Goal: Information Seeking & Learning: Learn about a topic

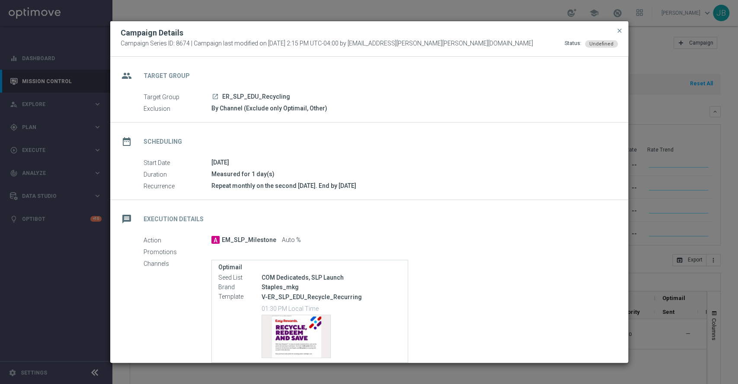
scroll to position [54, 0]
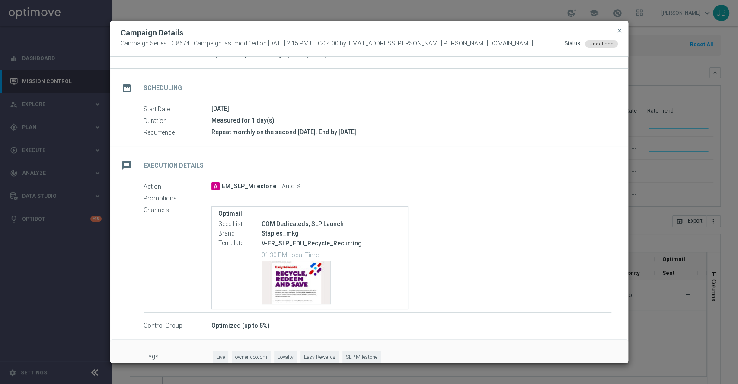
click at [67, 87] on modal-container "Campaign Details Campaign Series ID: 8674 | Campaign last modified on [DATE] 2:…" at bounding box center [369, 192] width 738 height 384
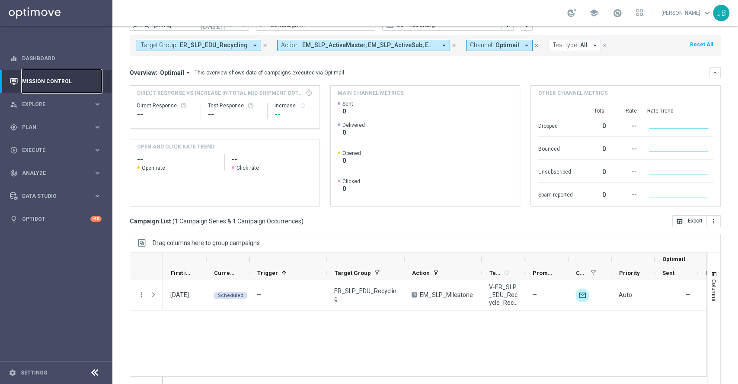
click at [66, 87] on link "Mission Control" at bounding box center [62, 81] width 80 height 23
click at [57, 83] on link "Mission Control" at bounding box center [62, 81] width 80 height 23
click at [38, 125] on span "Plan" at bounding box center [57, 127] width 71 height 5
click at [43, 144] on link "Target Groups" at bounding box center [55, 144] width 67 height 7
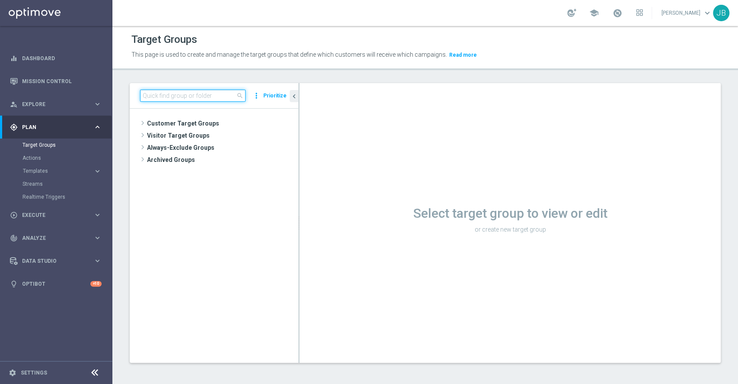
click at [157, 95] on input at bounding box center [192, 96] width 105 height 12
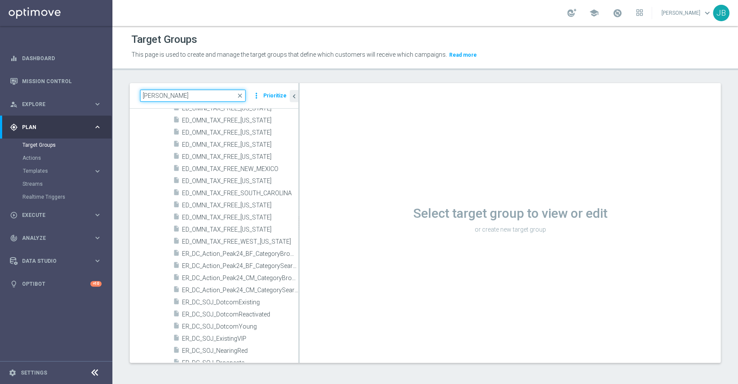
scroll to position [423, 0]
type input "j"
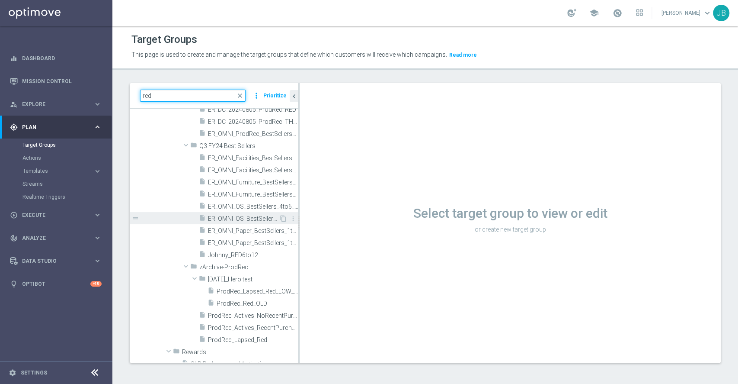
scroll to position [239, 0]
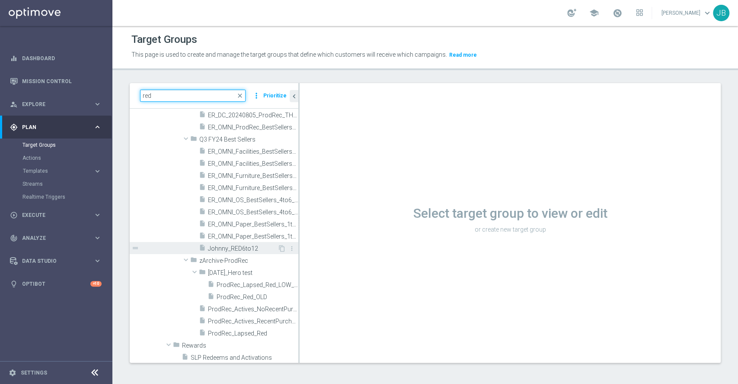
type input "red"
click at [233, 250] on span "Johnny_RED6to12" at bounding box center [243, 248] width 70 height 7
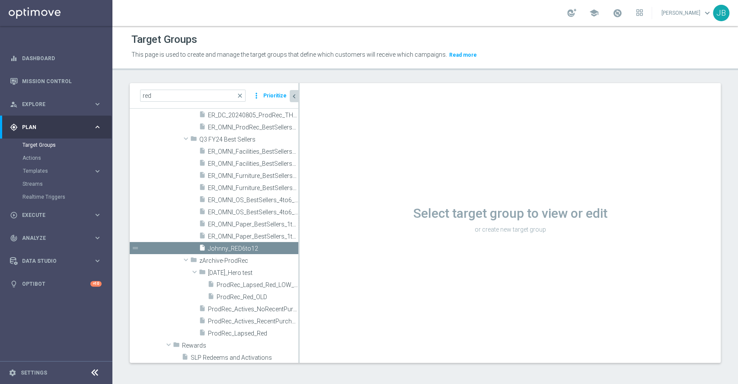
click at [294, 96] on icon "chevron_left" at bounding box center [294, 96] width 8 height 8
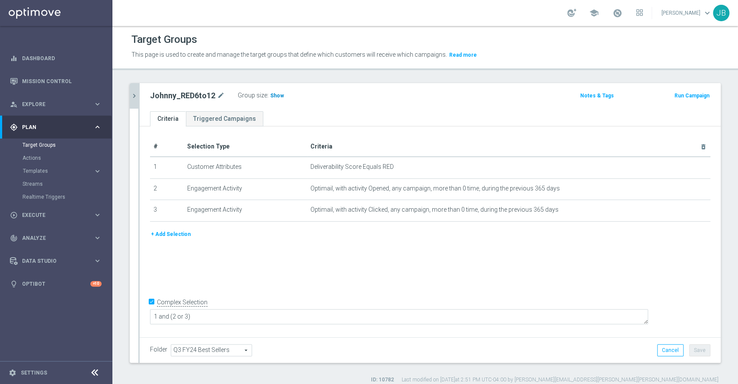
click at [277, 93] on span "Show" at bounding box center [277, 96] width 14 height 6
click at [51, 85] on link "Mission Control" at bounding box center [62, 81] width 80 height 23
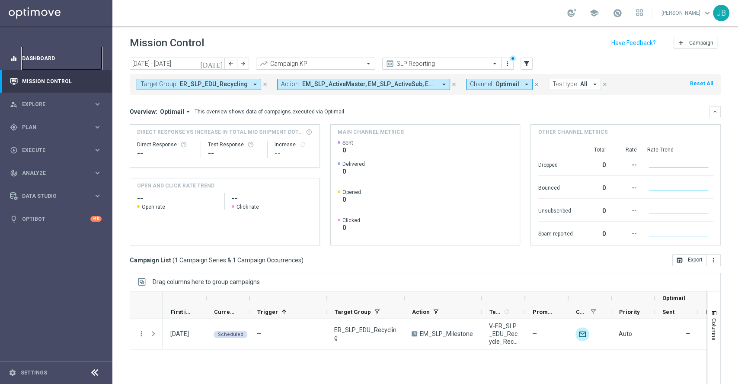
click at [59, 55] on link "Dashboard" at bounding box center [62, 58] width 80 height 23
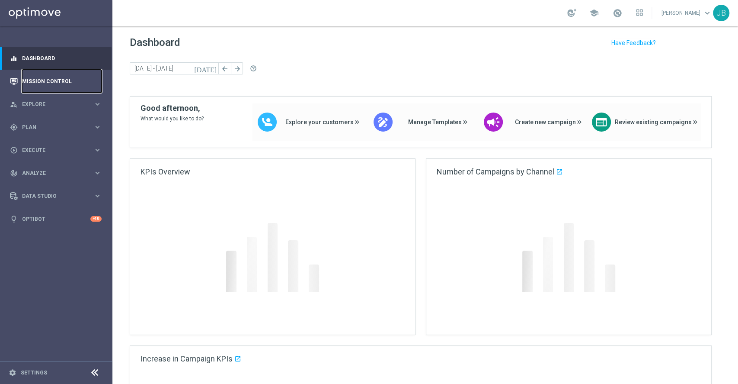
click at [56, 83] on link "Mission Control" at bounding box center [62, 81] width 80 height 23
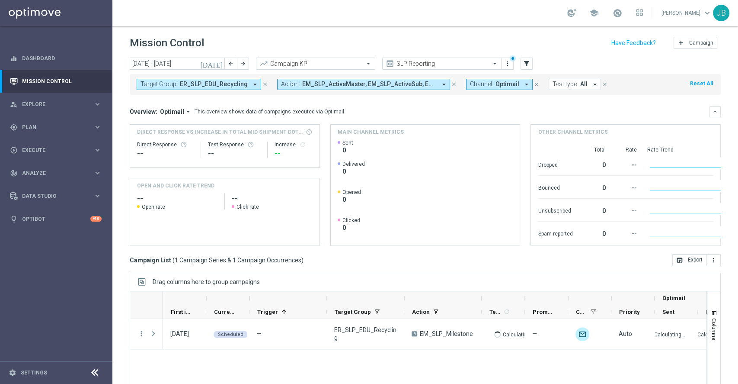
click at [219, 64] on icon "[DATE]" at bounding box center [211, 64] width 23 height 8
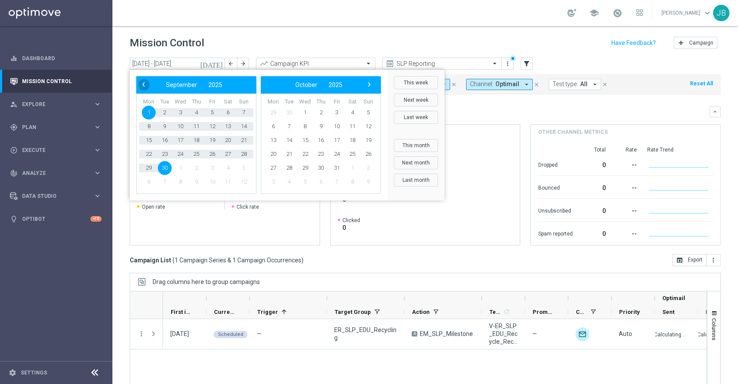
click at [145, 83] on span "‹" at bounding box center [143, 84] width 11 height 11
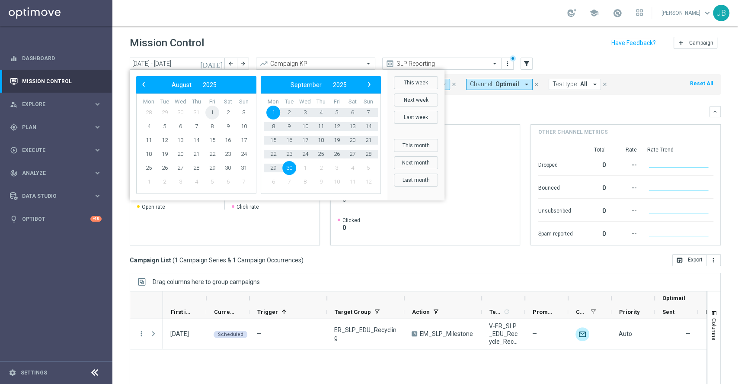
click at [214, 110] on span "1" at bounding box center [212, 112] width 14 height 14
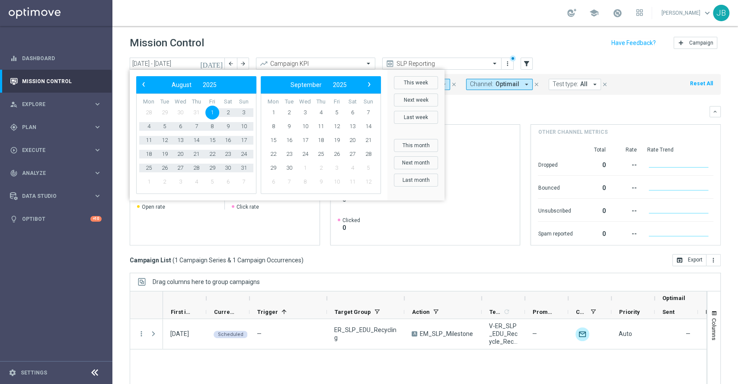
click at [245, 175] on span "7" at bounding box center [244, 182] width 14 height 14
click at [244, 168] on span "31" at bounding box center [244, 168] width 14 height 14
type input "[DATE] - [DATE]"
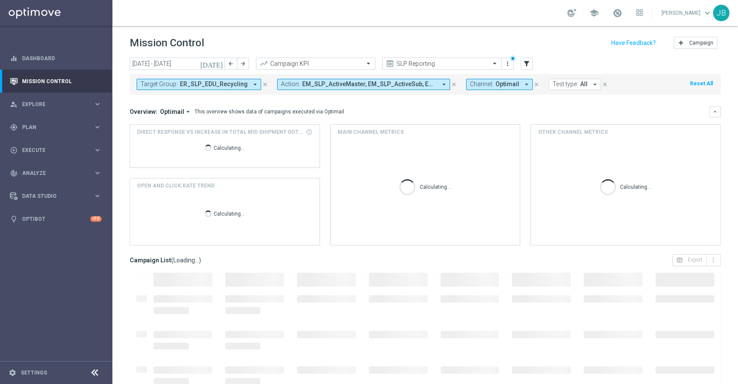
click at [186, 85] on span "ER_SLP_EDU_Recycling" at bounding box center [214, 83] width 68 height 7
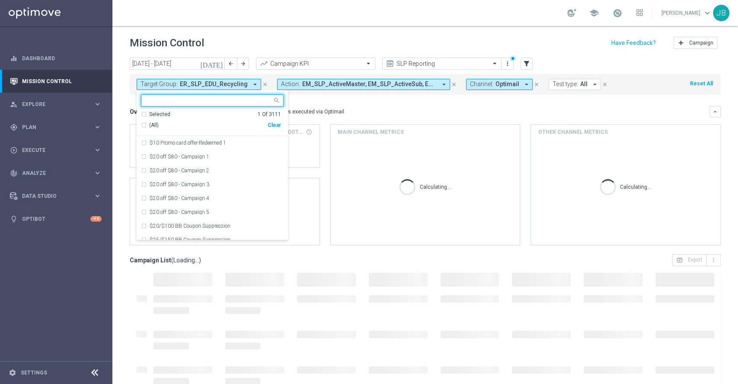
click at [262, 83] on icon "close" at bounding box center [265, 84] width 6 height 6
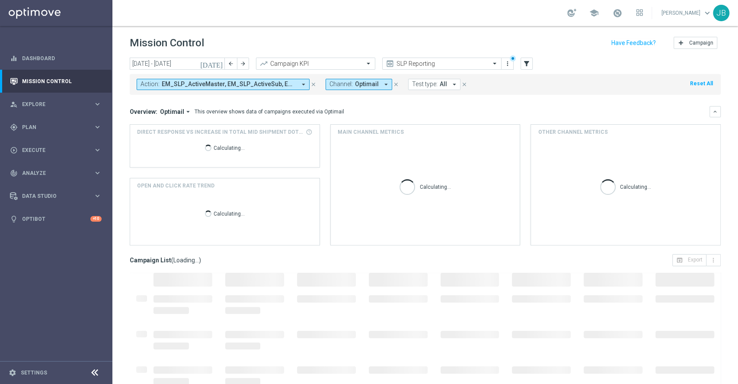
click at [533, 66] on div "[DATE] [DATE] - [DATE] arrow_back arrow_forward Campaign KPI trending_up SLP Re…" at bounding box center [425, 64] width 591 height 13
click at [524, 64] on icon "filter_alt" at bounding box center [527, 64] width 8 height 8
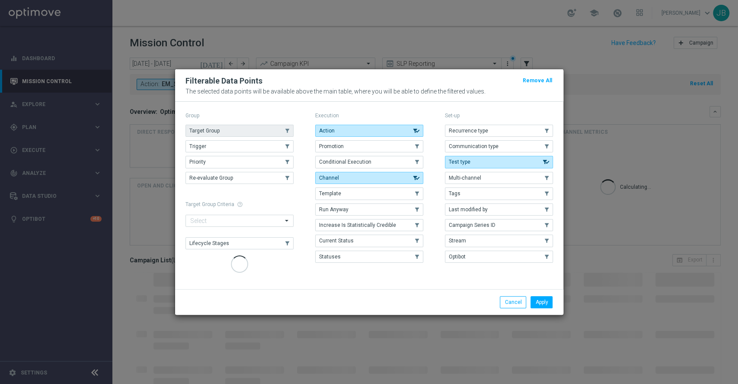
click at [241, 131] on button "Target Group" at bounding box center [239, 131] width 108 height 12
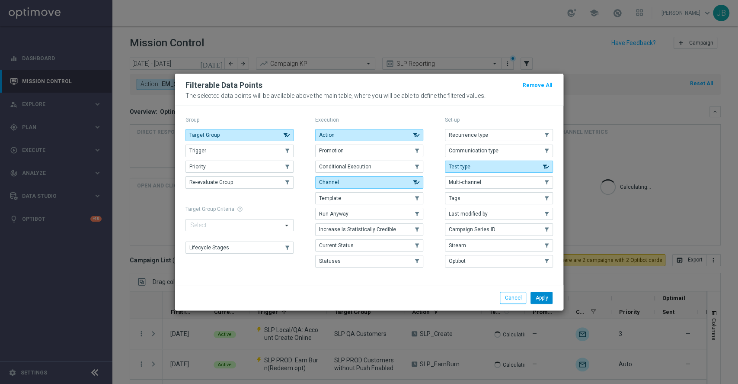
click at [537, 295] on button "Apply" at bounding box center [542, 297] width 22 height 12
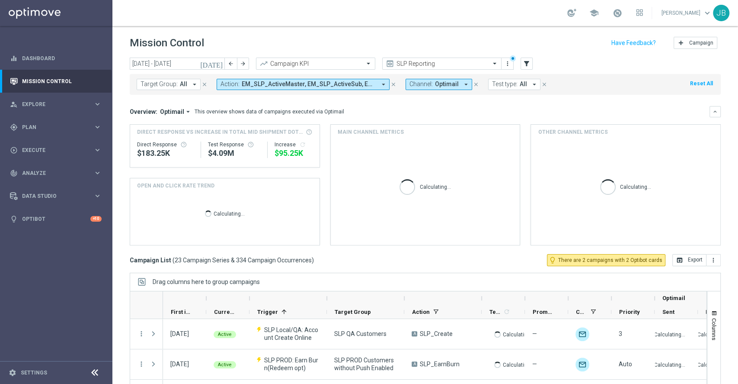
click at [177, 85] on button "Target Group: All arrow_drop_down" at bounding box center [169, 84] width 64 height 11
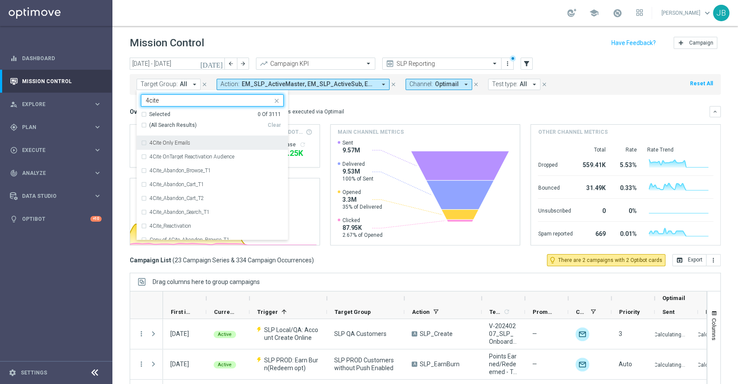
click at [140, 123] on div "Selected 0 Of 3111 (All Search Results) Clear" at bounding box center [212, 124] width 151 height 26
click at [144, 124] on div "(All Search Results)" at bounding box center [204, 124] width 127 height 7
type input "4cite"
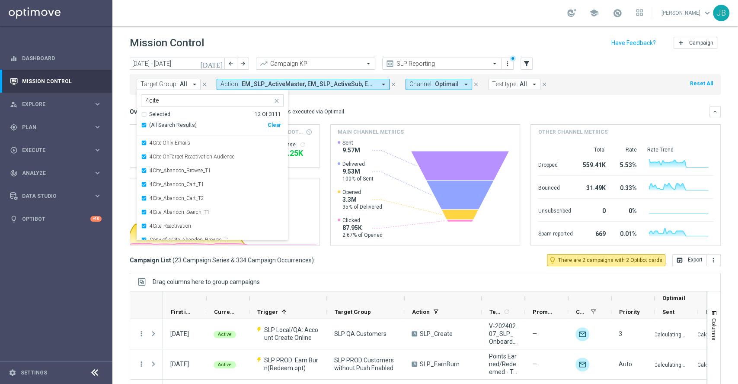
click at [355, 116] on div "Overview: Optimail arrow_drop_down This overview shows data of campaigns execut…" at bounding box center [425, 111] width 591 height 11
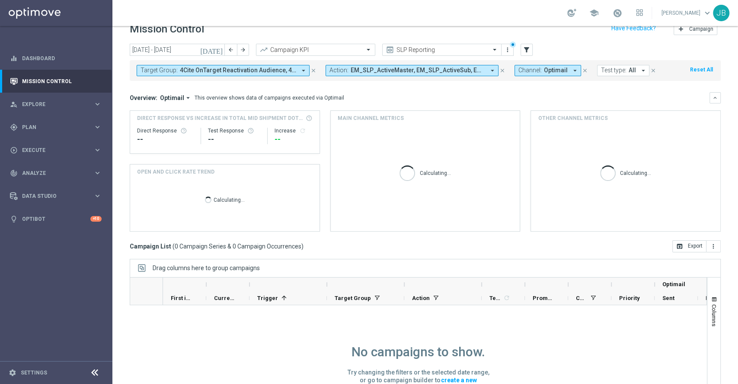
scroll to position [14, 0]
click at [423, 50] on input "text" at bounding box center [433, 49] width 93 height 7
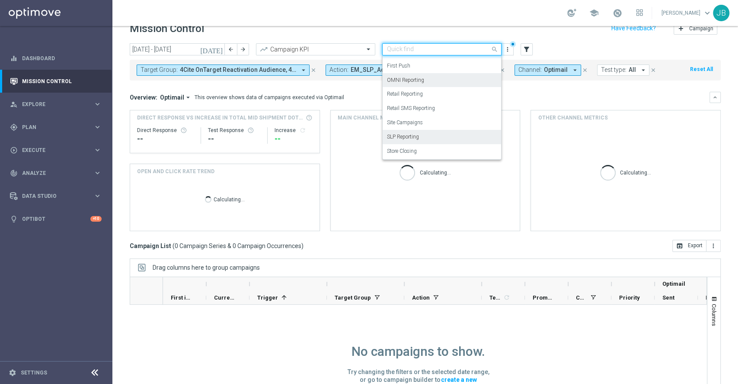
scroll to position [0, 0]
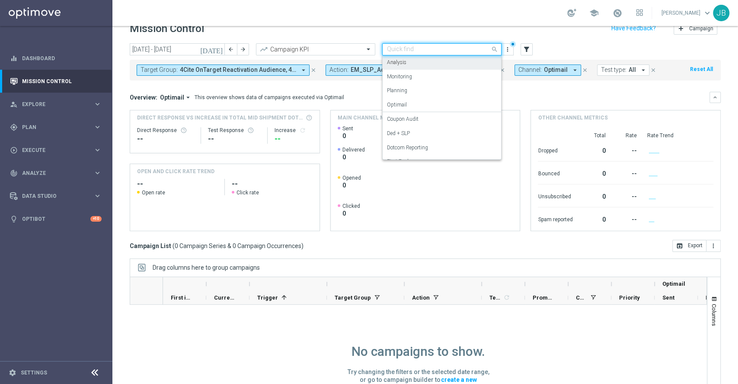
click at [403, 63] on label "Analysis" at bounding box center [396, 62] width 19 height 7
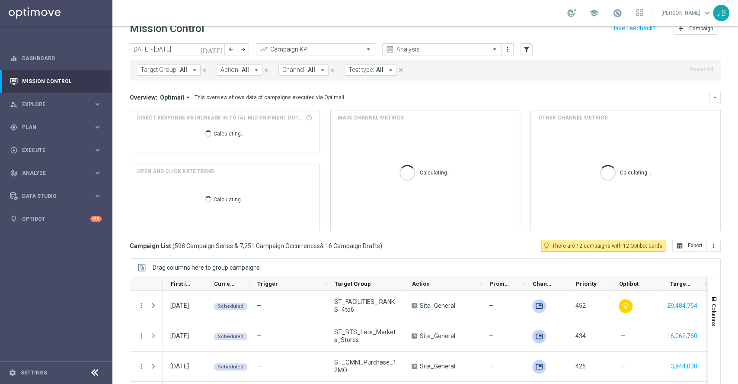
click at [191, 71] on icon "arrow_drop_down" at bounding box center [195, 70] width 8 height 8
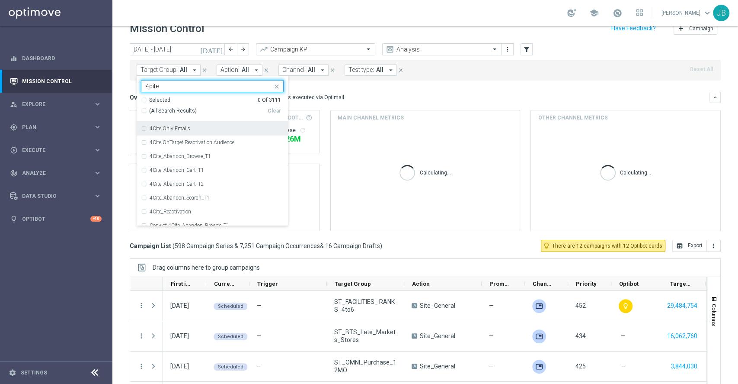
click at [144, 112] on div "(All Search Results)" at bounding box center [204, 110] width 127 height 7
type input "4cite"
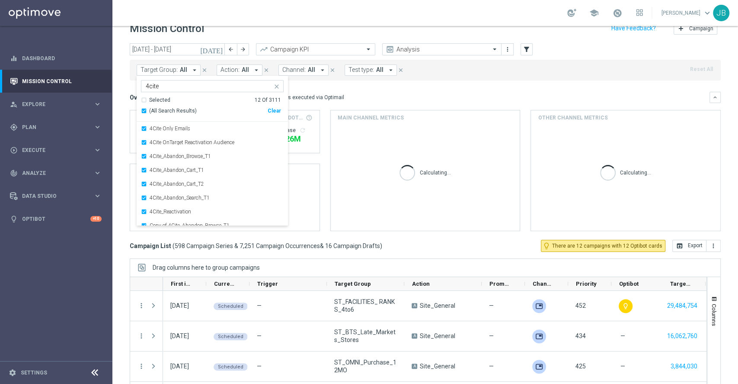
click at [347, 92] on div "Overview: Optimail arrow_drop_down This overview shows data of campaigns execut…" at bounding box center [425, 97] width 591 height 11
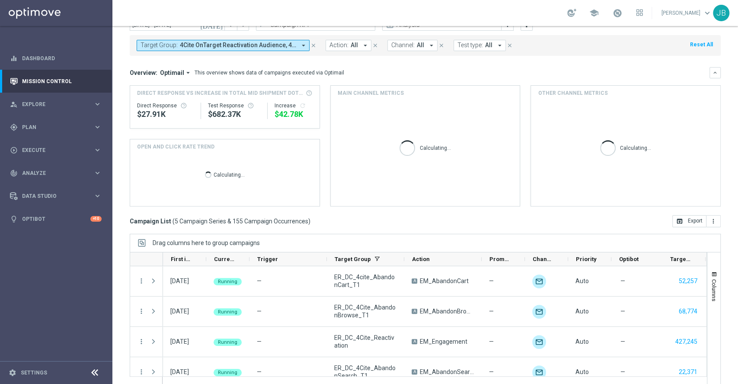
scroll to position [48, 0]
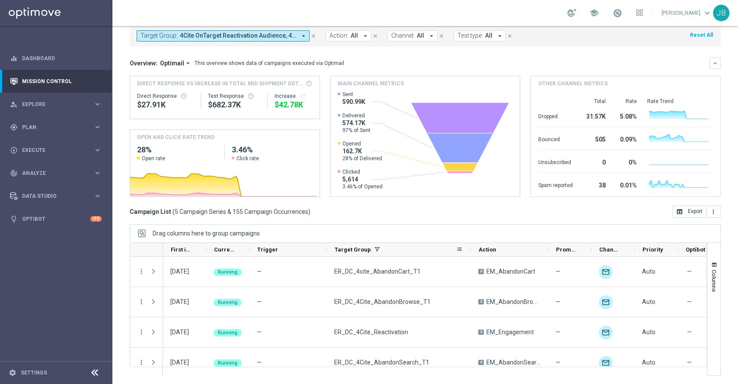
drag, startPoint x: 403, startPoint y: 247, endPoint x: 470, endPoint y: 249, distance: 66.6
click at [470, 249] on div at bounding box center [470, 249] width 3 height 13
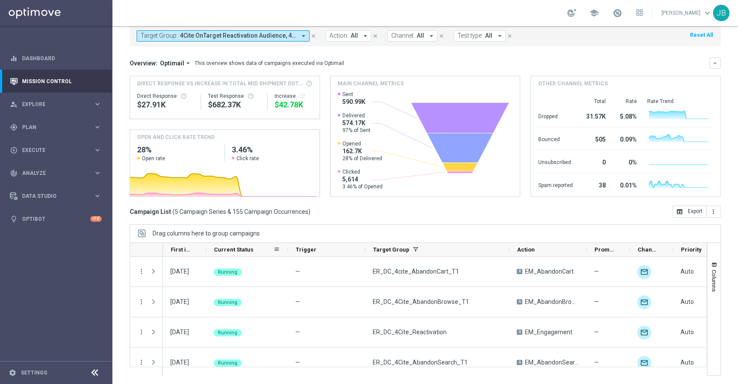
drag, startPoint x: 248, startPoint y: 248, endPoint x: 285, endPoint y: 251, distance: 37.8
click at [286, 251] on div at bounding box center [287, 249] width 3 height 13
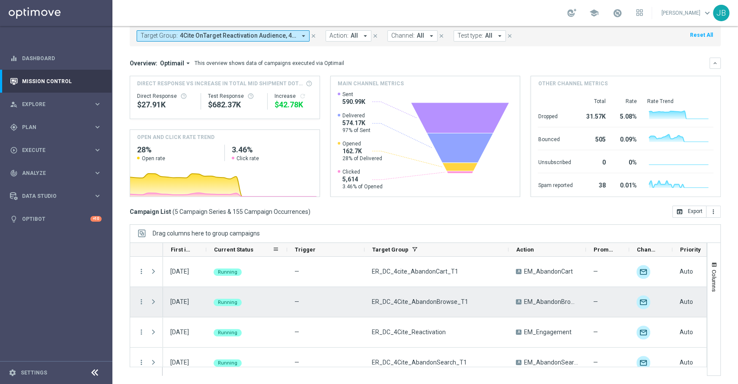
scroll to position [33, 0]
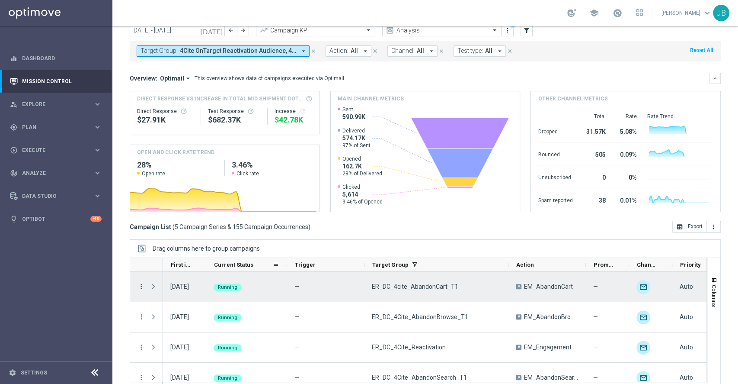
click at [142, 288] on icon "more_vert" at bounding box center [141, 286] width 8 height 8
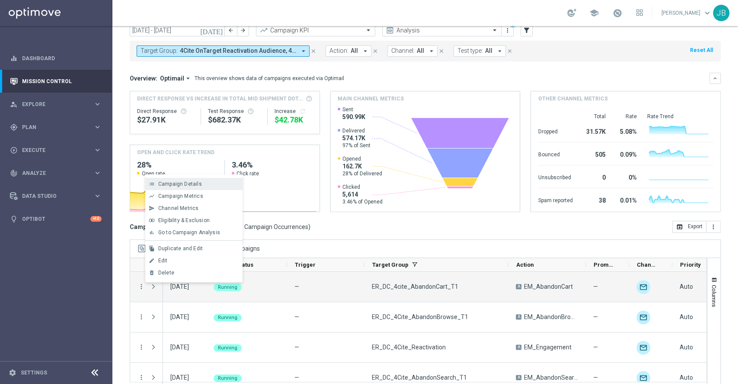
click at [194, 183] on span "Campaign Details" at bounding box center [180, 184] width 44 height 6
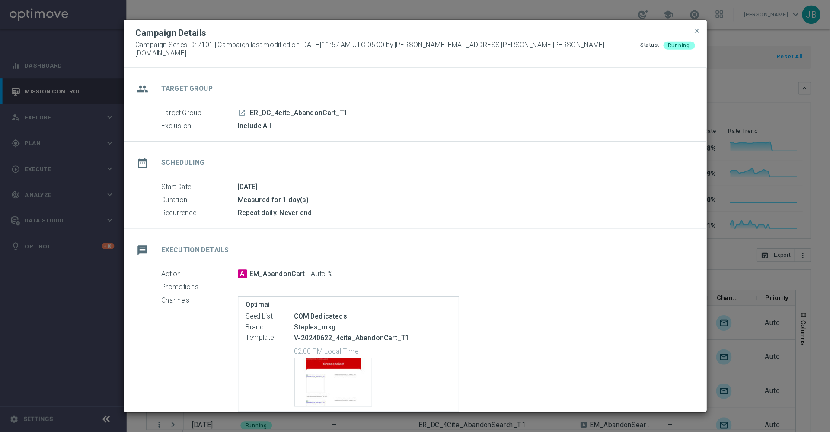
scroll to position [67, 0]
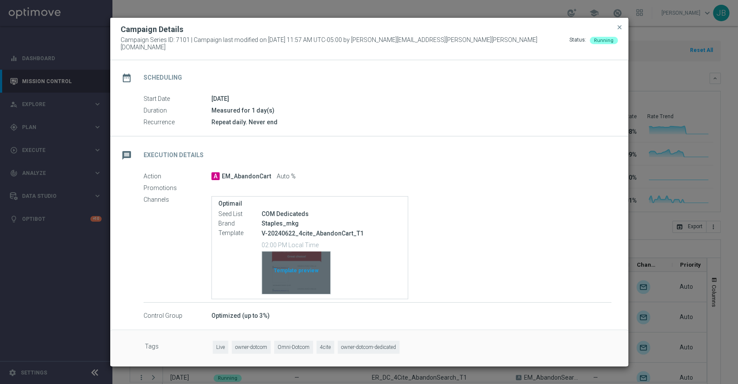
click at [289, 256] on div "Template preview" at bounding box center [296, 272] width 68 height 42
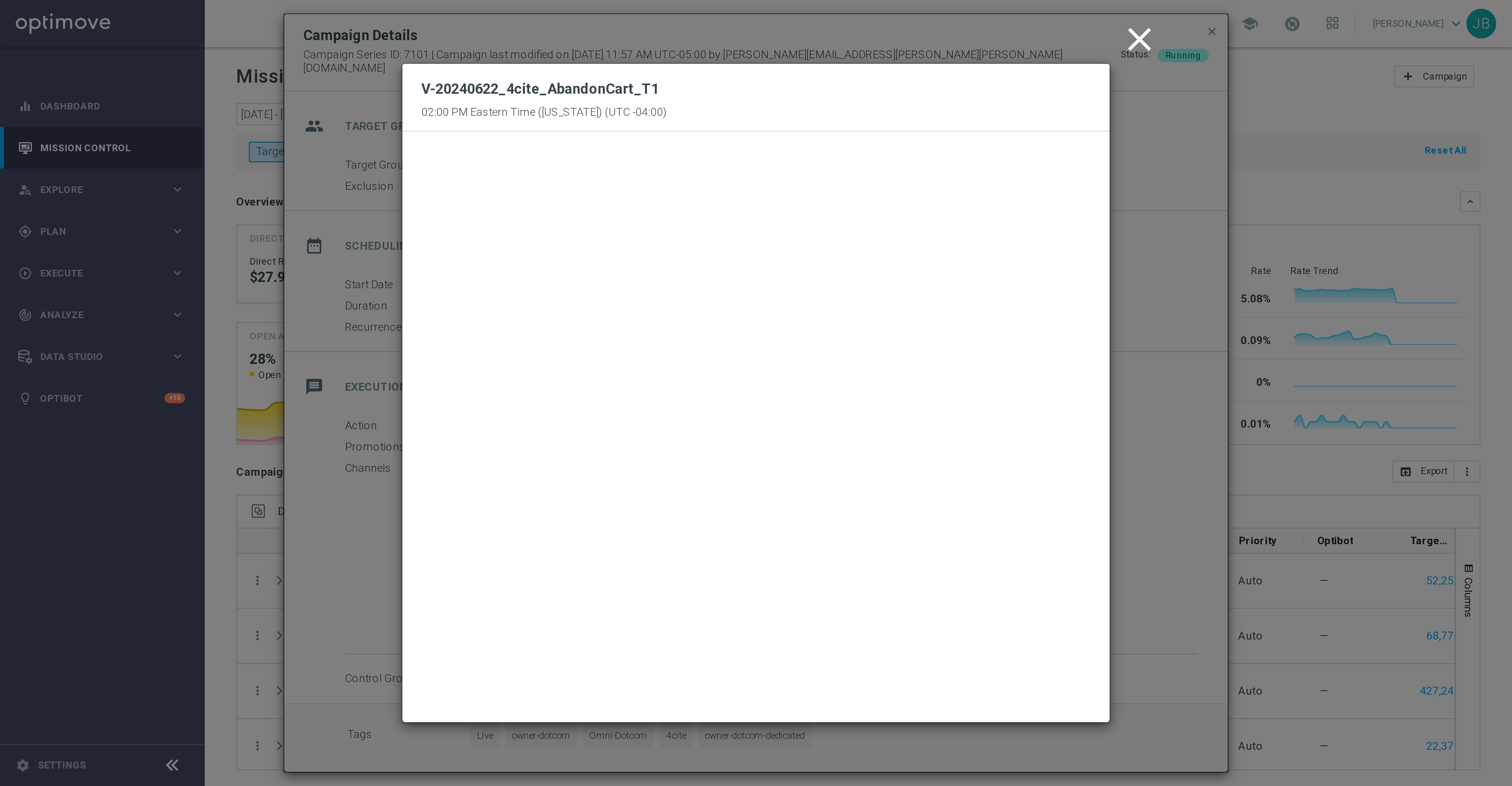
scroll to position [0, 0]
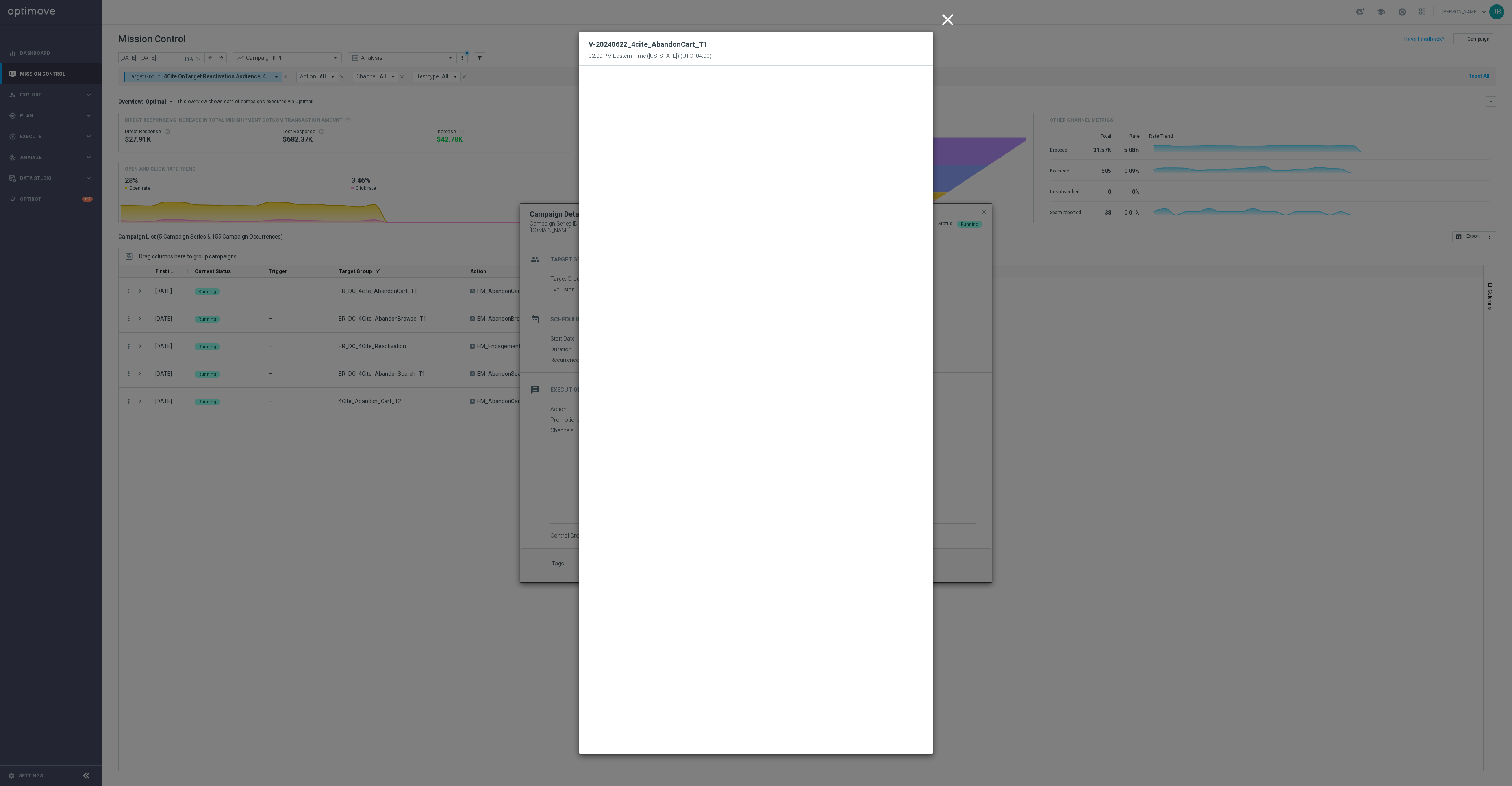
click at [672, 341] on modal-container "close V-20240622_4cite_AbandonCart_T1 02:00 PM Eastern Time ([US_STATE]) (UTC -…" at bounding box center [756, 393] width 1512 height 786
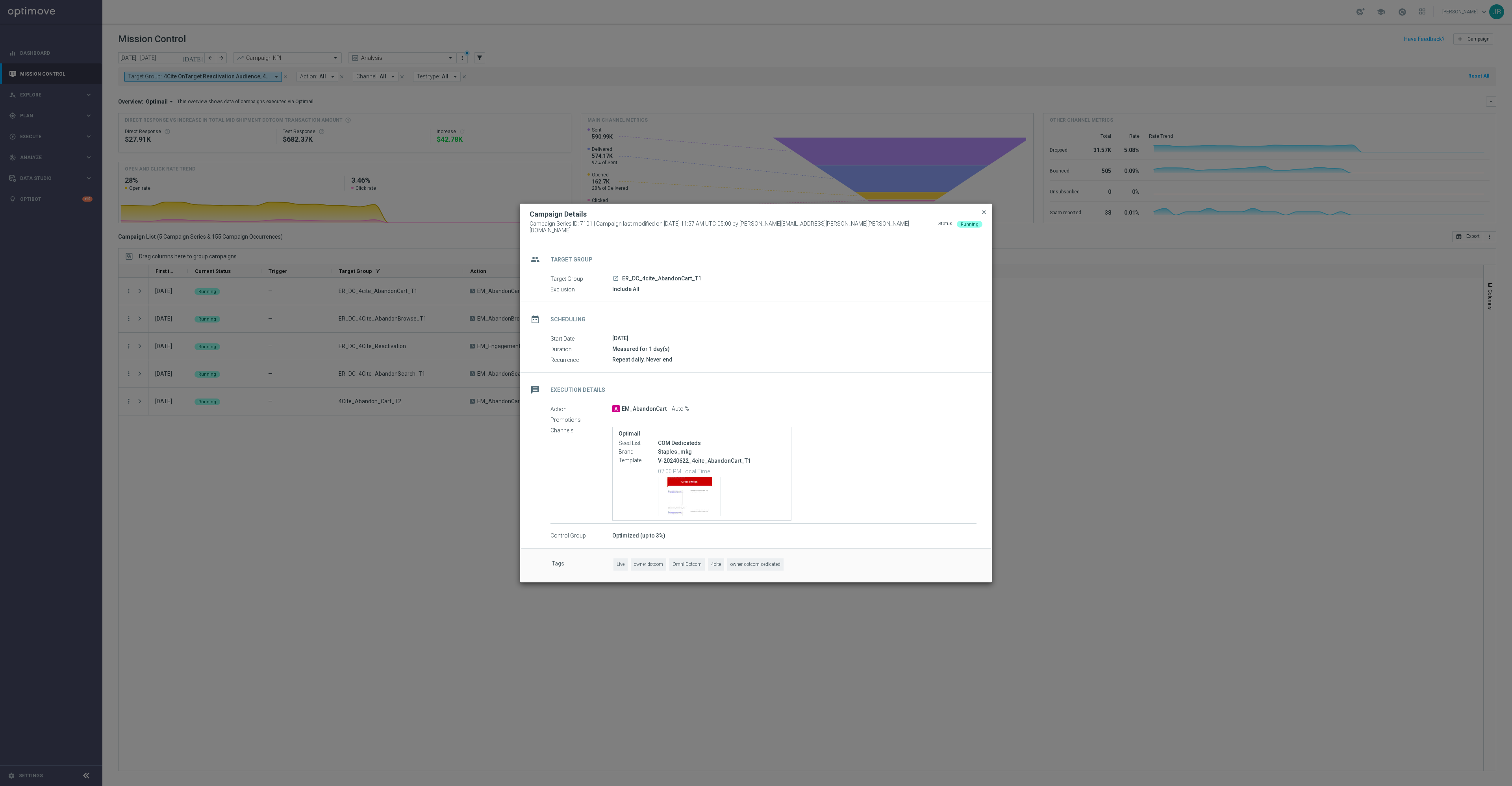
click at [672, 212] on span "close" at bounding box center [984, 212] width 6 height 6
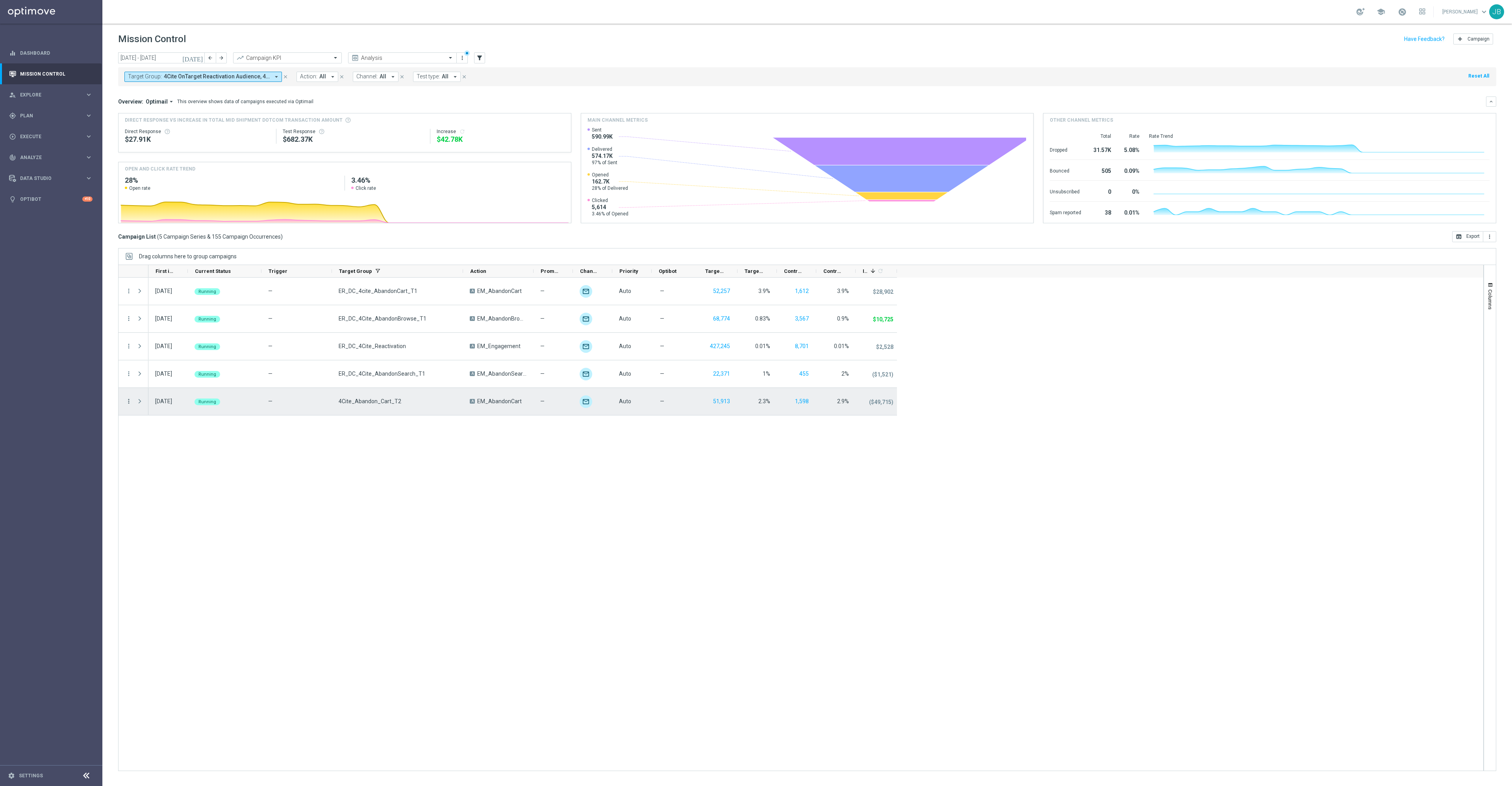
click at [130, 349] on icon "more_vert" at bounding box center [128, 402] width 7 height 7
click at [188, 349] on div "Campaign Details" at bounding box center [181, 408] width 73 height 5
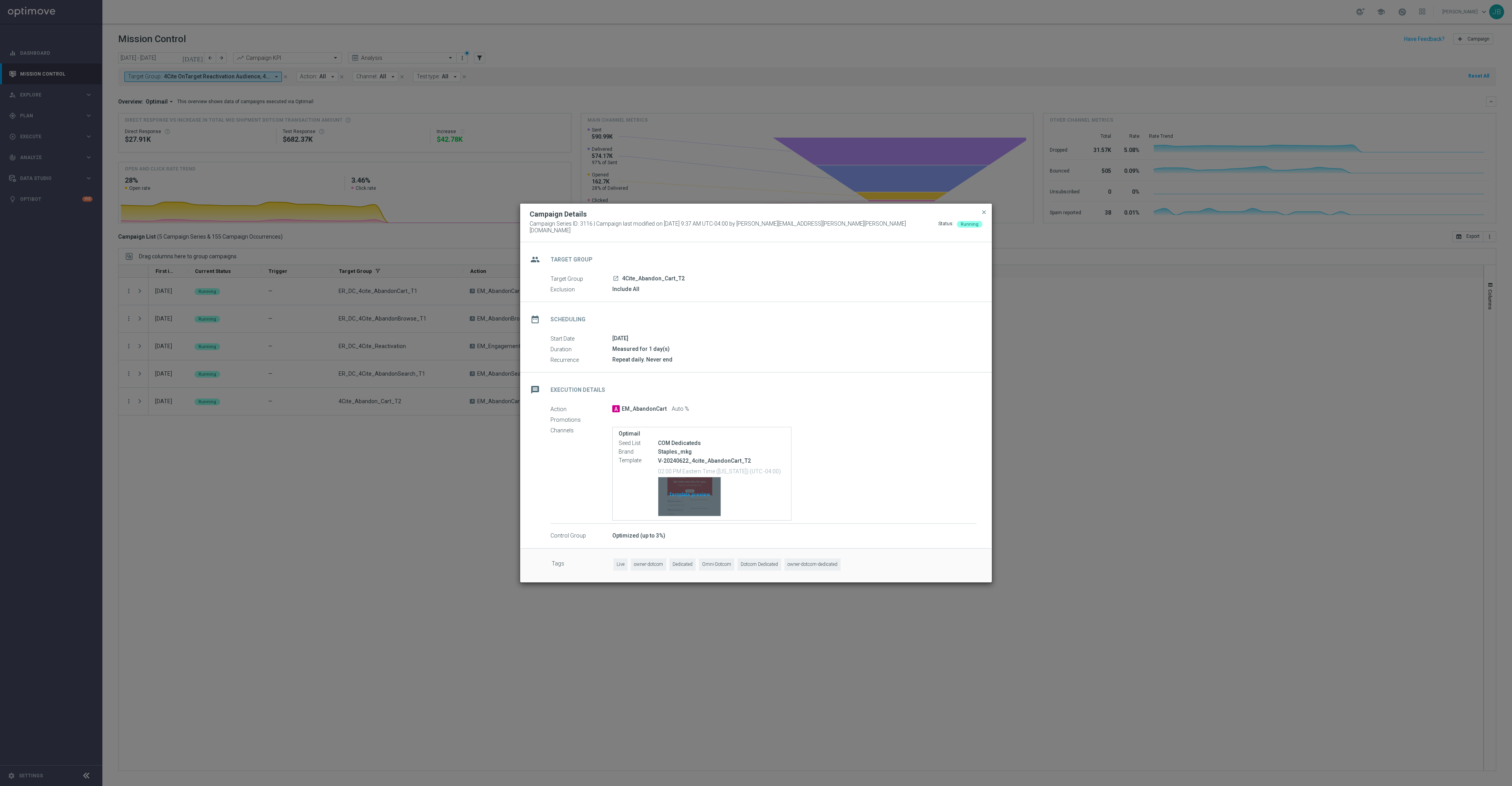
click at [672, 349] on div "Template preview" at bounding box center [690, 496] width 62 height 38
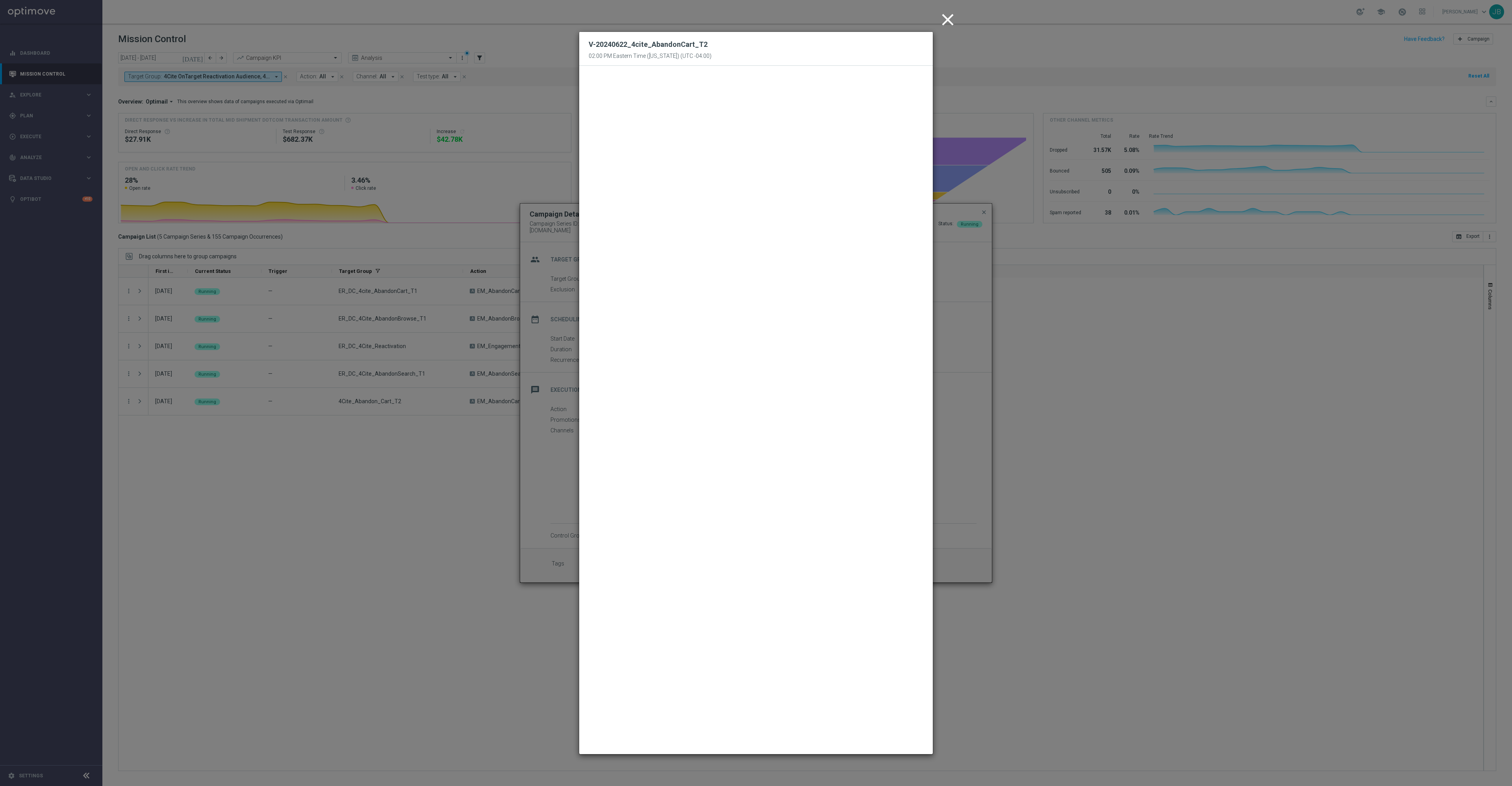
click at [672, 22] on icon "close" at bounding box center [948, 20] width 20 height 20
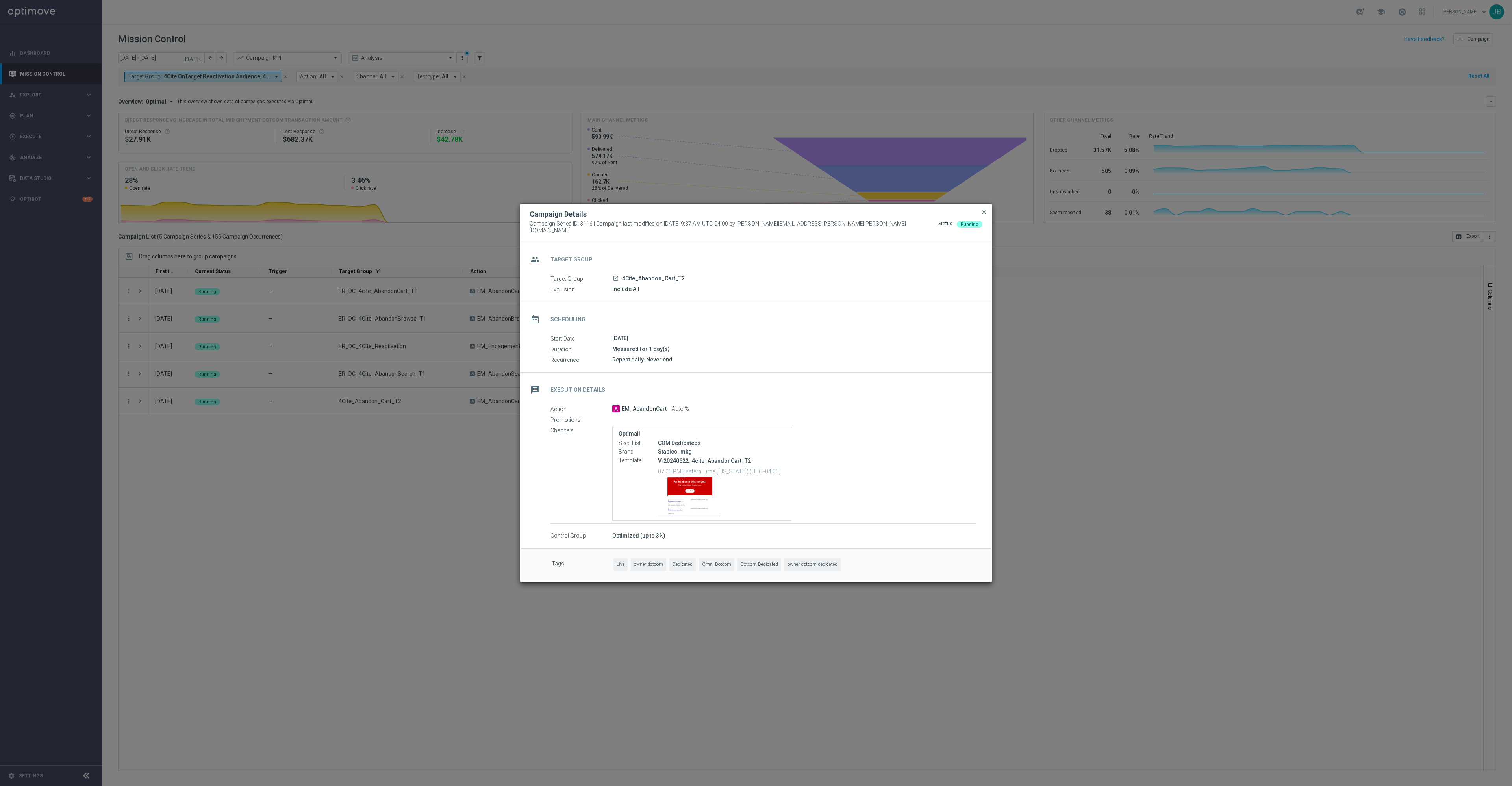
click at [672, 213] on span "close" at bounding box center [984, 212] width 6 height 6
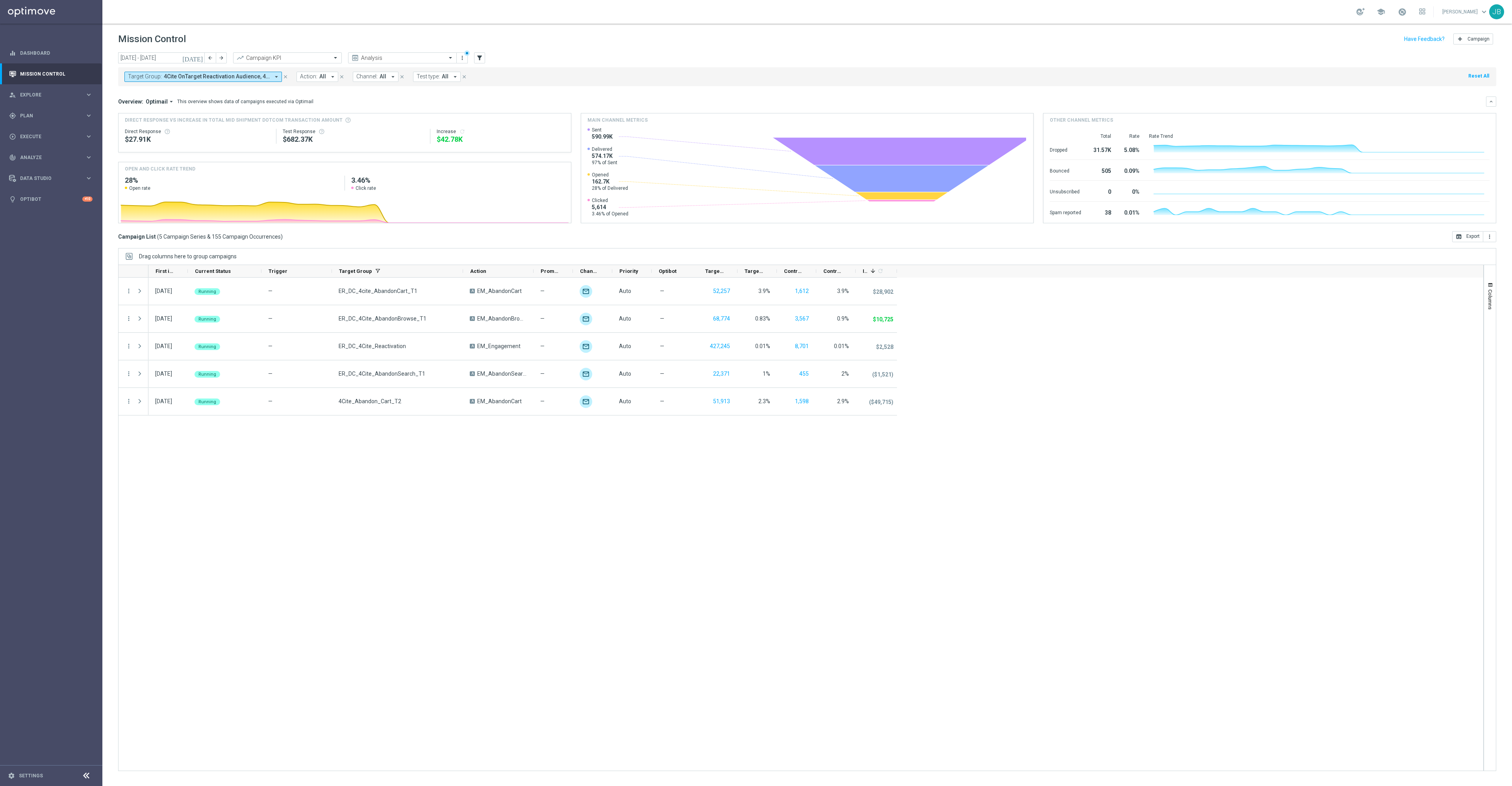
click at [224, 74] on span "4Cite OnTarget Reactivation Audience, 4Cite Only Emails, 4Cite_Abandon_Browse_T…" at bounding box center [217, 76] width 106 height 6
click at [0, 0] on div "Clear" at bounding box center [0, 0] width 0 height 0
click at [191, 89] on input "text" at bounding box center [190, 91] width 116 height 6
click at [129, 115] on div "(All Search Results)" at bounding box center [186, 113] width 116 height 6
type input "abandon"
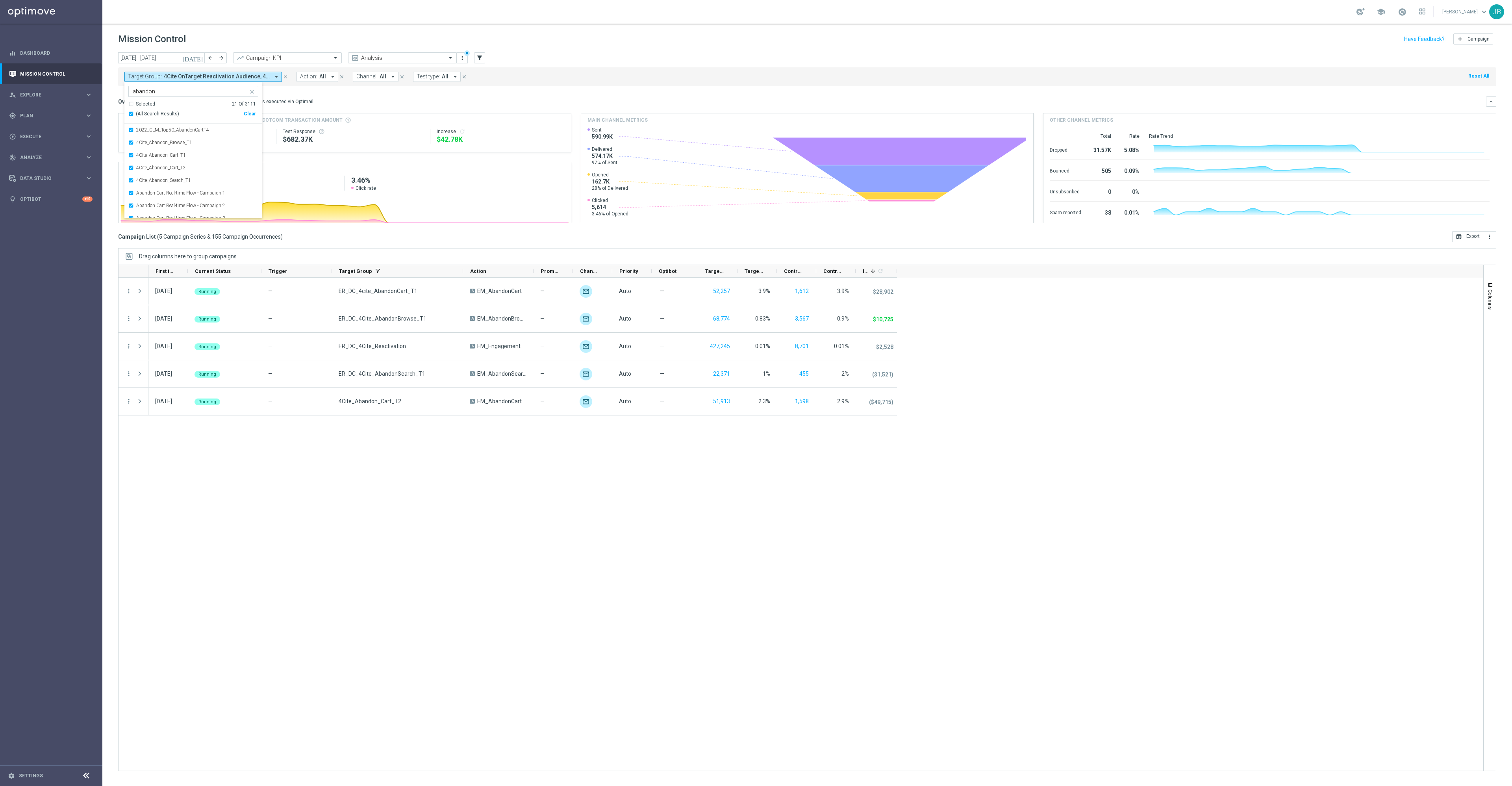
click at [431, 103] on div "Overview: Optimail arrow_drop_down This overview shows data of campaigns execut…" at bounding box center [802, 102] width 1368 height 7
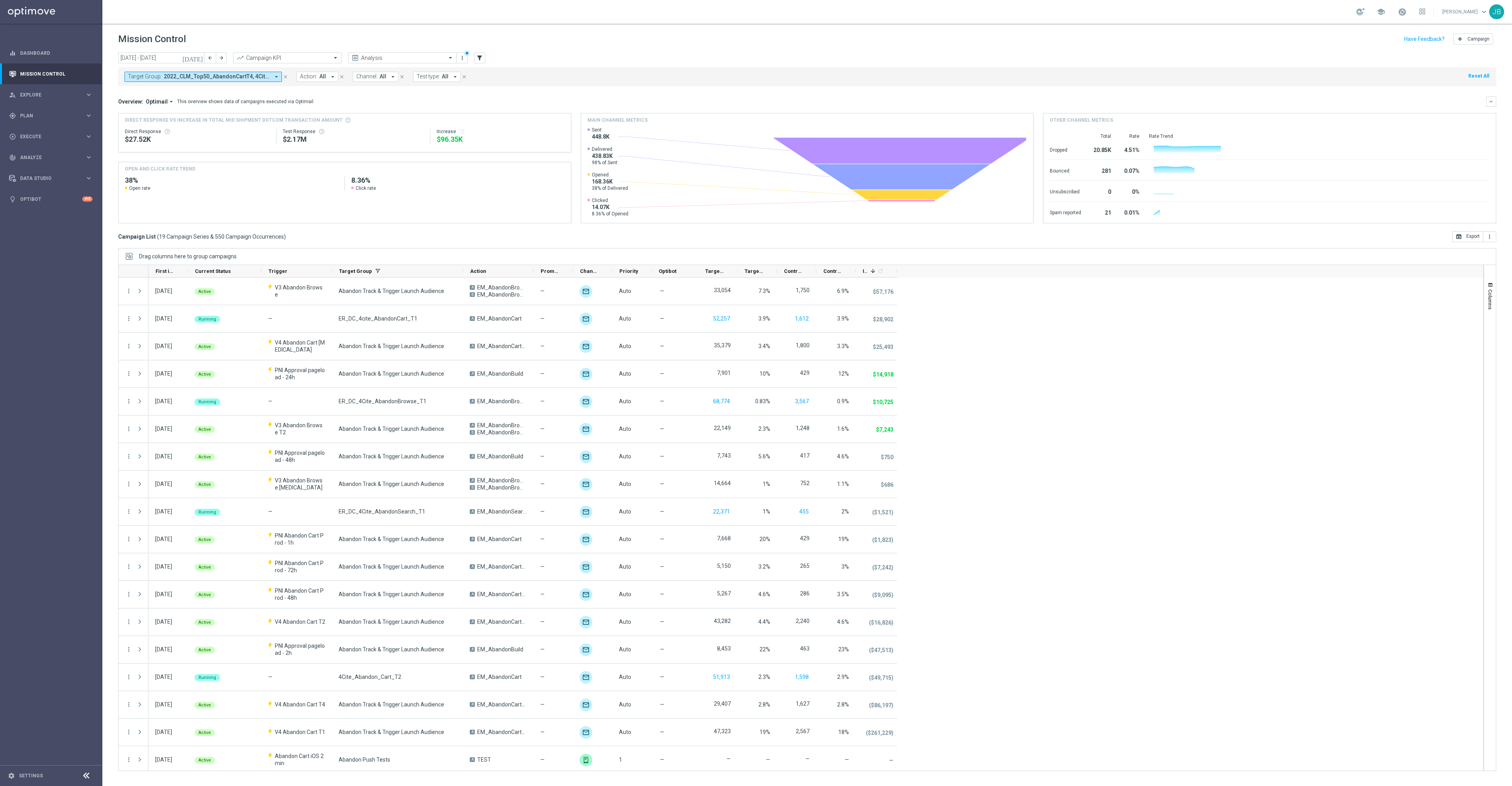
click at [206, 76] on span "2022_CLM_Top50_AbandonCartT4, 4Cite_Abandon_Browse_T1, 4Cite_Abandon_Cart_T1, 4…" at bounding box center [217, 76] width 106 height 6
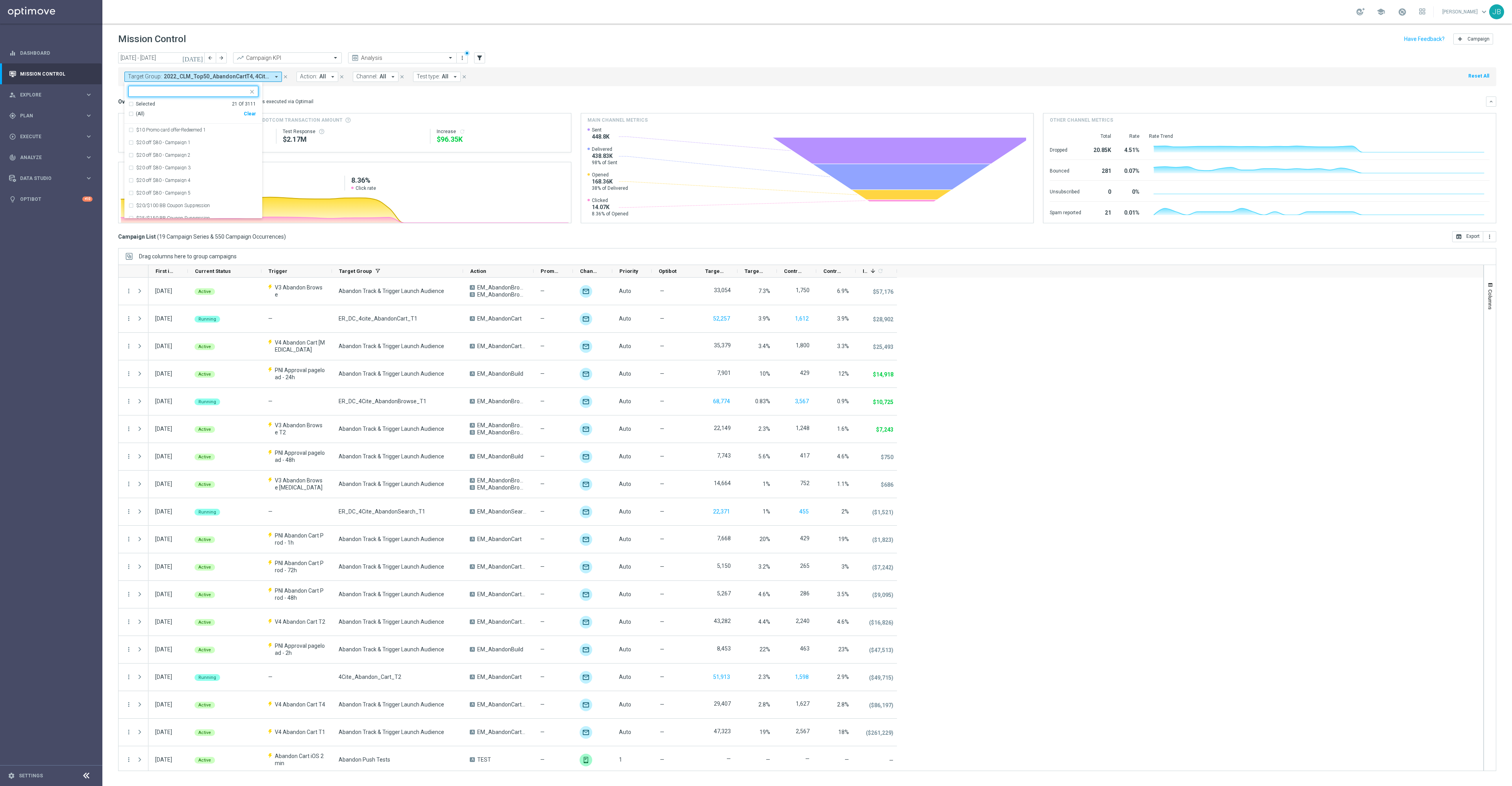
click at [0, 0] on div "Clear" at bounding box center [0, 0] width 0 height 0
click at [199, 92] on input "text" at bounding box center [190, 91] width 116 height 6
click at [131, 105] on div "Selected 0 Of 3111" at bounding box center [192, 104] width 128 height 6
type input "abandon"
click at [399, 98] on div "Overview: Optimail arrow_drop_down This overview shows data of campaigns execut…" at bounding box center [802, 102] width 1368 height 7
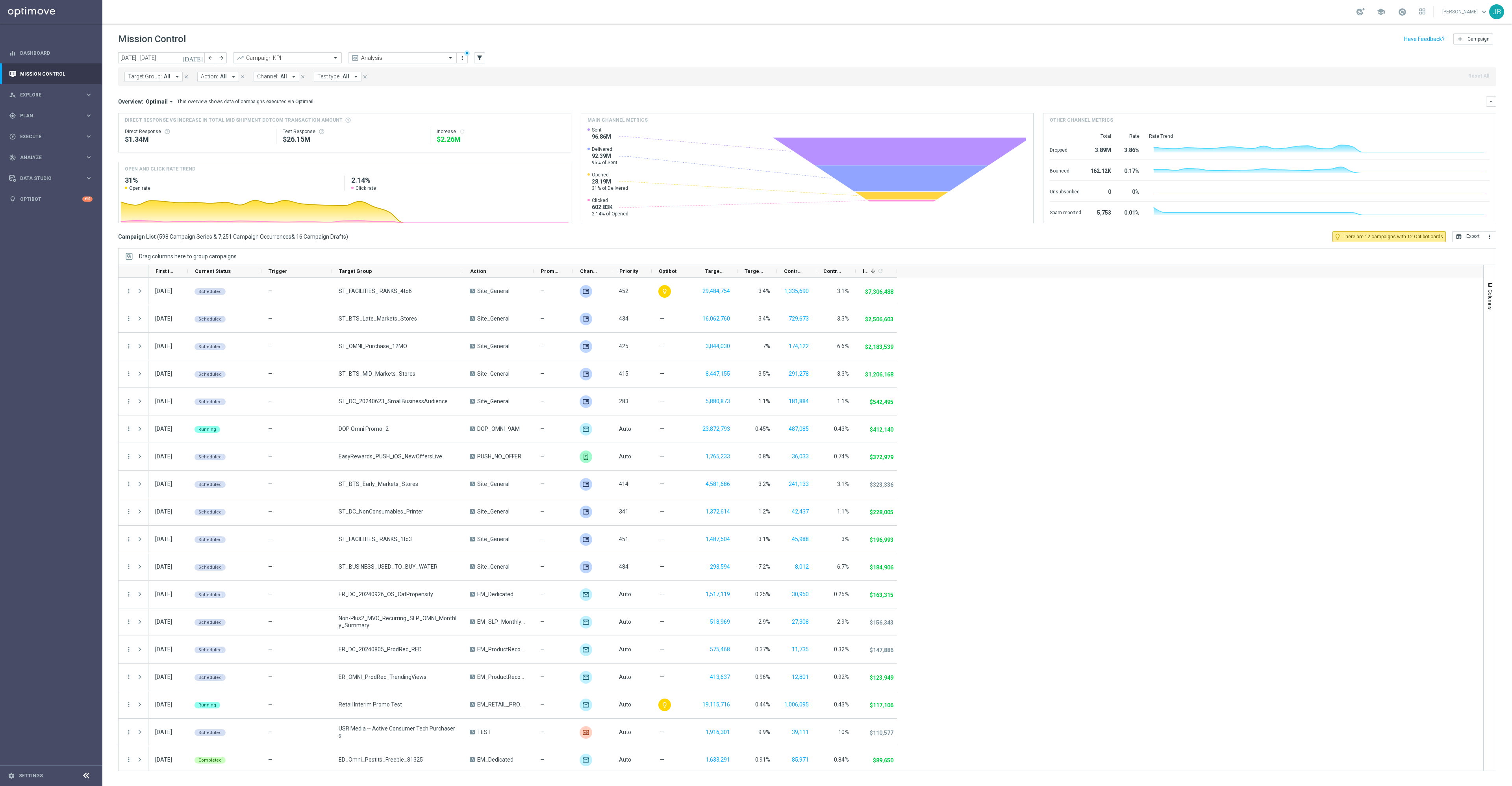
click at [166, 77] on span "All" at bounding box center [167, 76] width 6 height 6
click at [167, 94] on input "text" at bounding box center [190, 91] width 116 height 6
click at [399, 58] on input "text" at bounding box center [394, 57] width 85 height 6
click at [394, 134] on div "OMNI Reporting" at bounding box center [403, 136] width 100 height 13
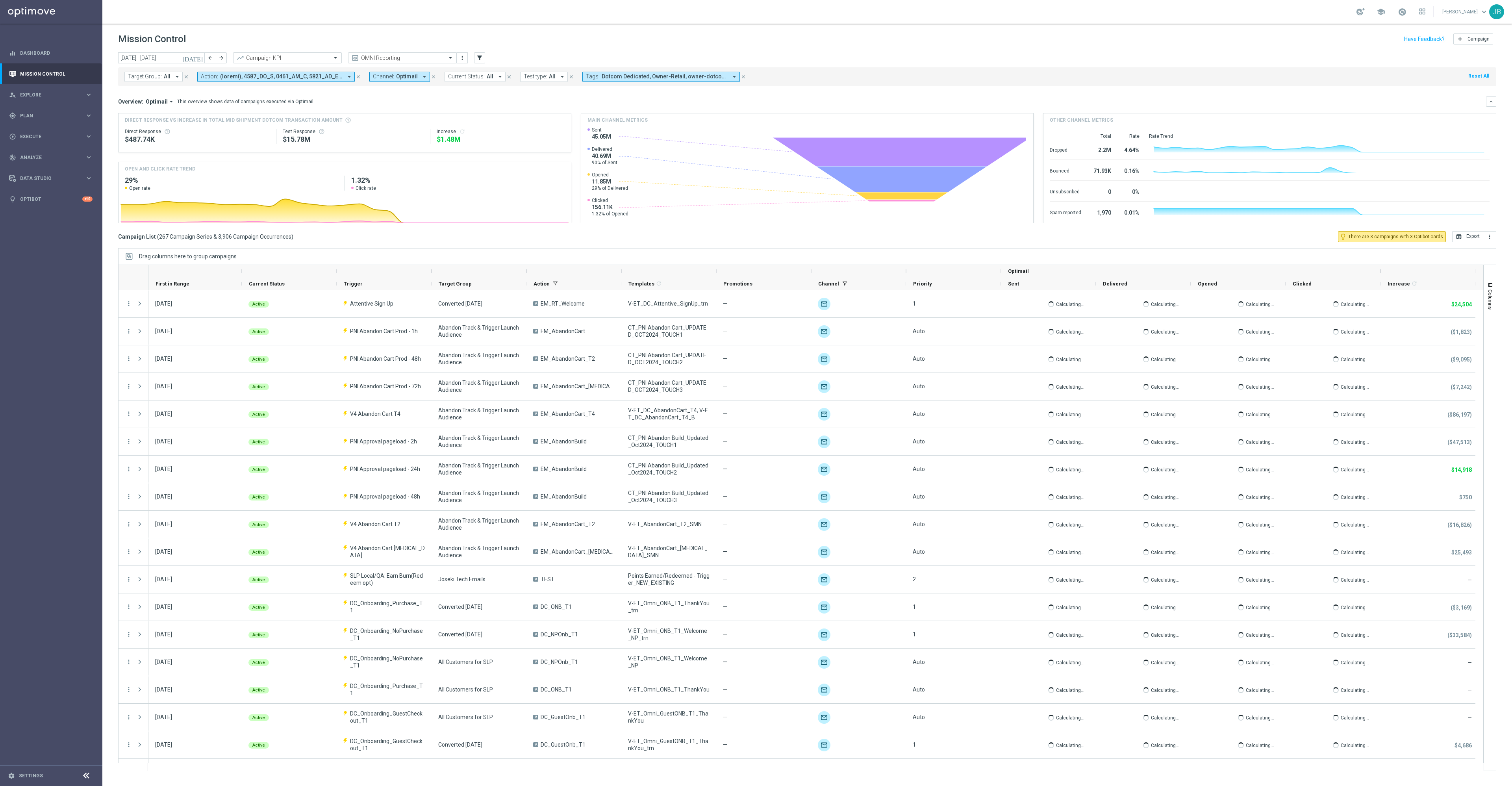
click at [167, 76] on span "All" at bounding box center [167, 76] width 6 height 6
click at [182, 92] on input "text" at bounding box center [190, 91] width 116 height 6
click at [128, 105] on div "Selected 0 Of 3111" at bounding box center [192, 104] width 128 height 6
click at [131, 105] on div "Selected 0 Of 3111" at bounding box center [192, 104] width 128 height 6
click at [131, 117] on div "(All Search Results)" at bounding box center [186, 113] width 116 height 6
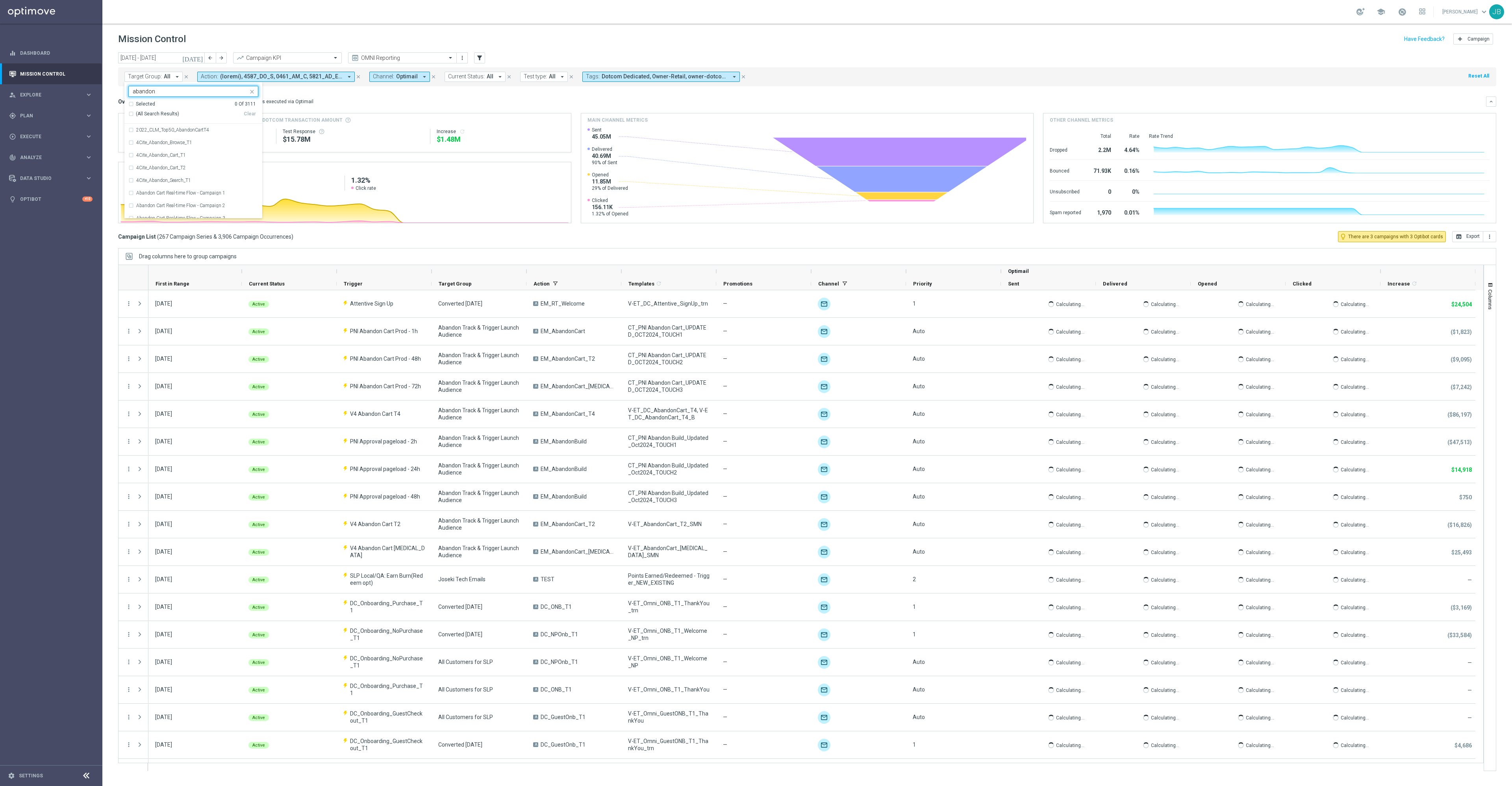
type input "abandon"
click at [419, 113] on div "Direct Response VS Increase In Total Mid Shipment Dotcom Transaction Amount Dir…" at bounding box center [807, 168] width 1378 height 110
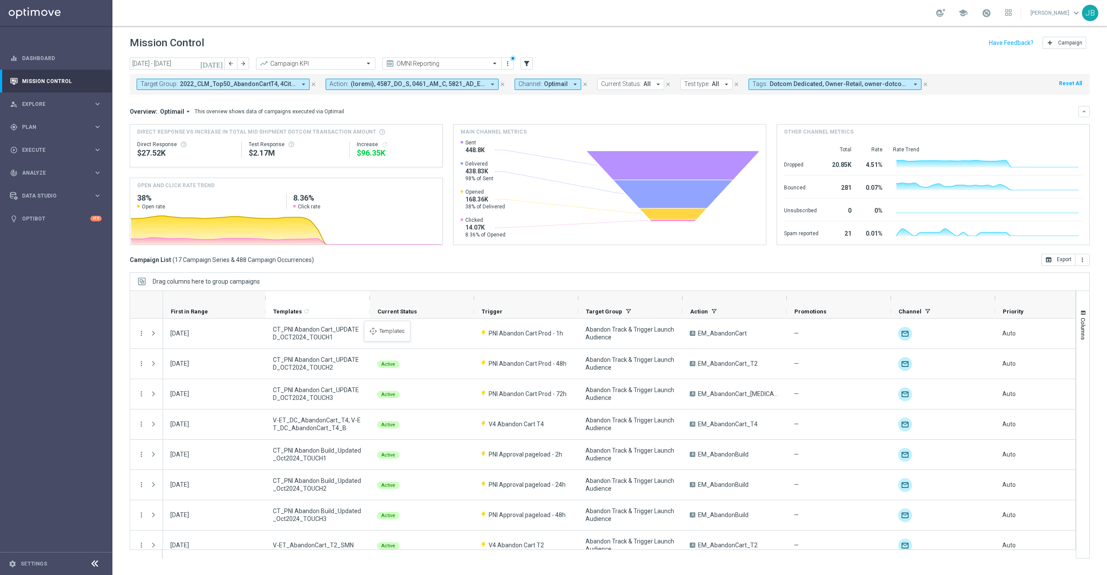
drag, startPoint x: 711, startPoint y: 311, endPoint x: 361, endPoint y: 323, distance: 350.0
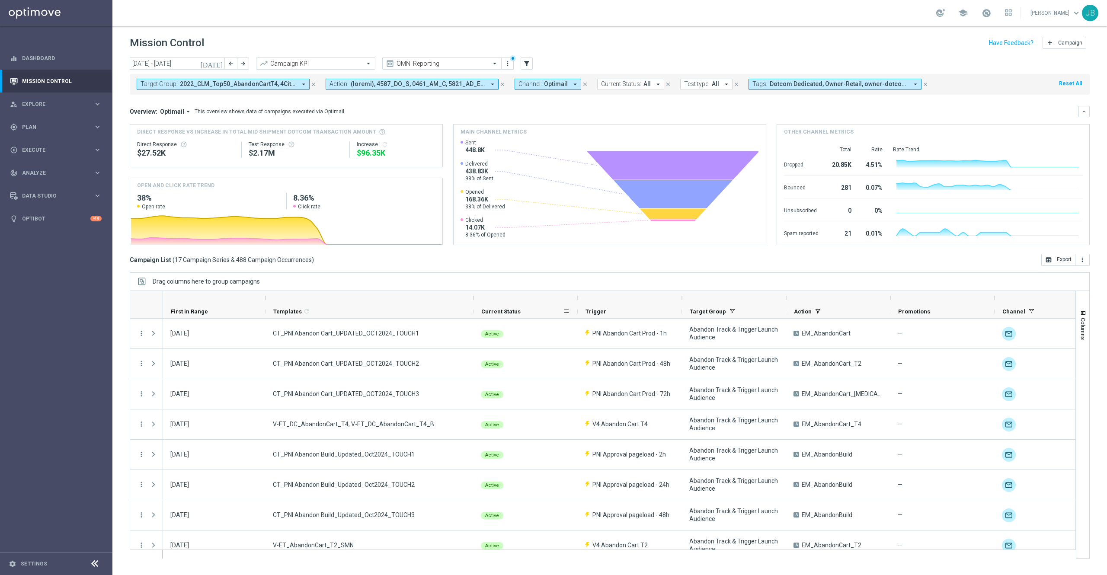
drag, startPoint x: 370, startPoint y: 298, endPoint x: 475, endPoint y: 306, distance: 104.9
click at [475, 306] on div "First in Range" at bounding box center [943, 305] width 1561 height 28
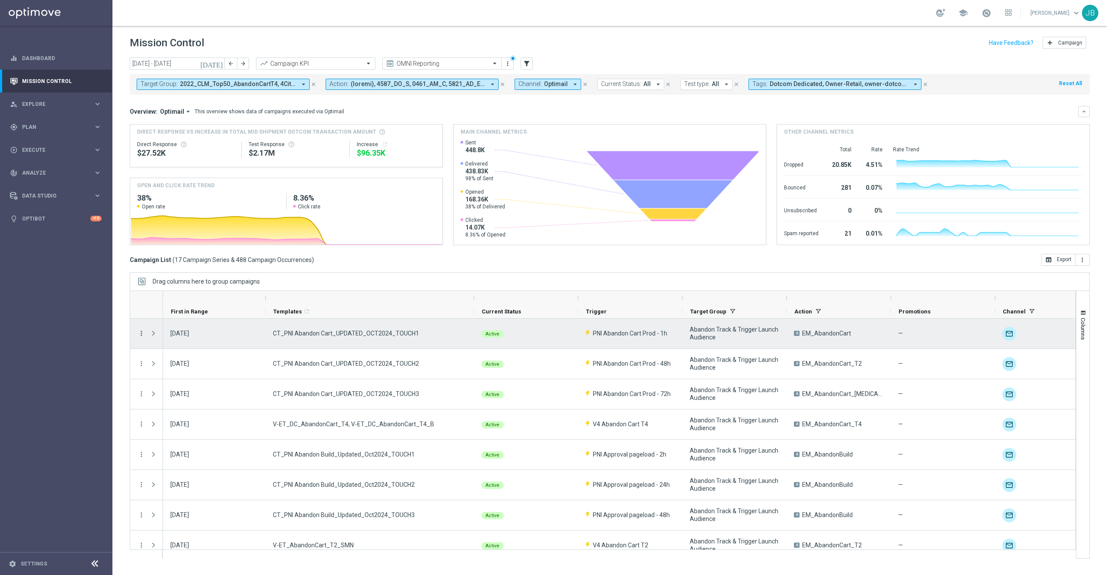
click at [140, 334] on icon "more_vert" at bounding box center [141, 333] width 8 height 8
click at [178, 336] on span "Campaign Details" at bounding box center [181, 339] width 44 height 6
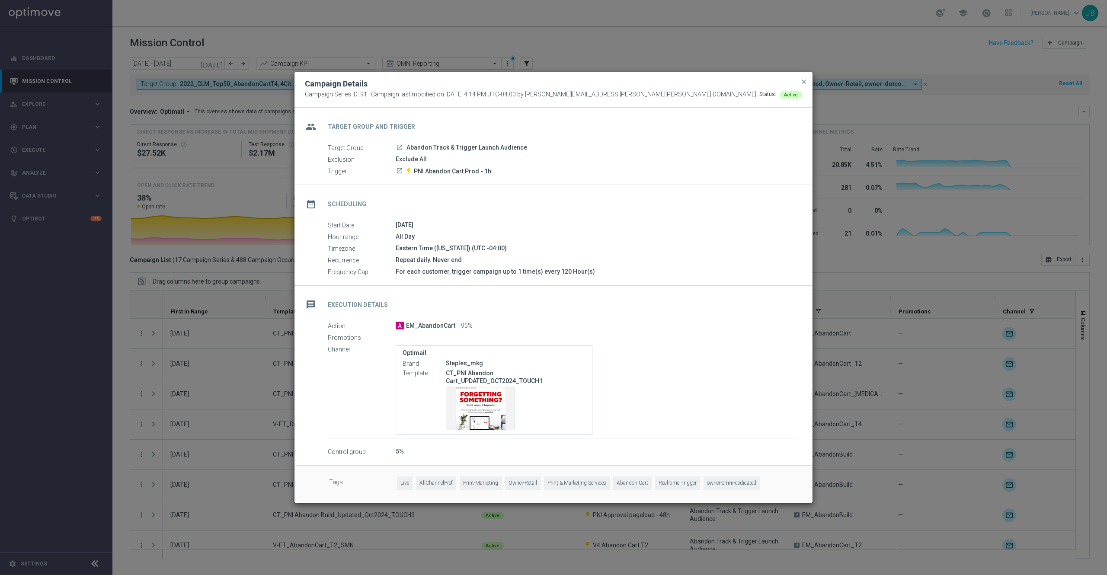
click at [738, 339] on modal-container "Campaign Details Campaign Series ID: 91 | Campaign last modified on [DATE] 4:14…" at bounding box center [553, 287] width 1107 height 575
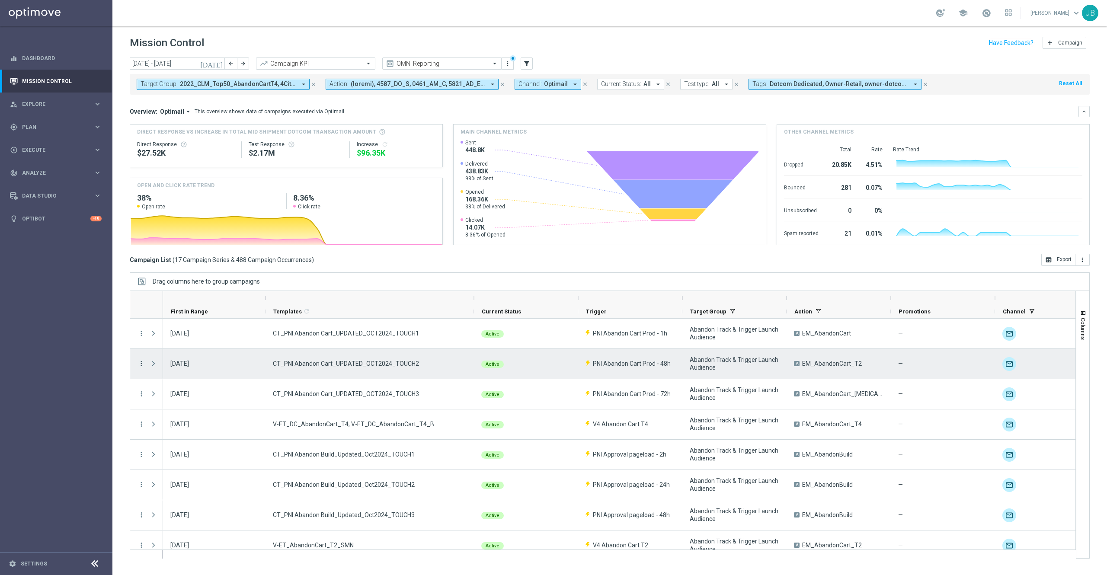
click at [142, 361] on icon "more_vert" at bounding box center [141, 364] width 8 height 8
click at [202, 371] on div "Campaign Details" at bounding box center [199, 370] width 80 height 6
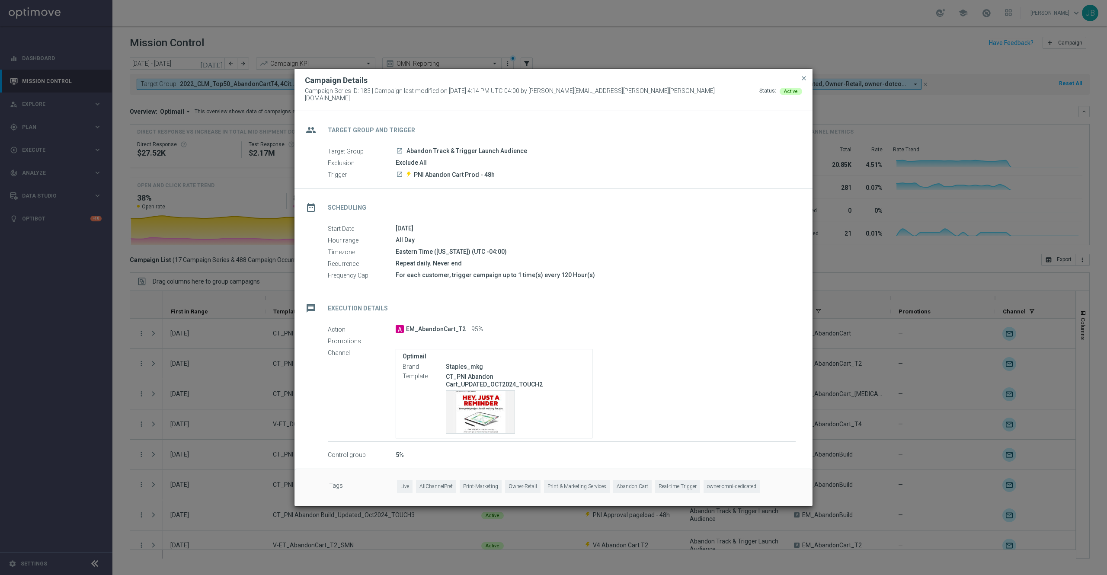
click at [738, 259] on modal-container "Campaign Details Campaign Series ID: 183 | Campaign last modified on [DATE] 4:1…" at bounding box center [553, 287] width 1107 height 575
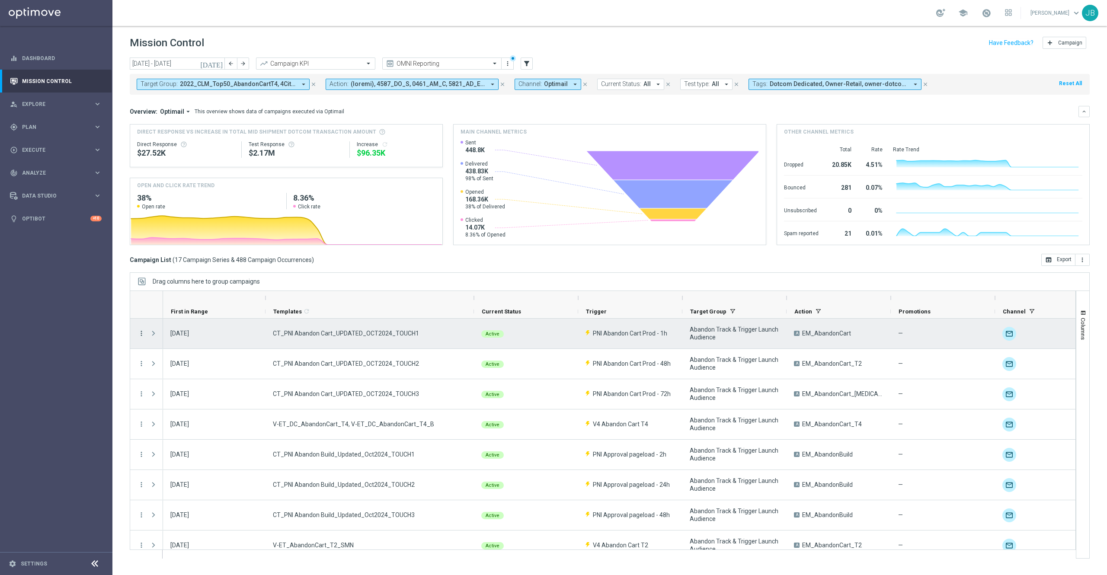
click at [141, 334] on icon "more_vert" at bounding box center [141, 333] width 8 height 8
click at [179, 343] on div "list Campaign Details" at bounding box center [194, 339] width 97 height 12
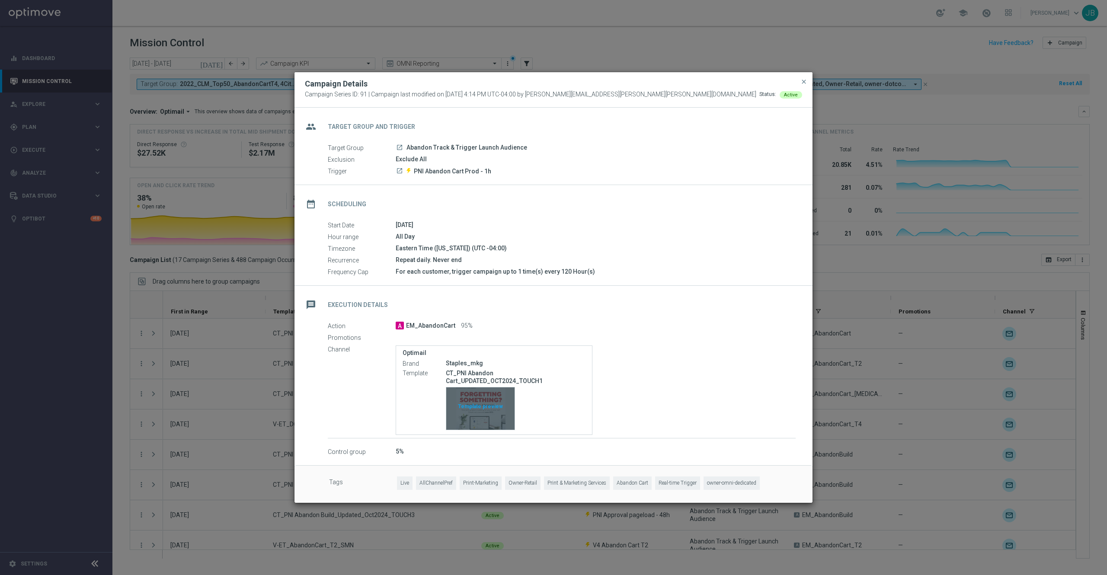
click at [471, 383] on div "Template preview" at bounding box center [480, 408] width 68 height 42
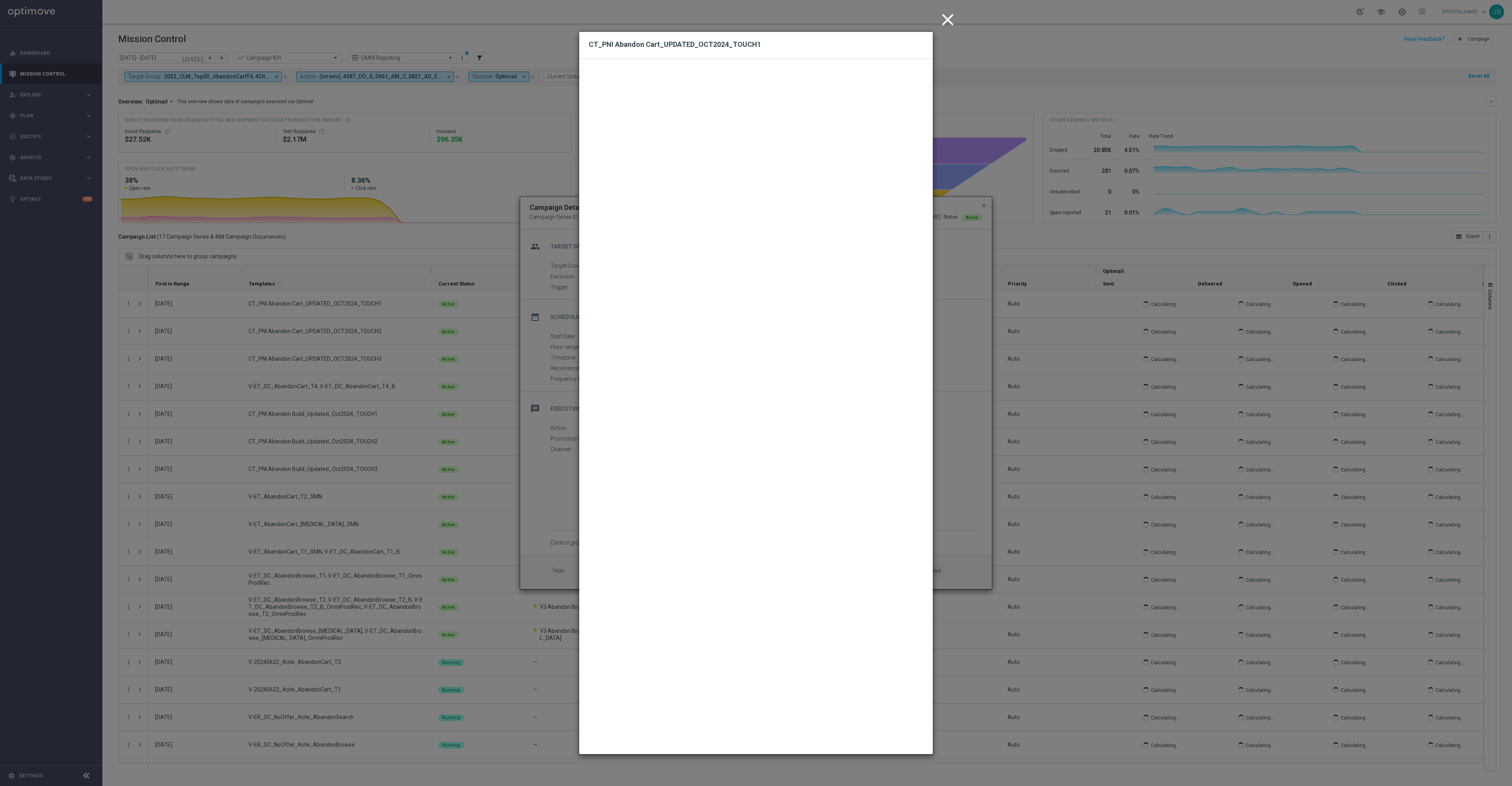
click at [672, 16] on icon "close" at bounding box center [948, 20] width 20 height 20
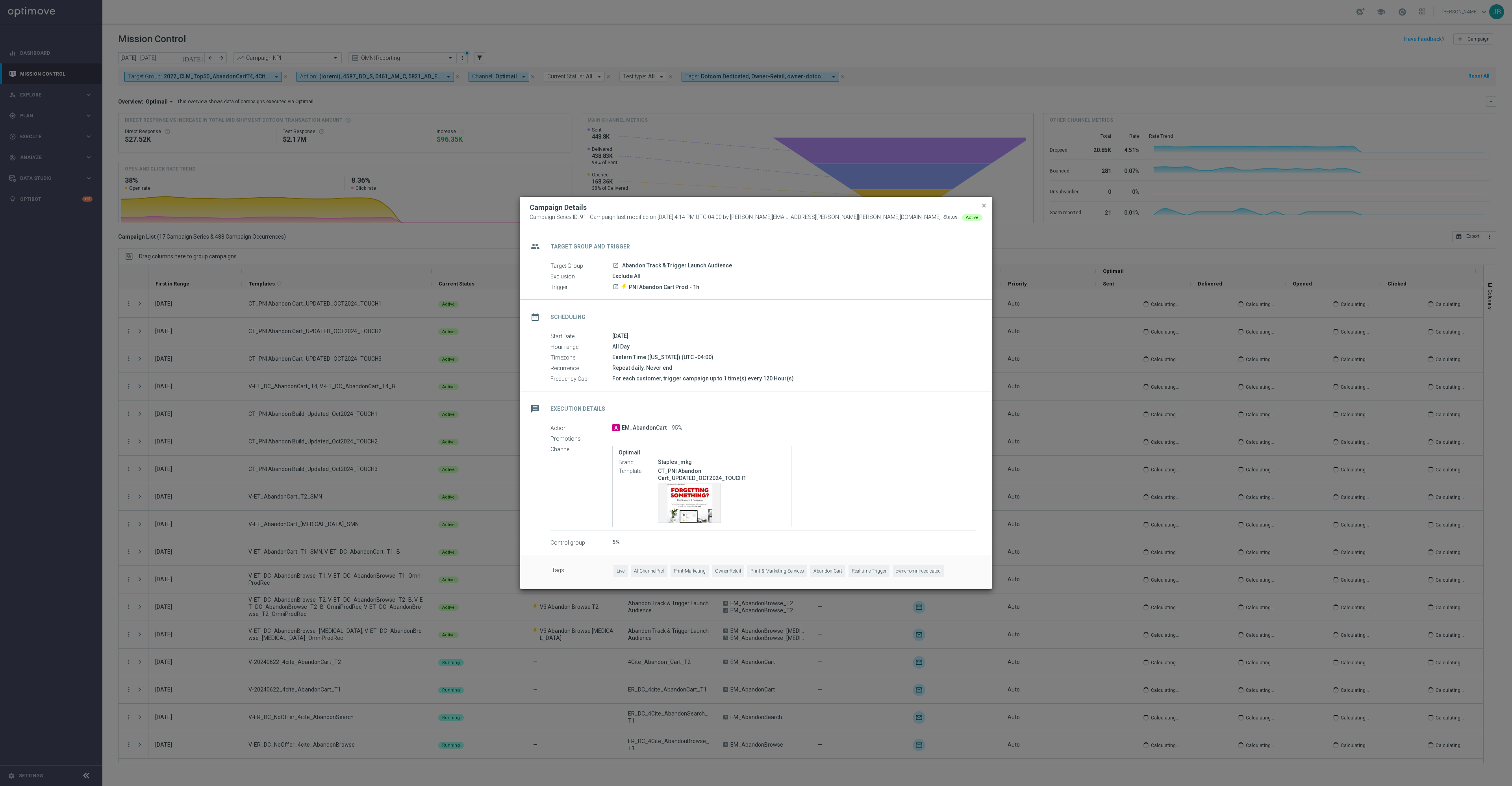
click at [672, 207] on span "close" at bounding box center [984, 205] width 6 height 6
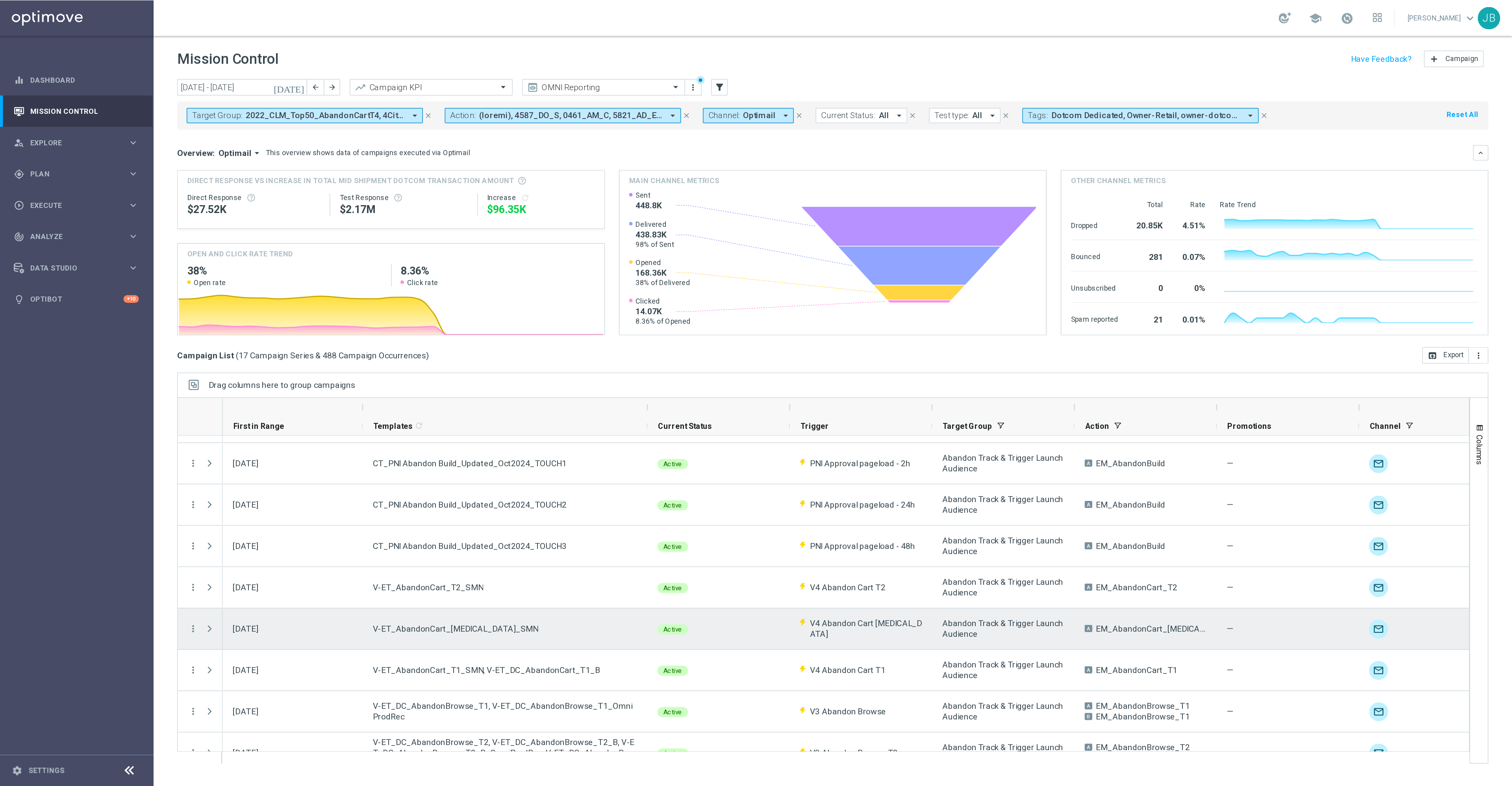
scroll to position [119, 0]
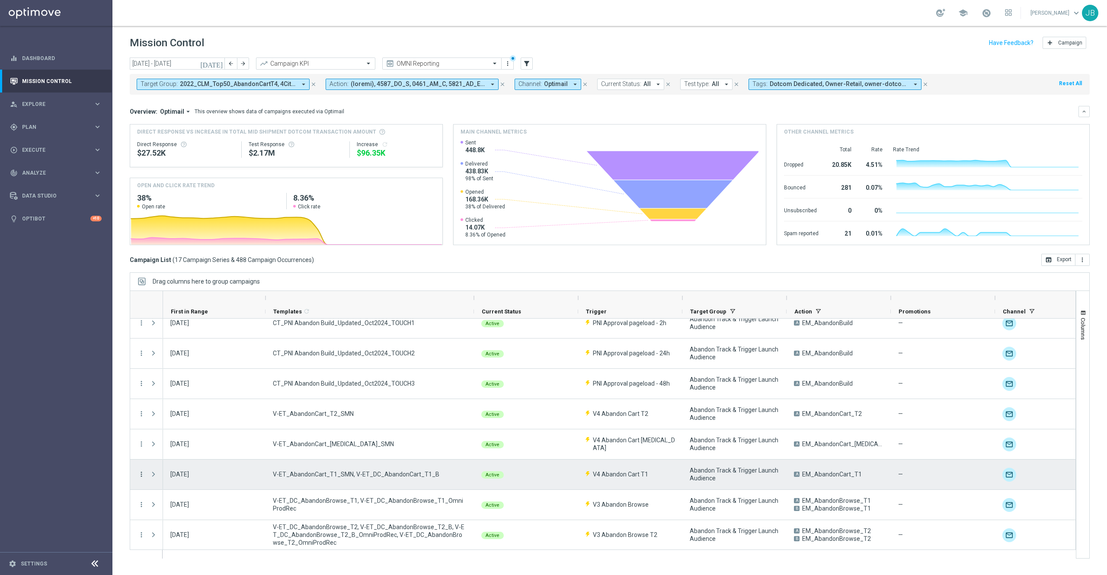
click at [141, 383] on icon "more_vert" at bounding box center [141, 474] width 8 height 8
click at [190, 383] on span "Campaign Details" at bounding box center [181, 480] width 44 height 6
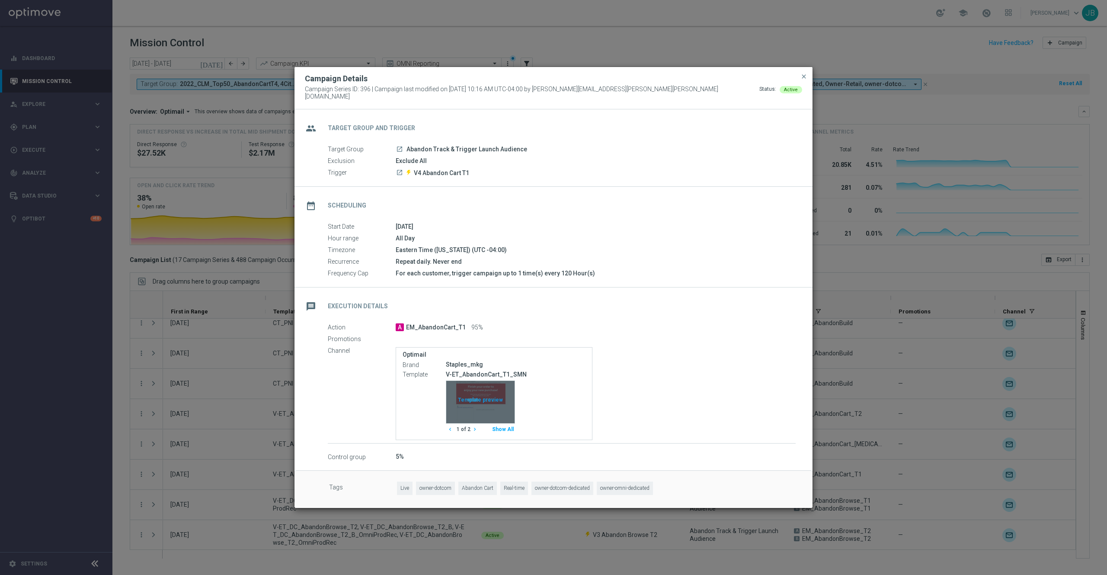
click at [477, 383] on div "Template preview" at bounding box center [480, 402] width 68 height 42
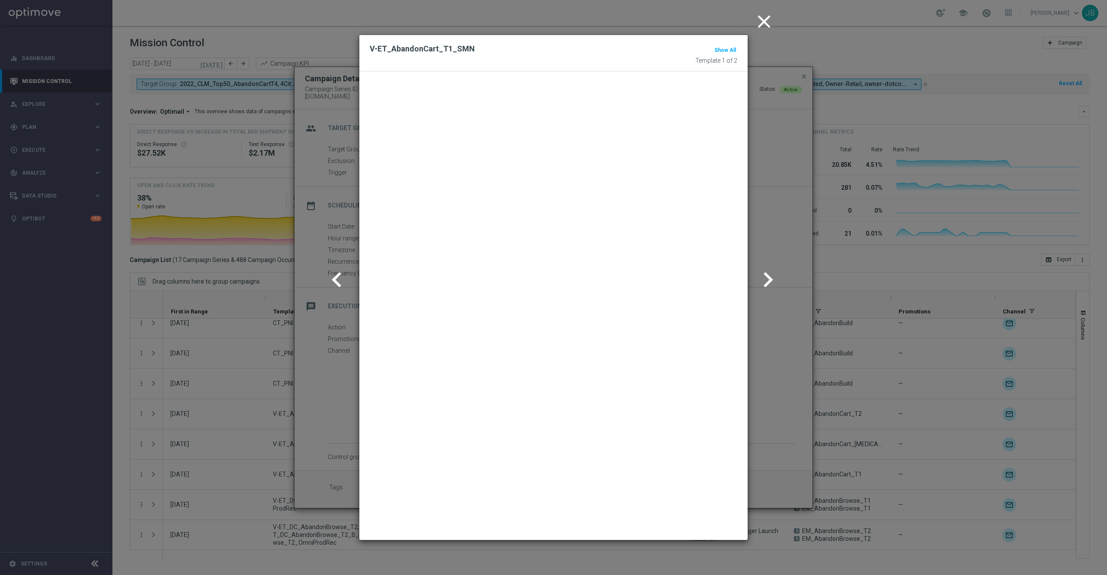
scroll to position [0, 0]
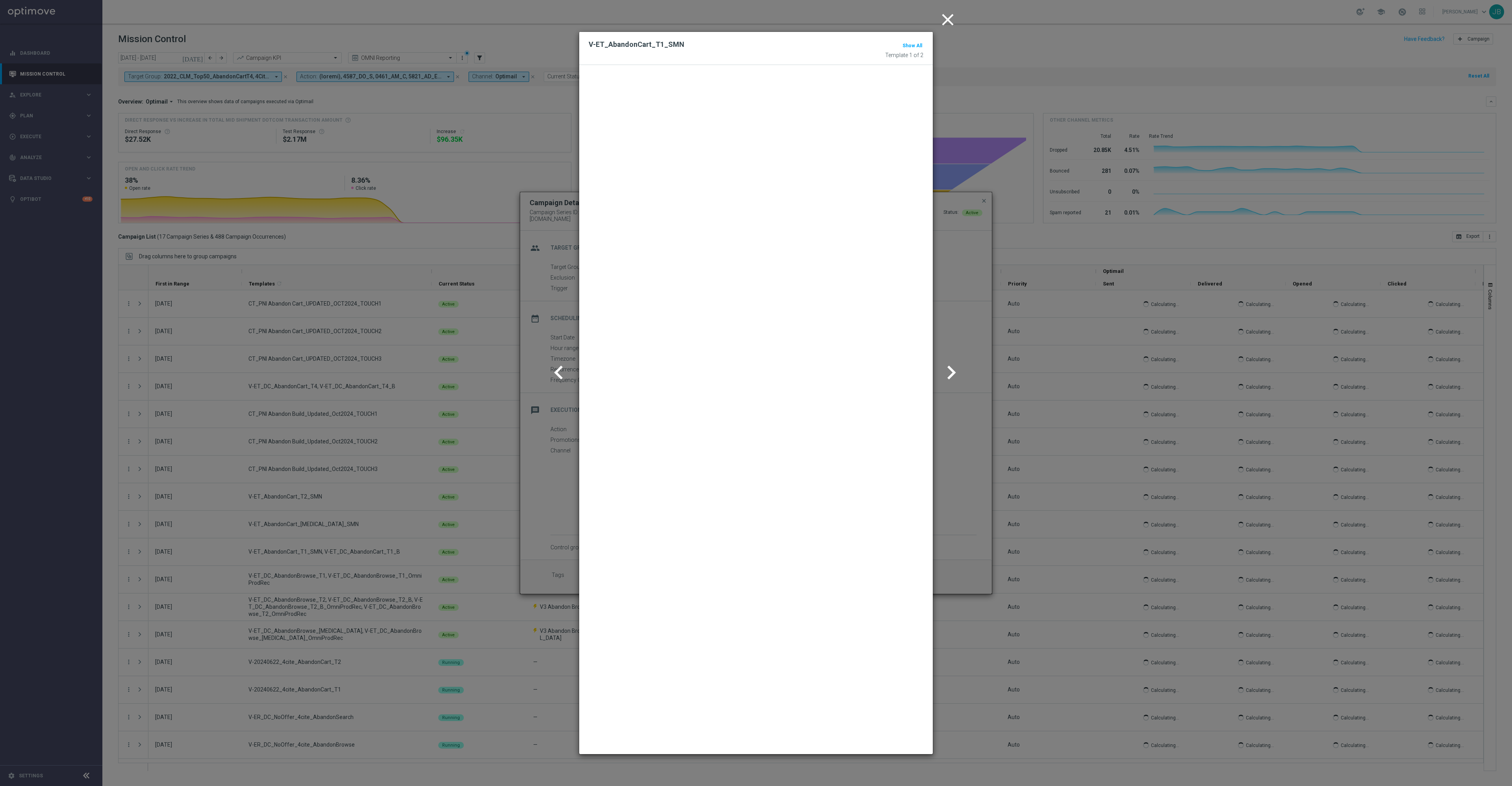
click at [672, 349] on icon "chevron_right" at bounding box center [951, 373] width 27 height 27
click at [566, 349] on icon "chevron_left" at bounding box center [558, 373] width 27 height 27
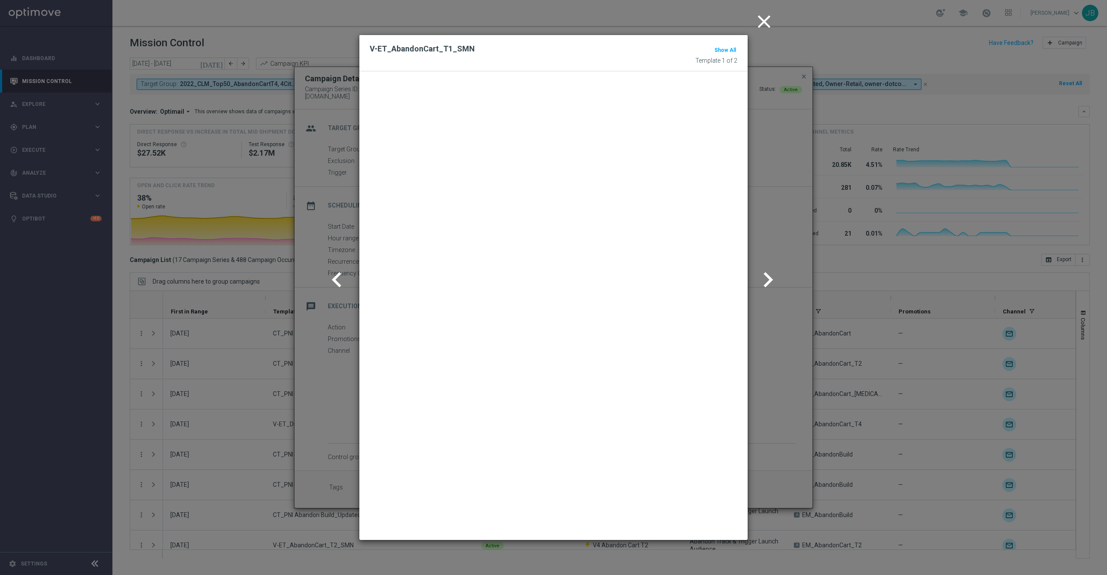
click at [738, 29] on icon "close" at bounding box center [764, 22] width 22 height 22
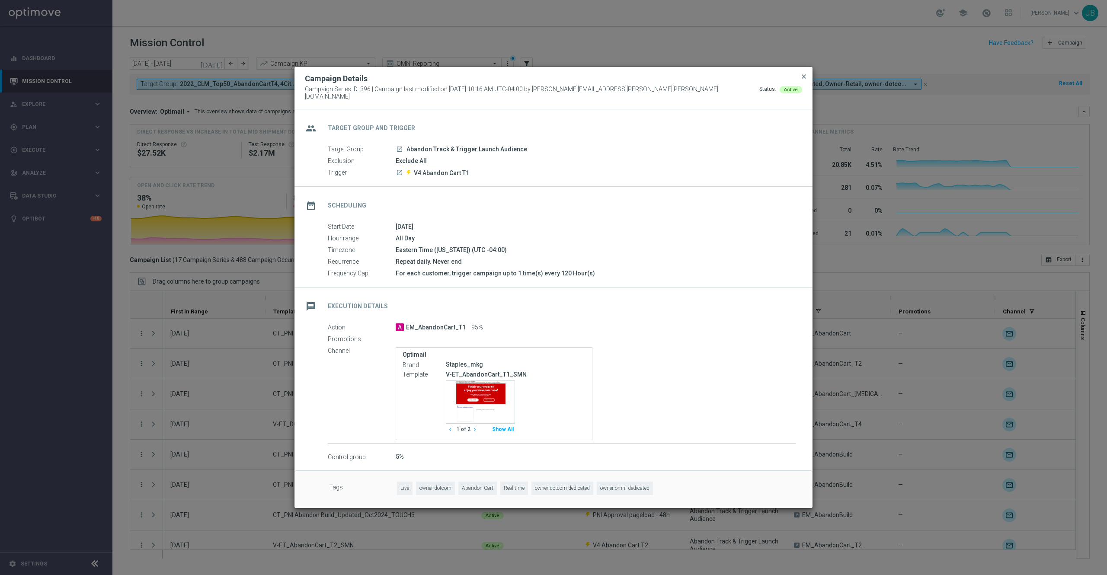
click at [738, 80] on span "close" at bounding box center [803, 76] width 7 height 7
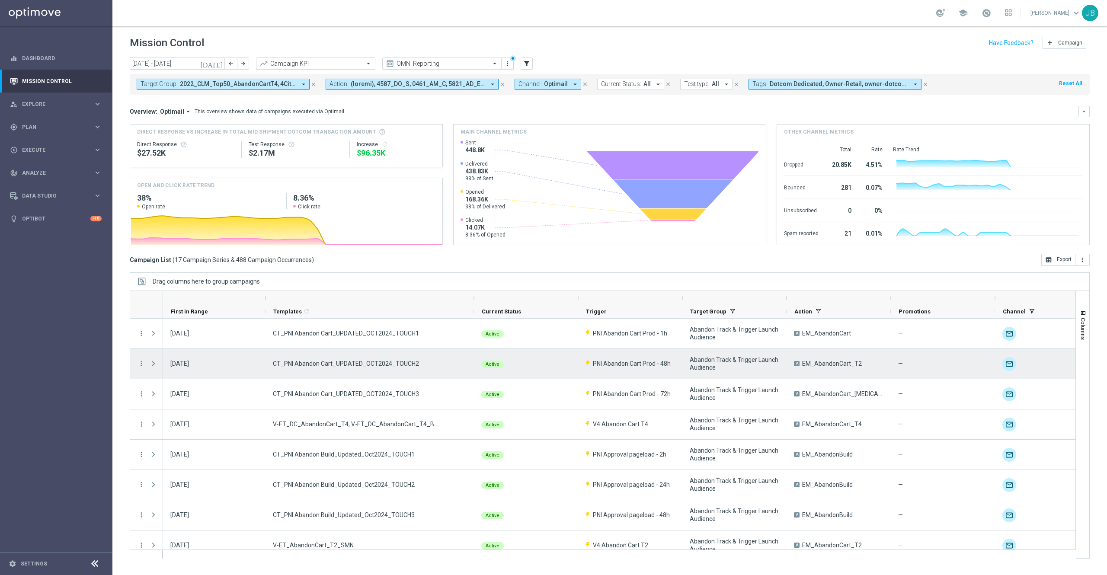
click at [147, 366] on div "Press SPACE to select this row." at bounding box center [154, 364] width 17 height 30
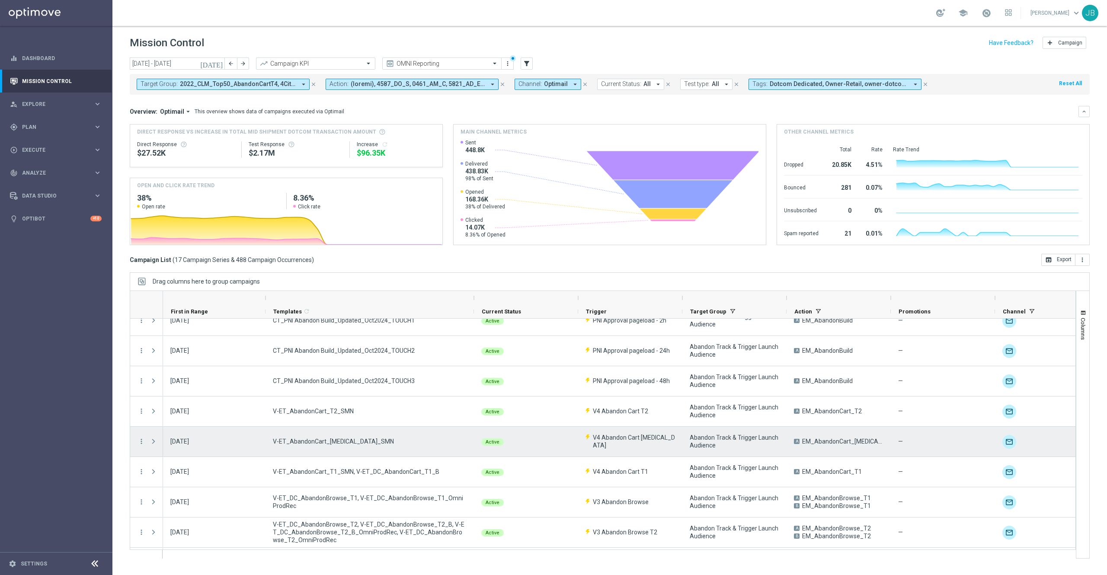
scroll to position [135, 0]
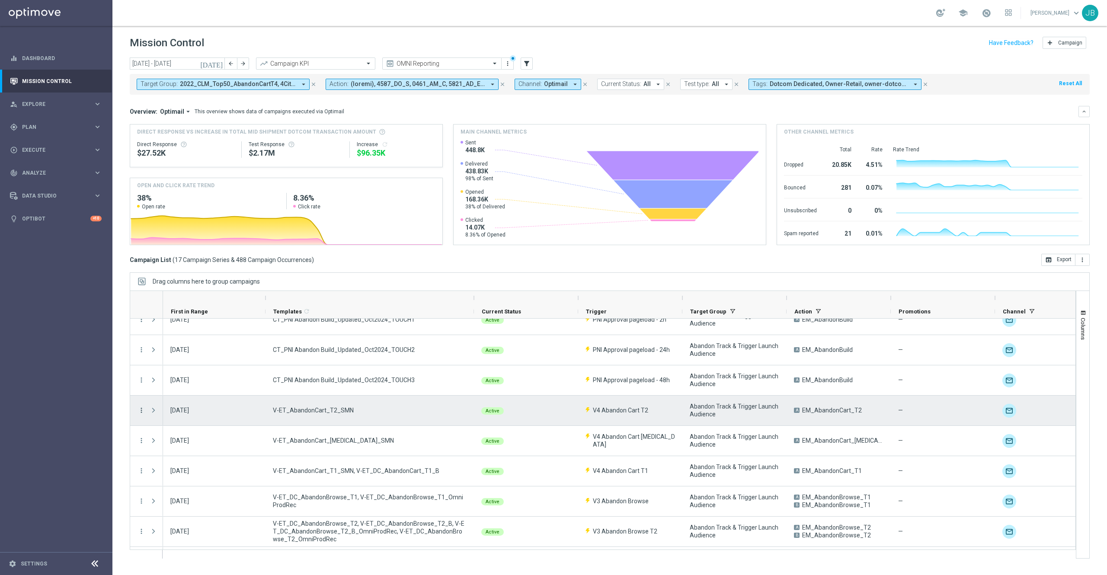
click at [140, 383] on icon "more_vert" at bounding box center [141, 410] width 8 height 8
click at [202, 383] on div "show_chart Campaign Metrics" at bounding box center [194, 428] width 97 height 12
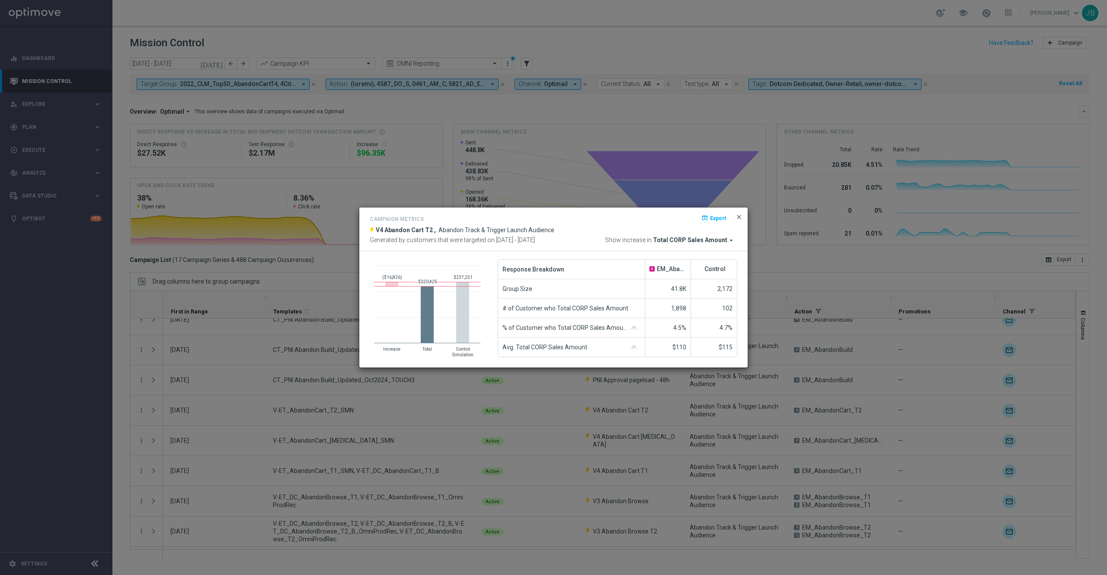
click at [738, 216] on span "close" at bounding box center [738, 217] width 7 height 7
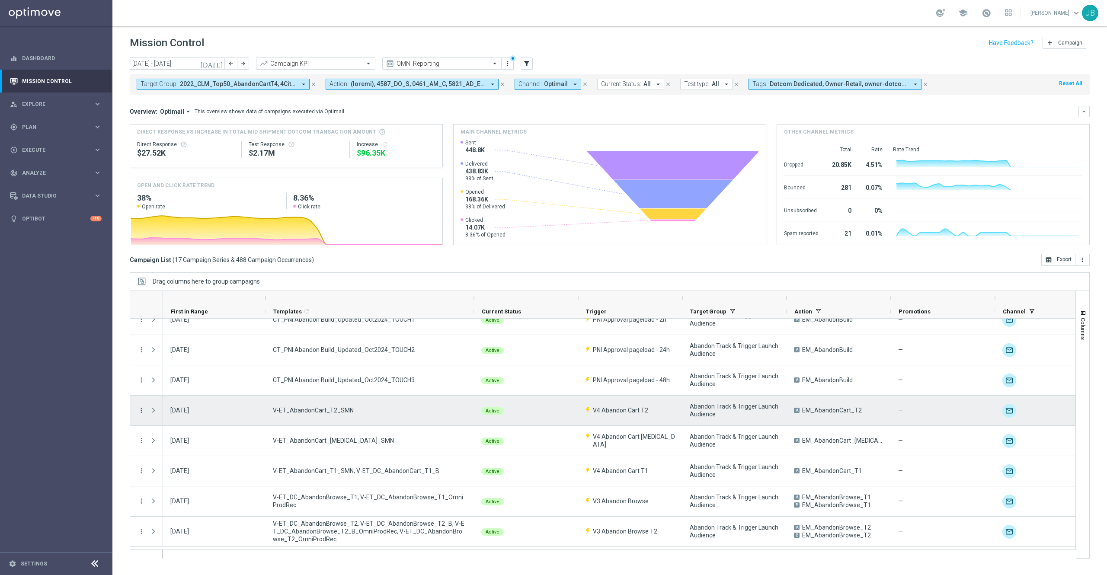
click at [142, 383] on icon "more_vert" at bounding box center [141, 410] width 8 height 8
click at [189, 383] on span "Campaign Details" at bounding box center [181, 416] width 44 height 6
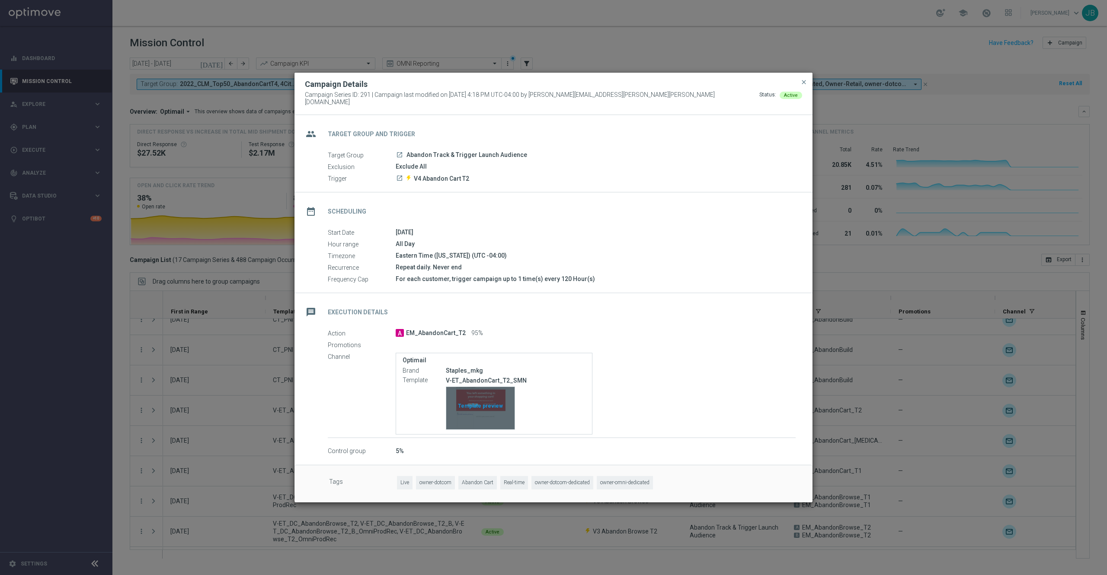
click at [483, 383] on div "Template preview" at bounding box center [480, 408] width 68 height 42
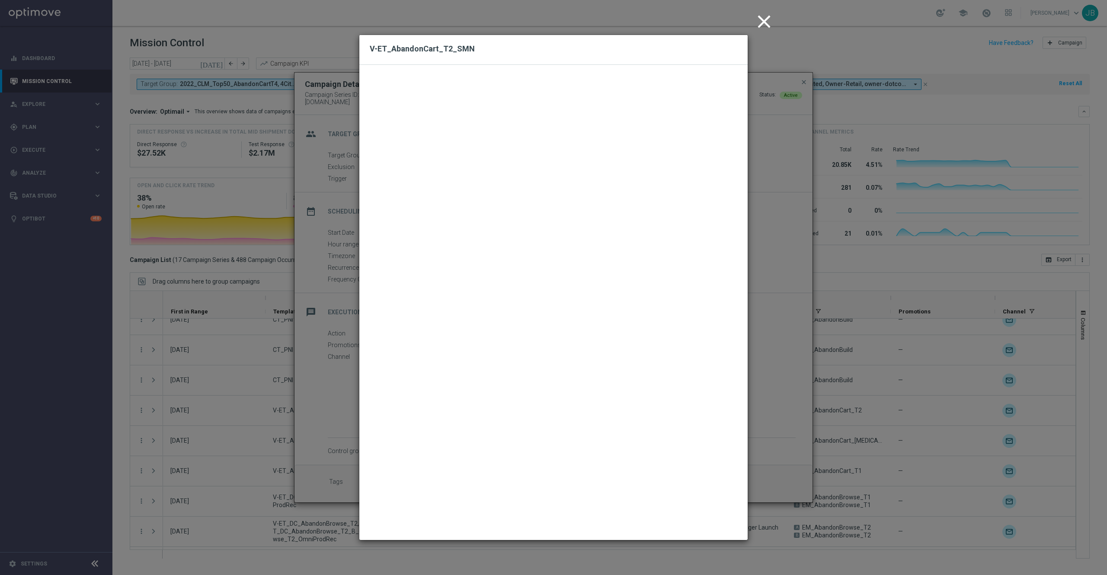
click at [738, 26] on icon "close" at bounding box center [764, 22] width 22 height 22
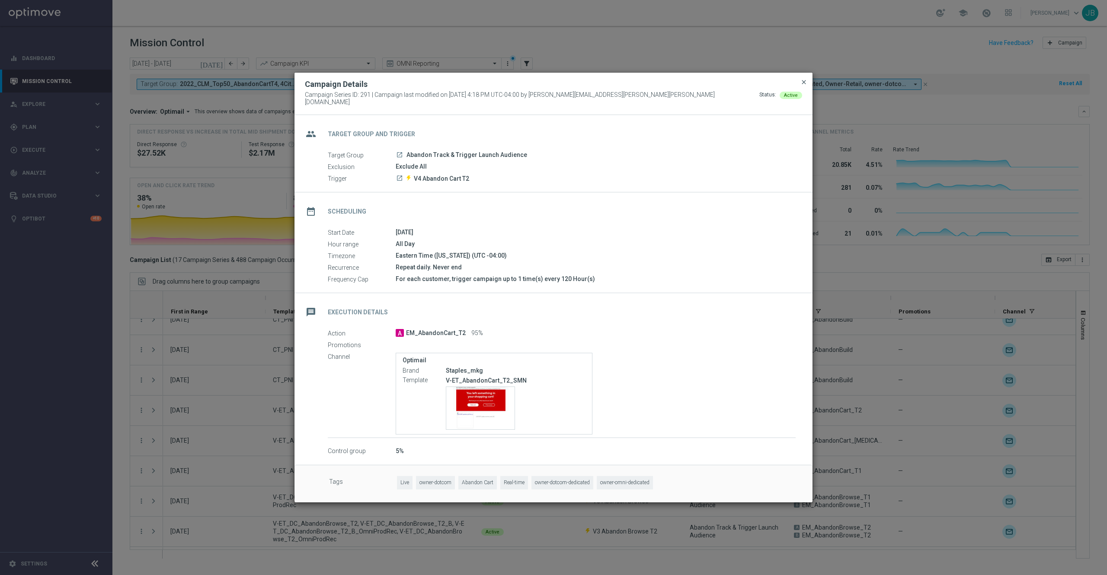
click at [738, 86] on span "close" at bounding box center [803, 82] width 7 height 7
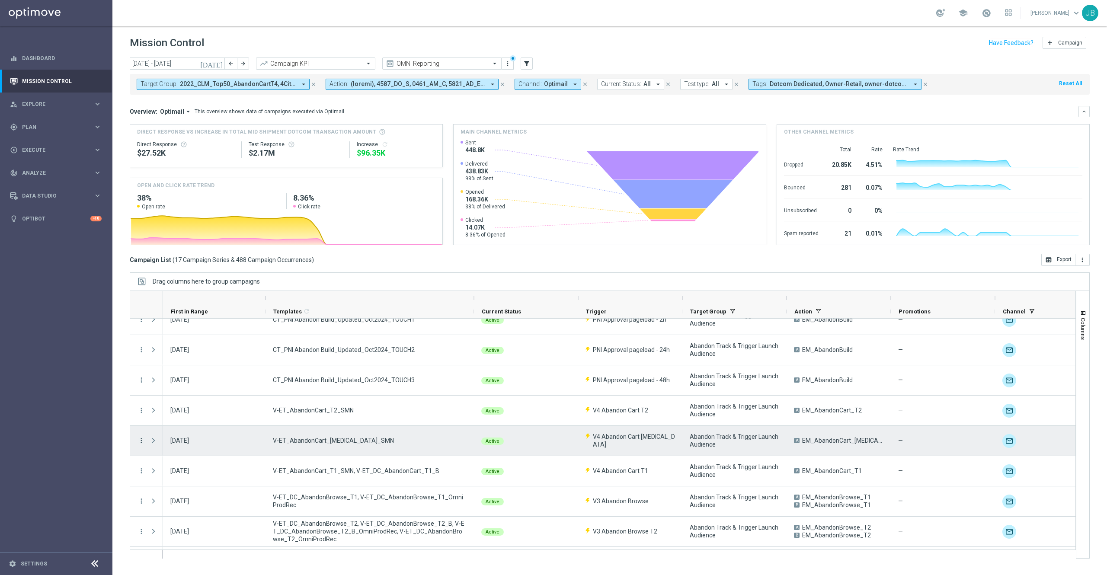
click at [144, 383] on icon "more_vert" at bounding box center [141, 441] width 8 height 8
click at [198, 383] on span "Campaign Details" at bounding box center [181, 447] width 44 height 6
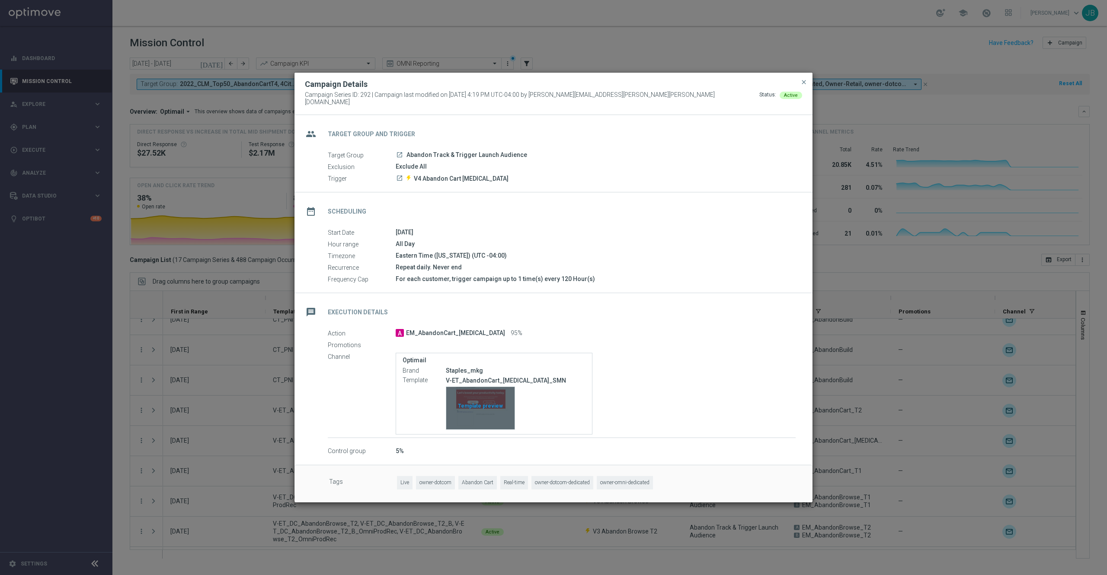
click at [480, 383] on div "Template preview" at bounding box center [480, 408] width 68 height 42
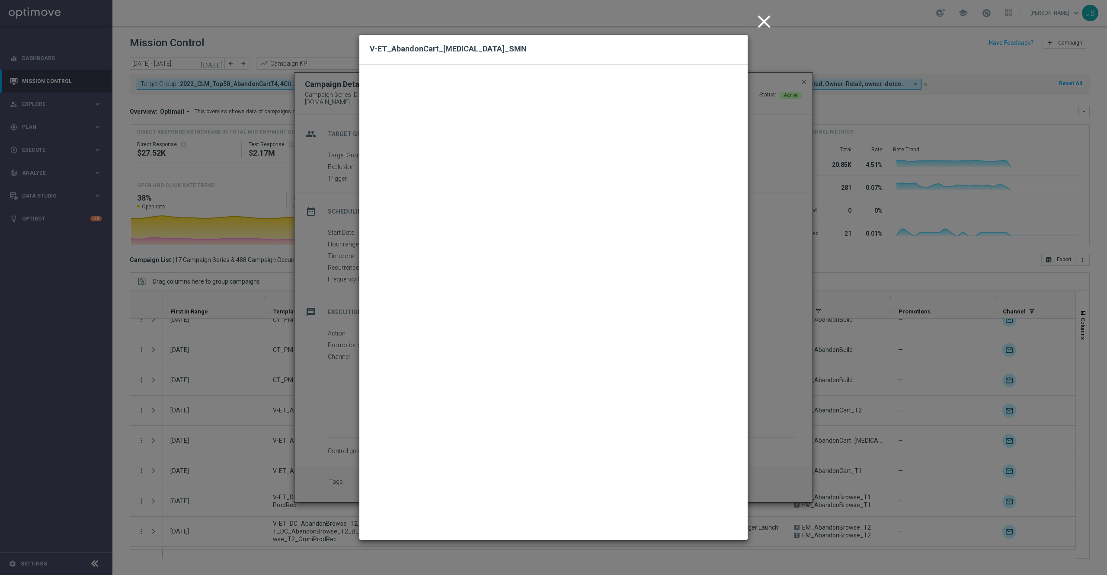
click at [738, 22] on icon "close" at bounding box center [764, 22] width 22 height 22
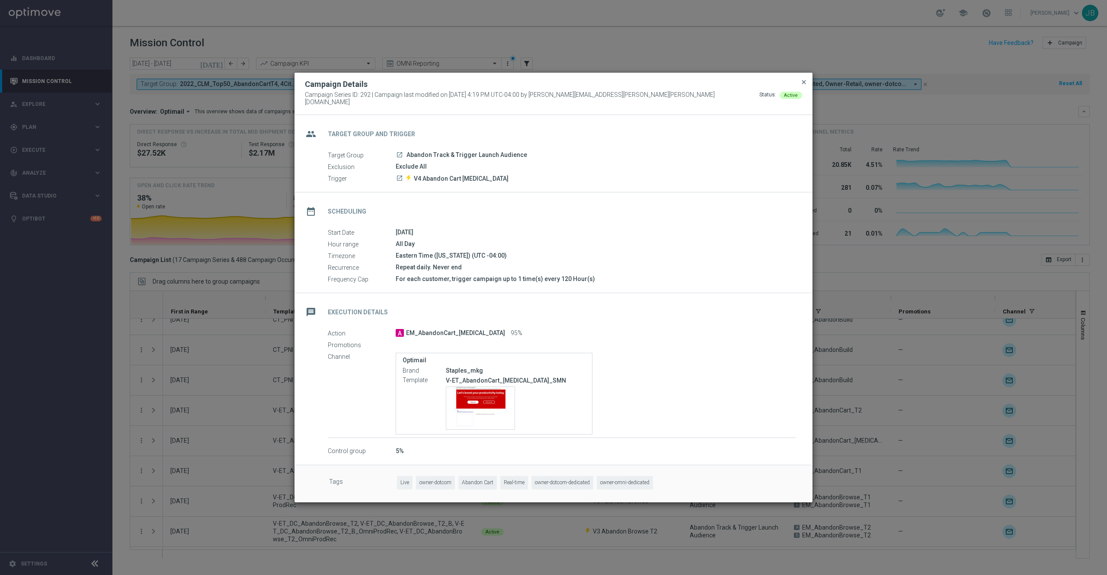
click at [738, 86] on span "close" at bounding box center [803, 82] width 7 height 7
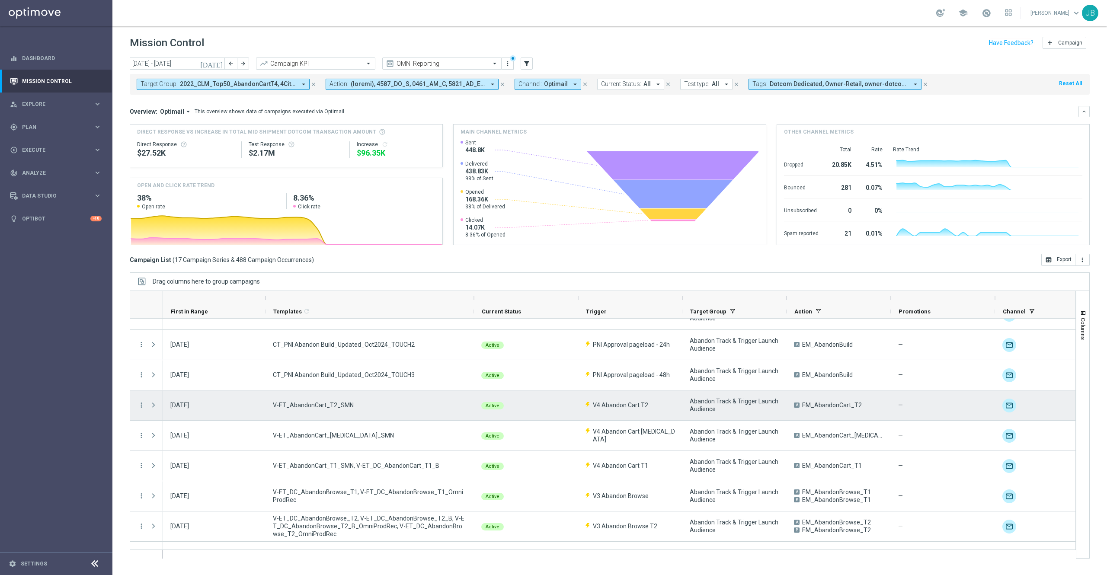
scroll to position [169, 0]
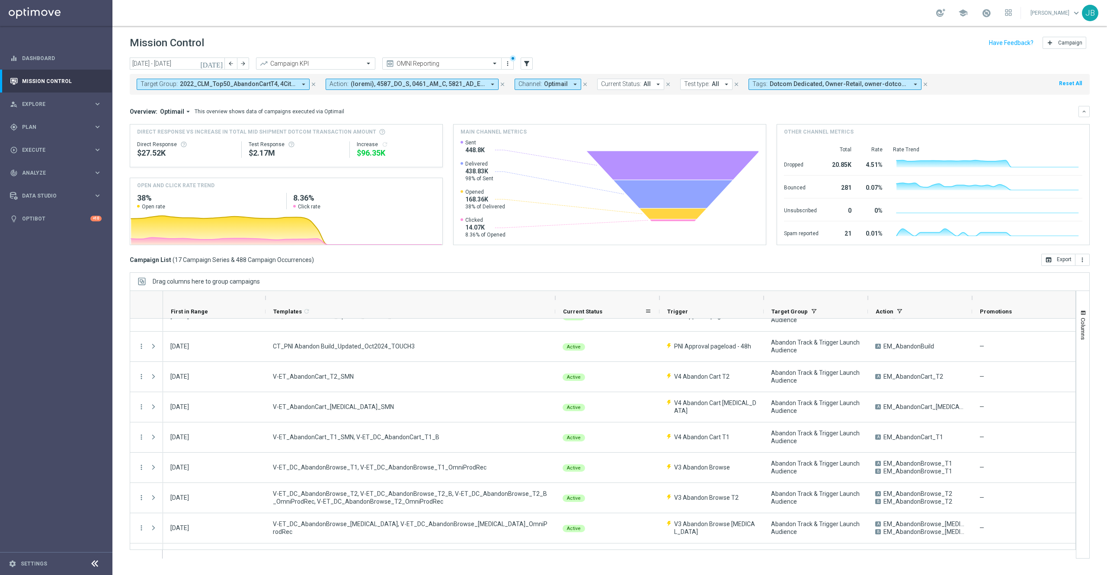
drag, startPoint x: 475, startPoint y: 301, endPoint x: 557, endPoint y: 309, distance: 83.0
click at [557, 309] on div "First in Range" at bounding box center [984, 305] width 1643 height 28
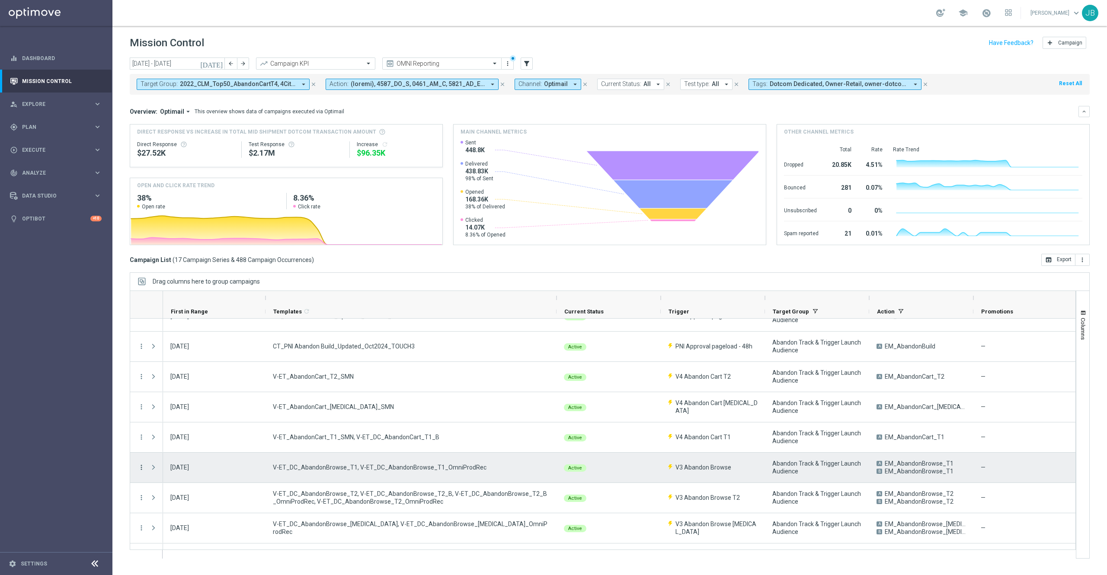
click at [138, 383] on icon "more_vert" at bounding box center [141, 468] width 8 height 8
click at [187, 383] on div "show_chart Campaign Metrics" at bounding box center [194, 485] width 97 height 12
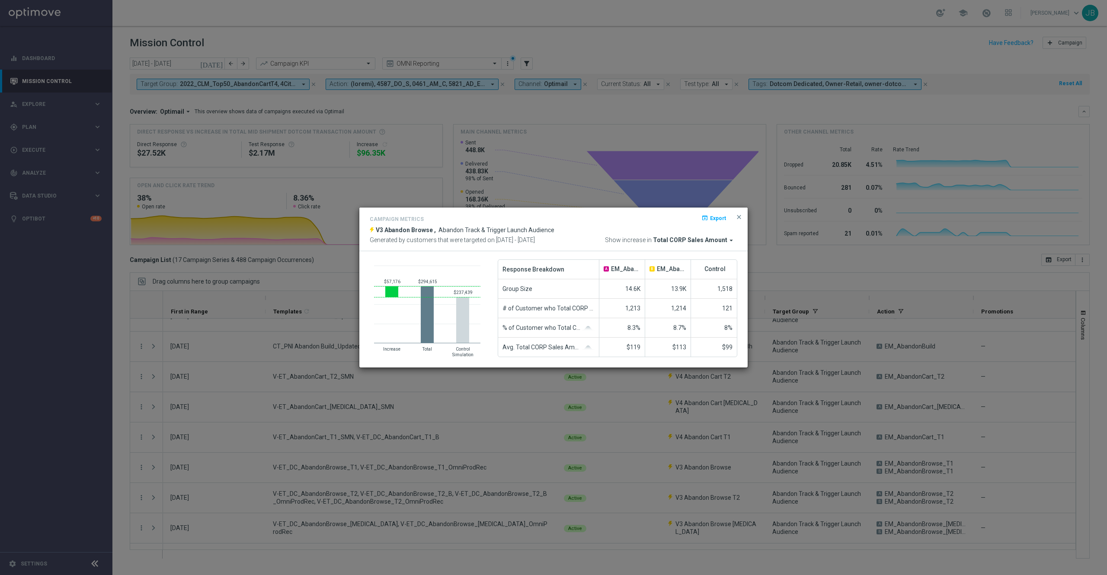
click at [365, 383] on modal-container "Campaign Metrics open_in_browser Export V3 Abandon Browse , Abandon Track & Tri…" at bounding box center [553, 287] width 1107 height 575
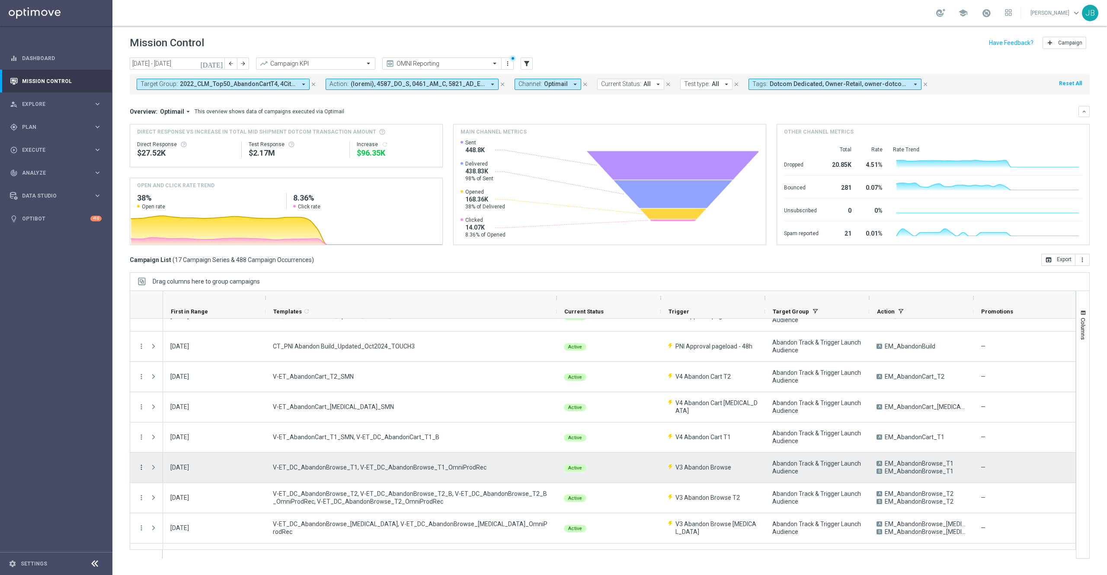
click at [141, 383] on icon "more_vert" at bounding box center [141, 468] width 8 height 8
click at [201, 383] on div "Campaign Details" at bounding box center [199, 473] width 80 height 6
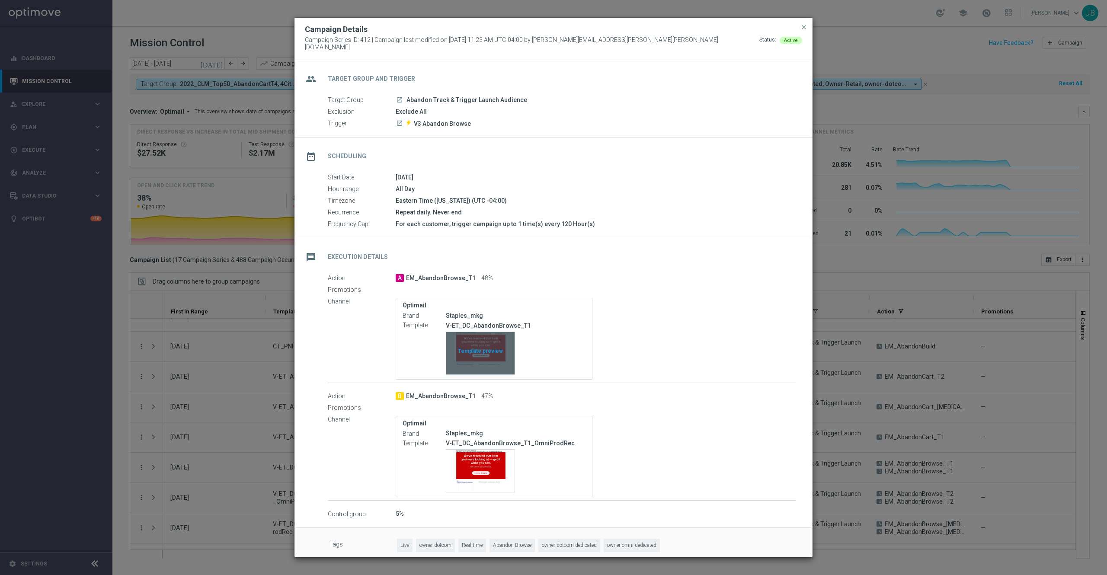
click at [487, 340] on div "Template preview" at bounding box center [480, 353] width 68 height 42
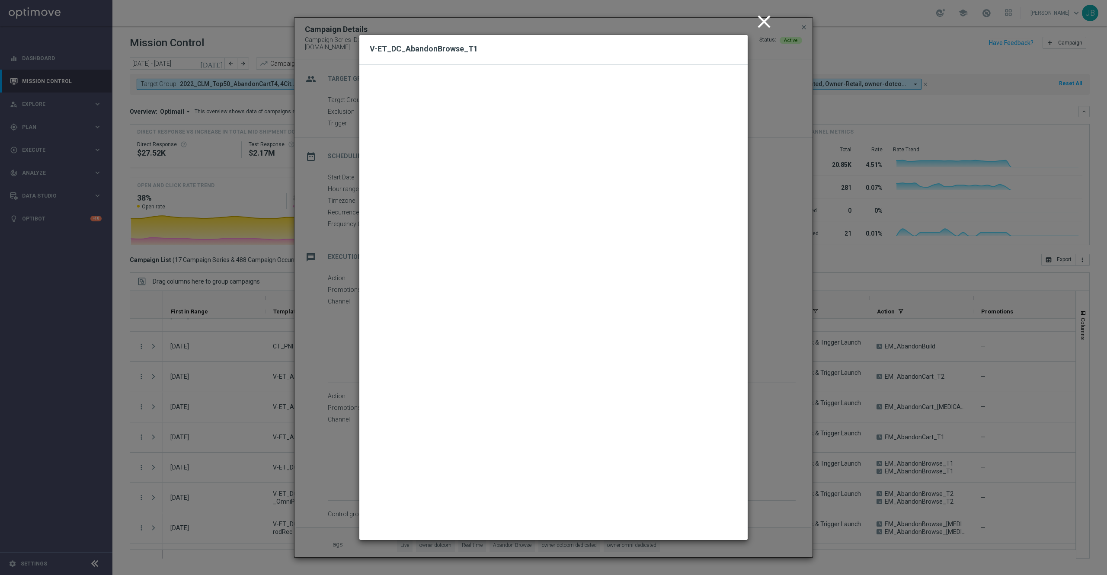
click at [738, 24] on icon "close" at bounding box center [764, 22] width 22 height 22
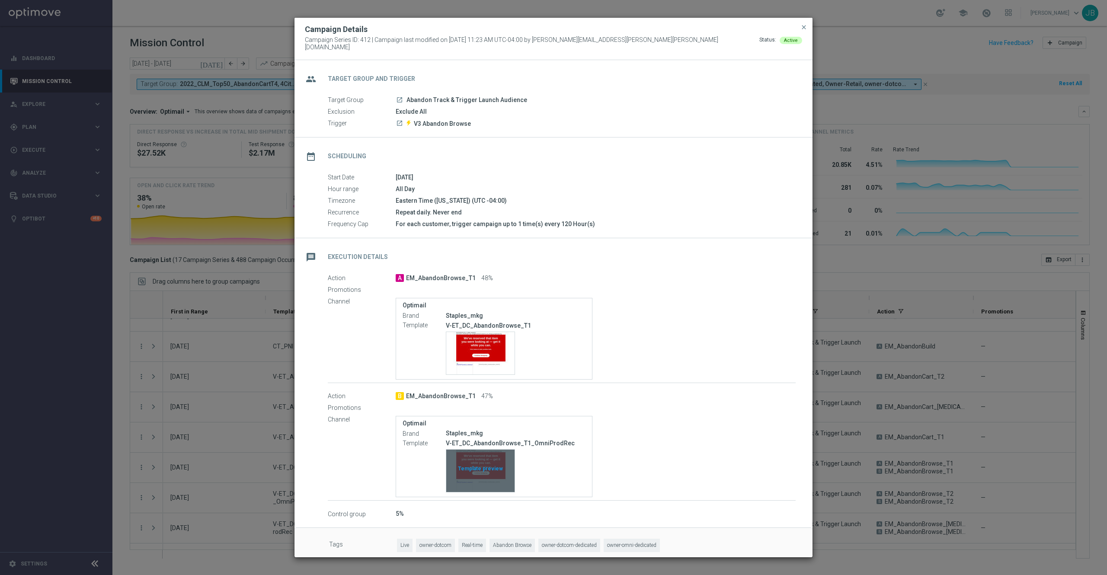
click at [473, 383] on div "Template preview" at bounding box center [480, 471] width 68 height 42
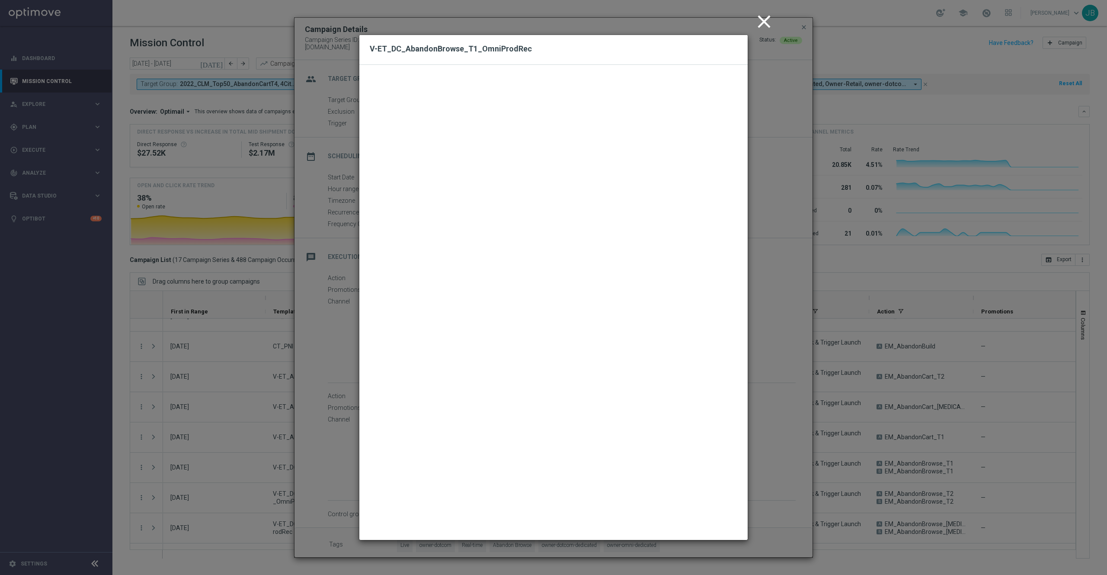
click at [738, 20] on icon "close" at bounding box center [764, 22] width 22 height 22
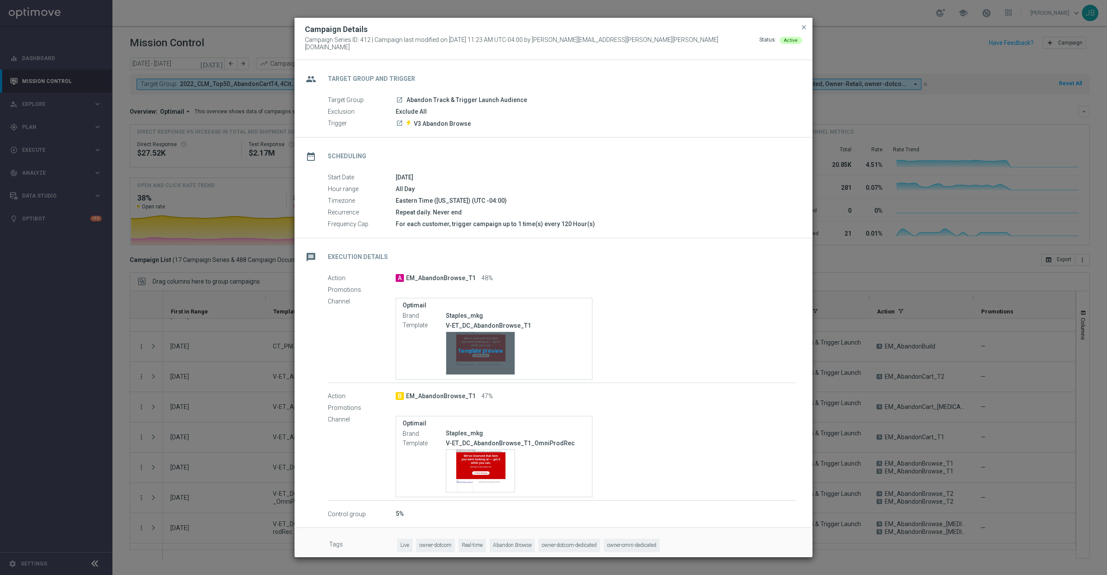
click at [468, 351] on div "Template preview" at bounding box center [480, 353] width 68 height 42
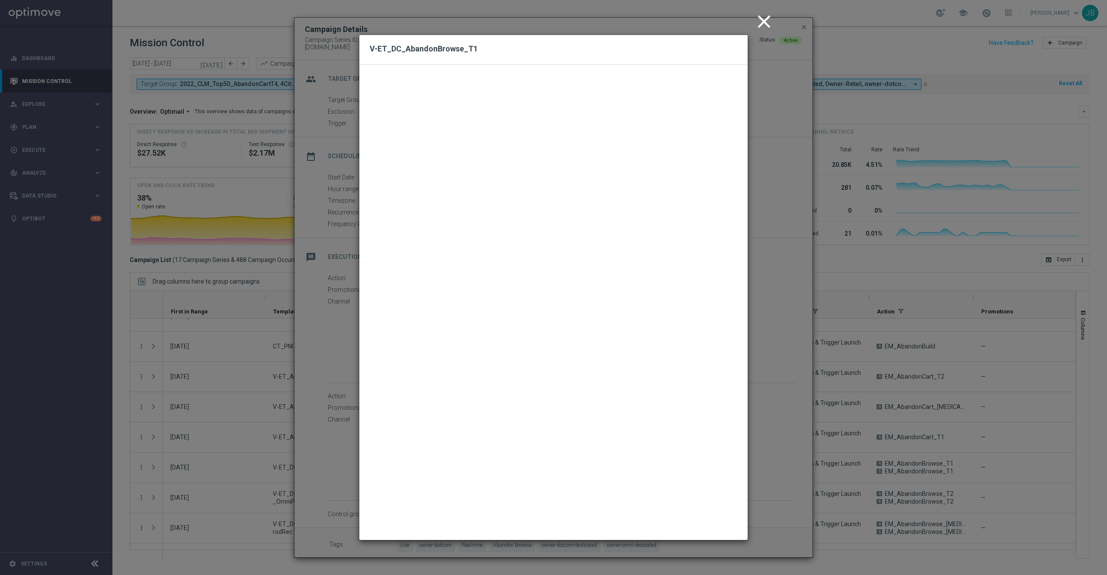
click at [738, 20] on icon "close" at bounding box center [764, 22] width 22 height 22
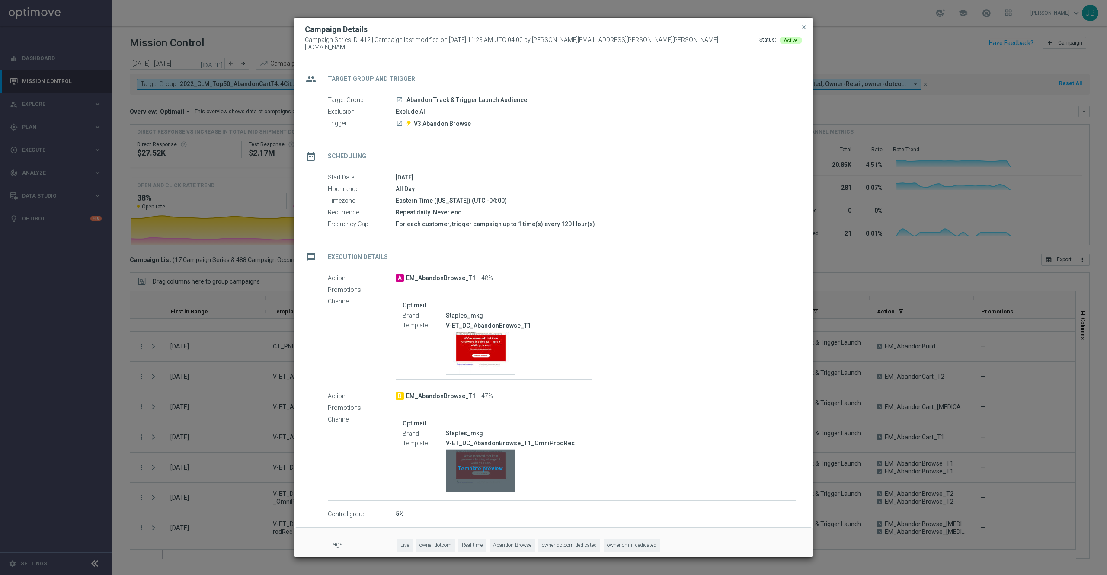
click at [472, 383] on div "Template preview" at bounding box center [480, 471] width 68 height 42
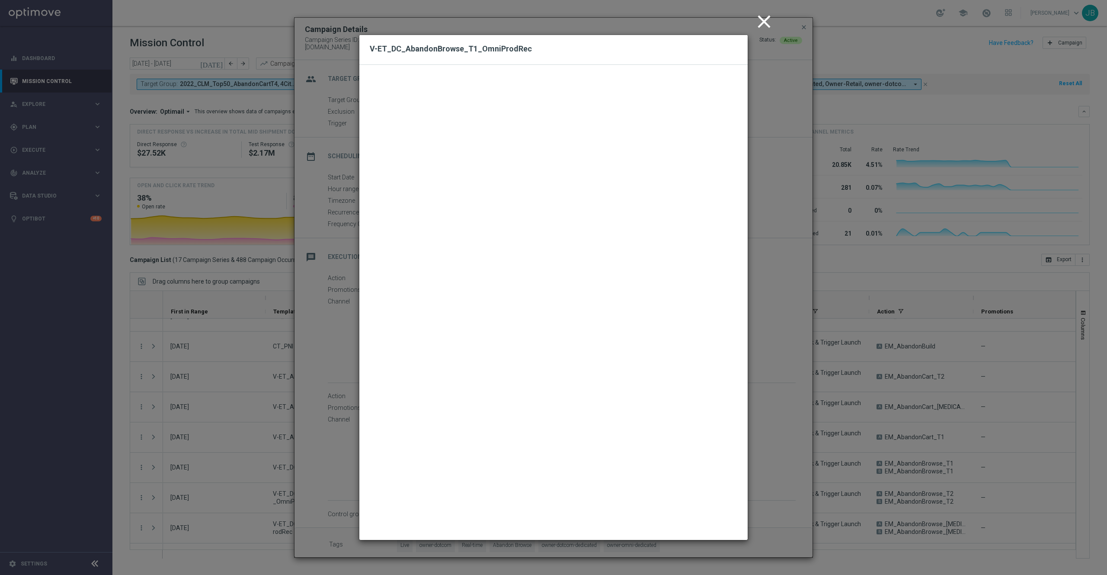
click at [738, 21] on icon "close" at bounding box center [764, 22] width 22 height 22
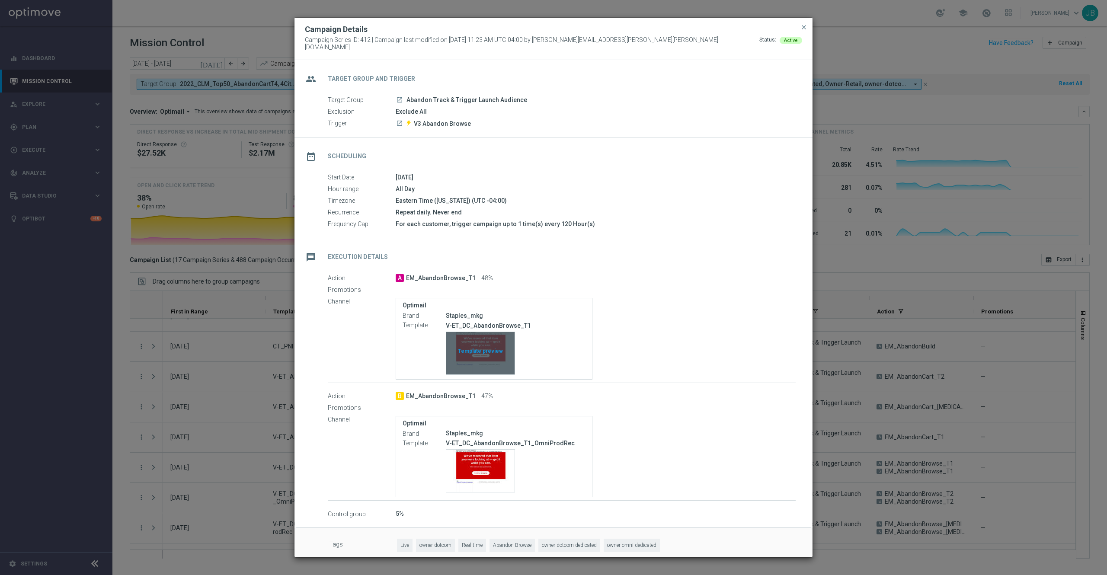
click at [485, 347] on div "Template preview" at bounding box center [480, 353] width 68 height 42
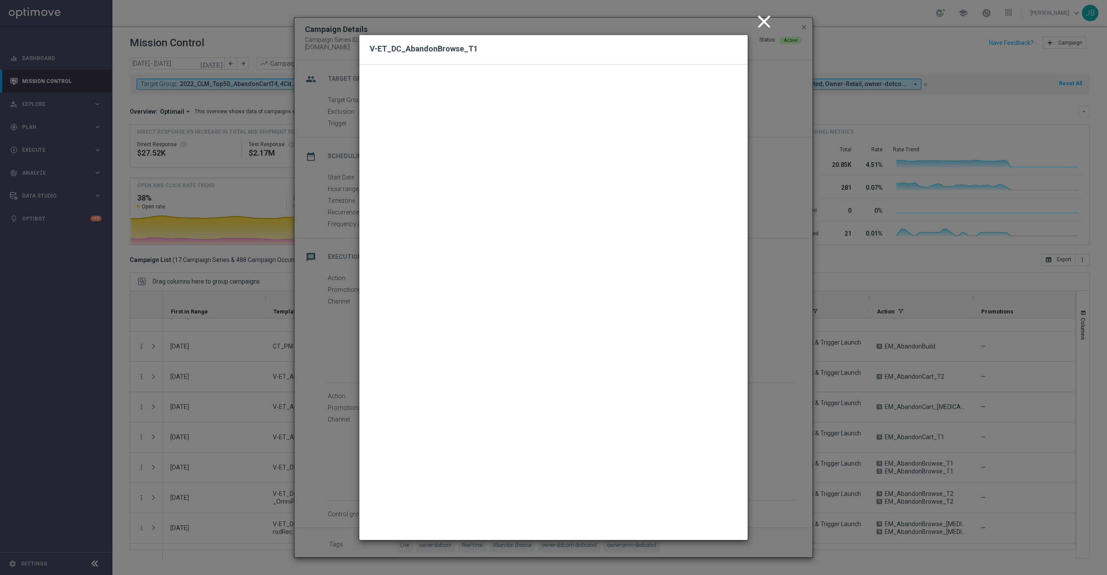
click at [738, 21] on icon "close" at bounding box center [764, 22] width 22 height 22
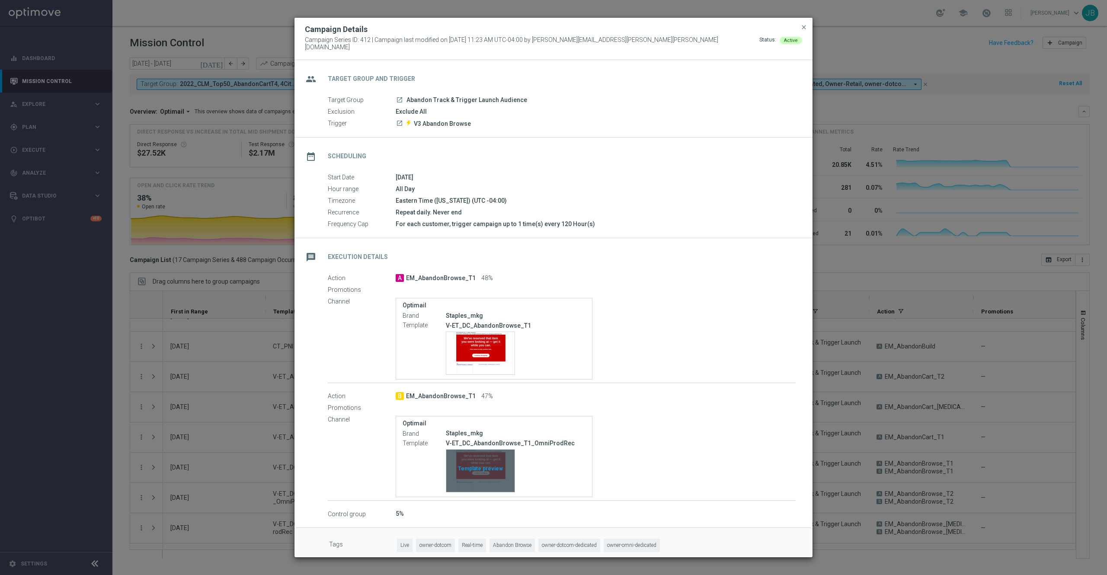
click at [481, 383] on div "Template preview" at bounding box center [480, 471] width 68 height 42
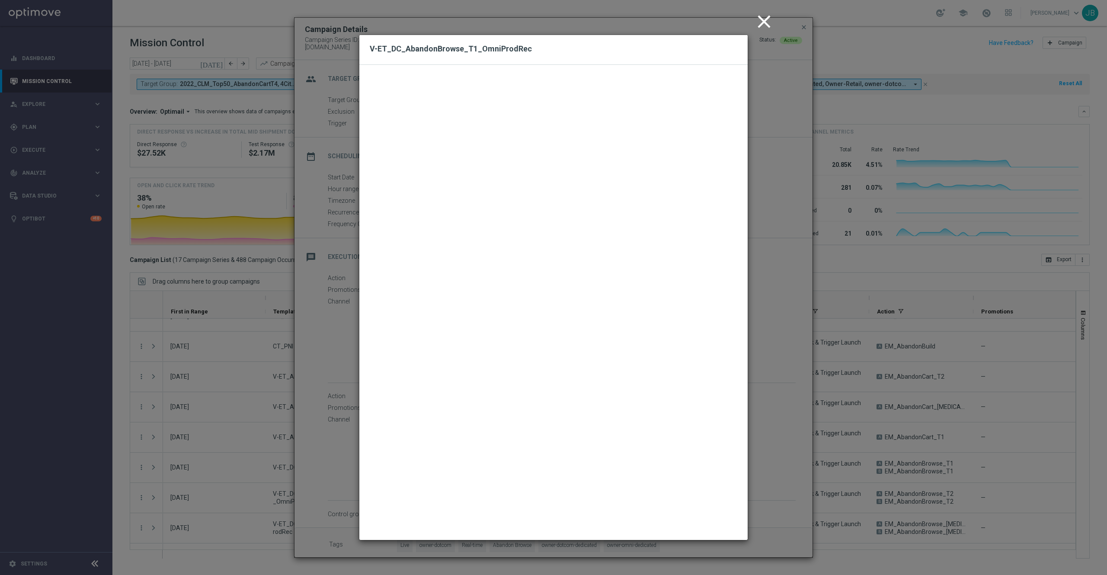
click at [738, 27] on icon "close" at bounding box center [764, 22] width 22 height 22
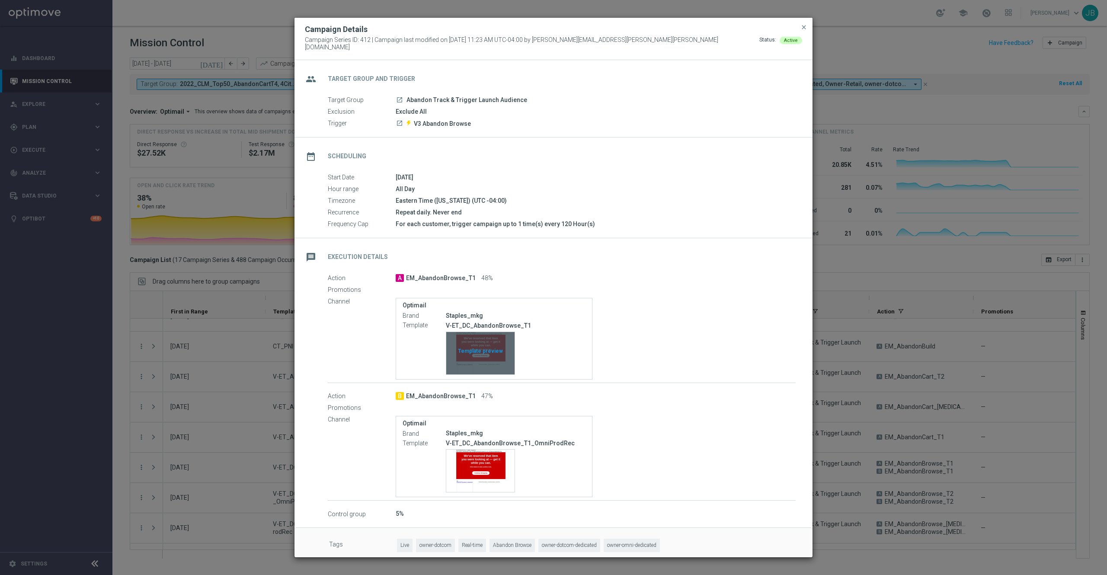
click at [472, 363] on div "Template preview" at bounding box center [480, 353] width 68 height 42
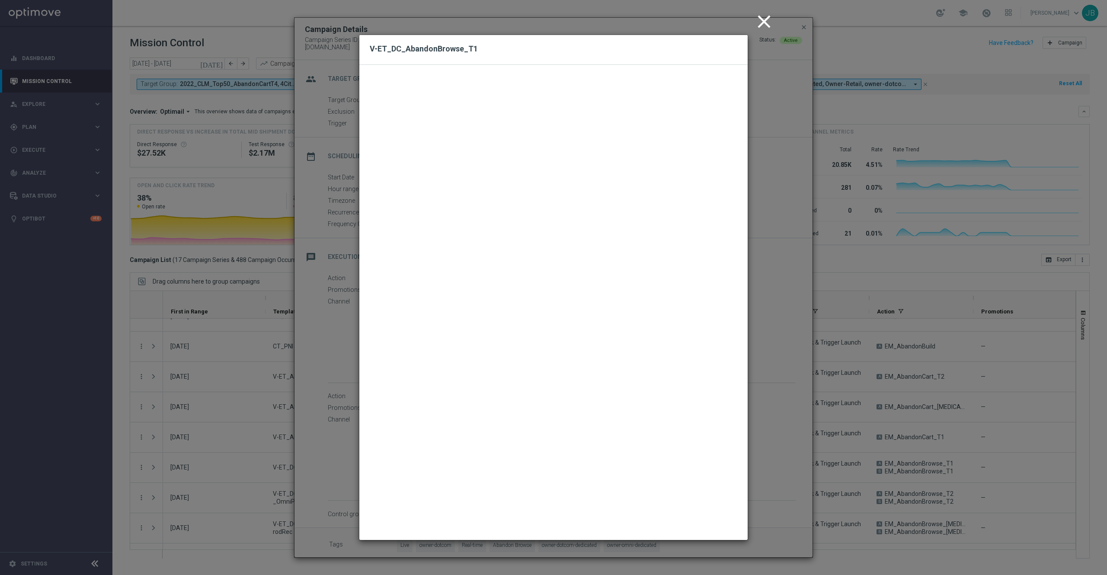
click at [738, 20] on icon "close" at bounding box center [764, 22] width 22 height 22
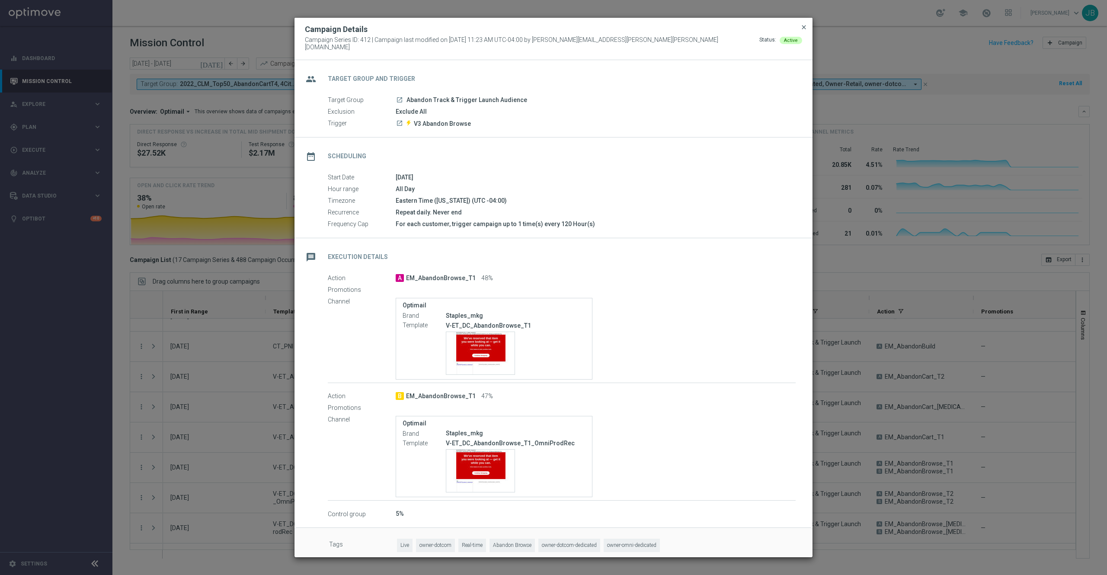
click at [738, 31] on span "close" at bounding box center [803, 27] width 7 height 7
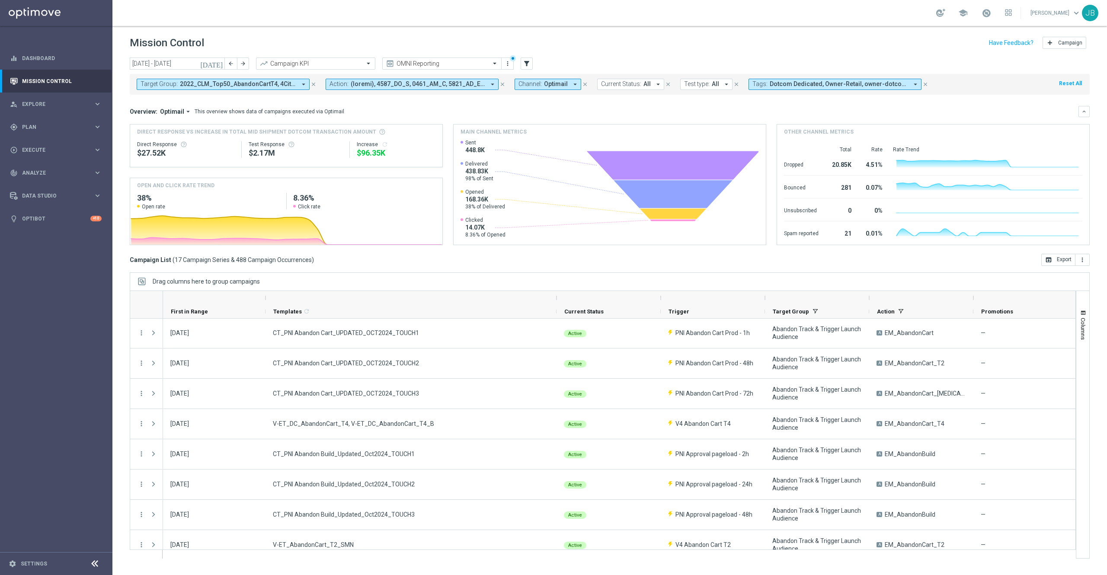
scroll to position [0, 0]
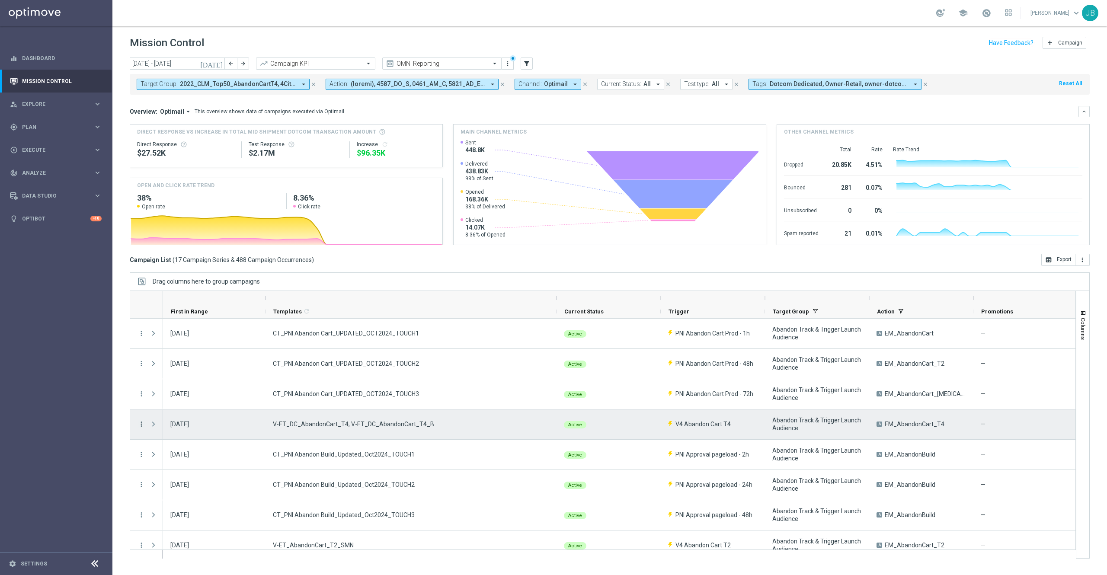
click at [141, 383] on icon "more_vert" at bounding box center [141, 424] width 8 height 8
click at [195, 383] on span "Campaign Details" at bounding box center [181, 430] width 44 height 6
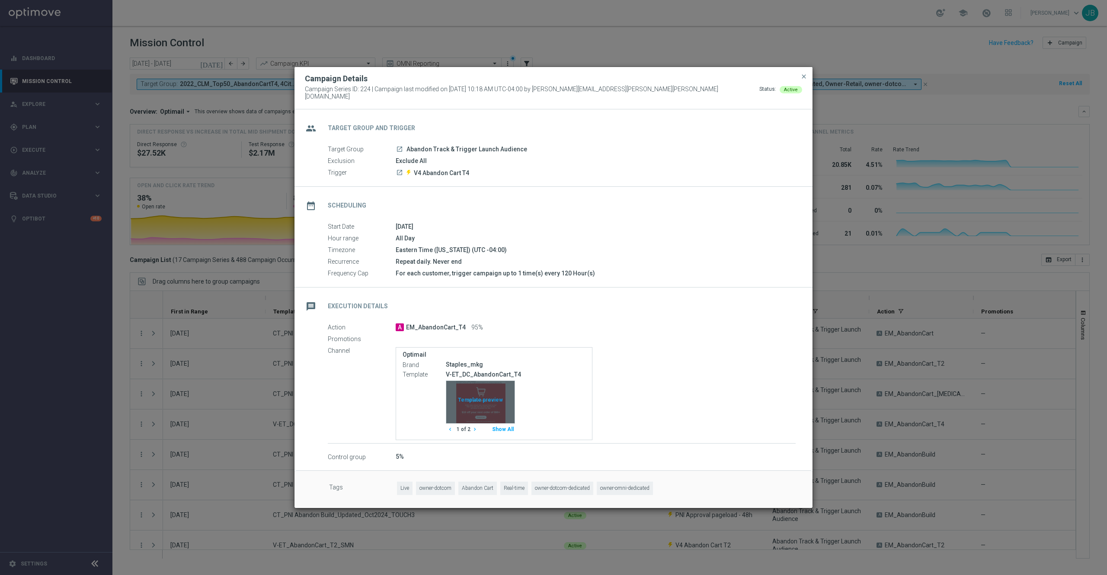
click at [488, 383] on div "Template preview" at bounding box center [480, 402] width 68 height 42
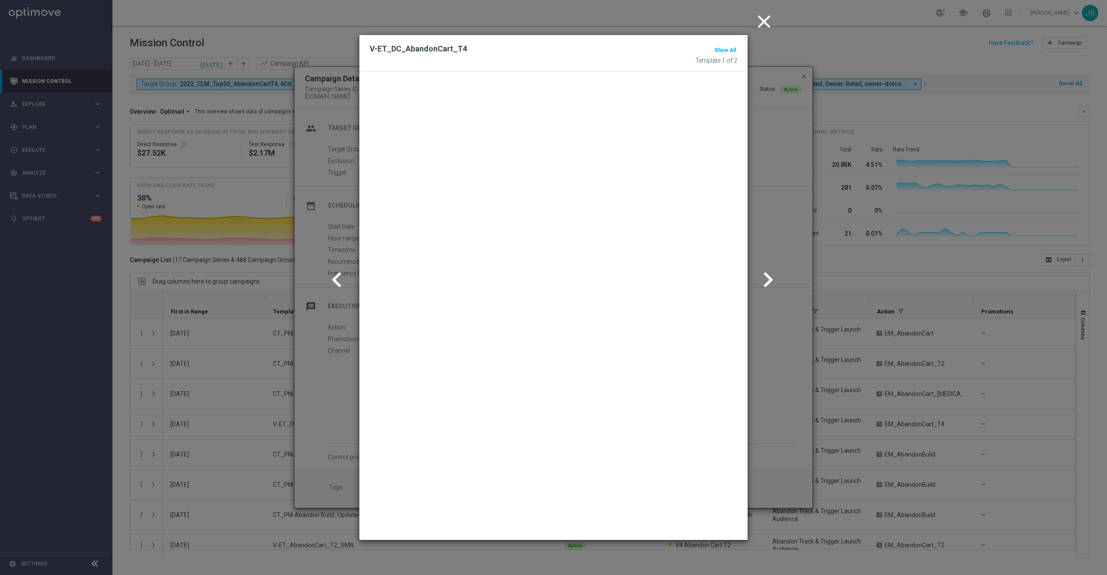
click at [738, 278] on icon "chevron_right" at bounding box center [768, 280] width 30 height 30
click at [342, 280] on icon "chevron_left" at bounding box center [337, 280] width 30 height 30
click at [738, 281] on modal-container "close V-ET_DC_AbandonCart_T4 Show All Template 1 of 2 chevron_left chevron_right" at bounding box center [553, 287] width 1107 height 575
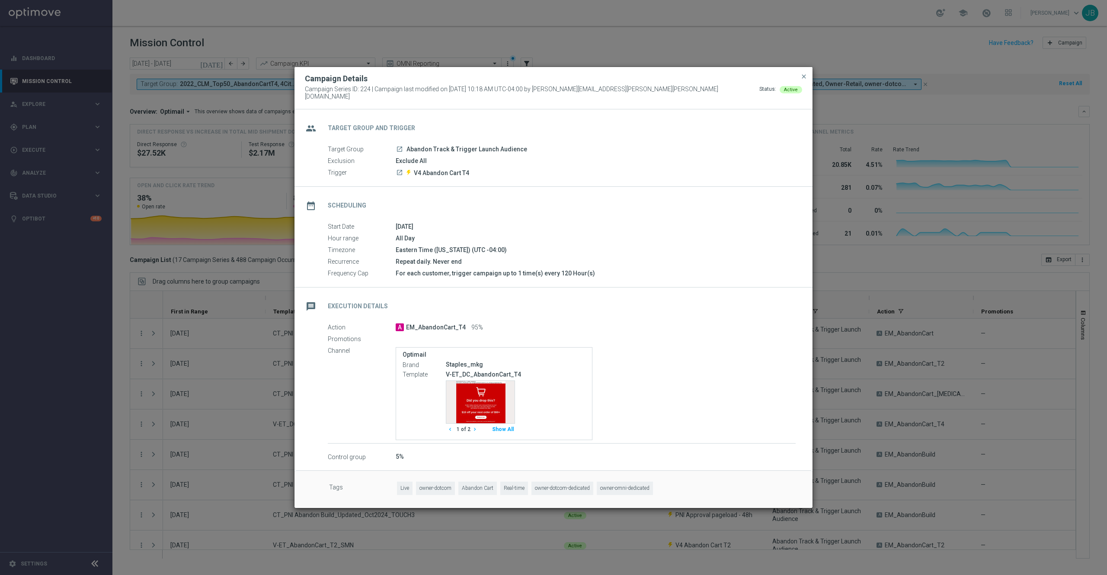
click at [474, 383] on icon "chevron_right" at bounding box center [475, 429] width 6 height 6
click at [480, 383] on div "Template preview" at bounding box center [480, 402] width 68 height 42
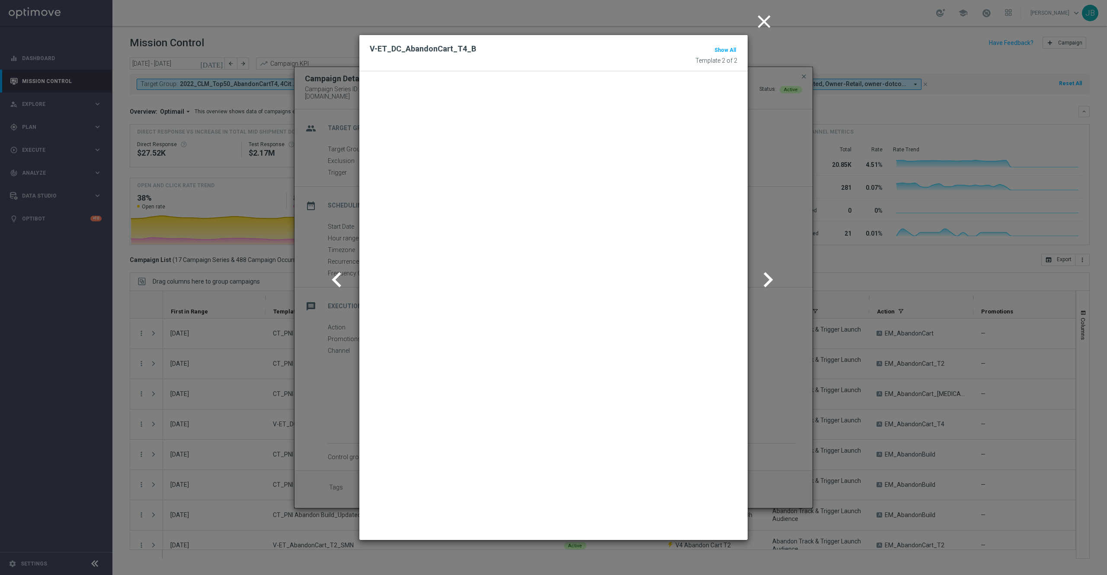
click at [738, 21] on icon "close" at bounding box center [764, 22] width 22 height 22
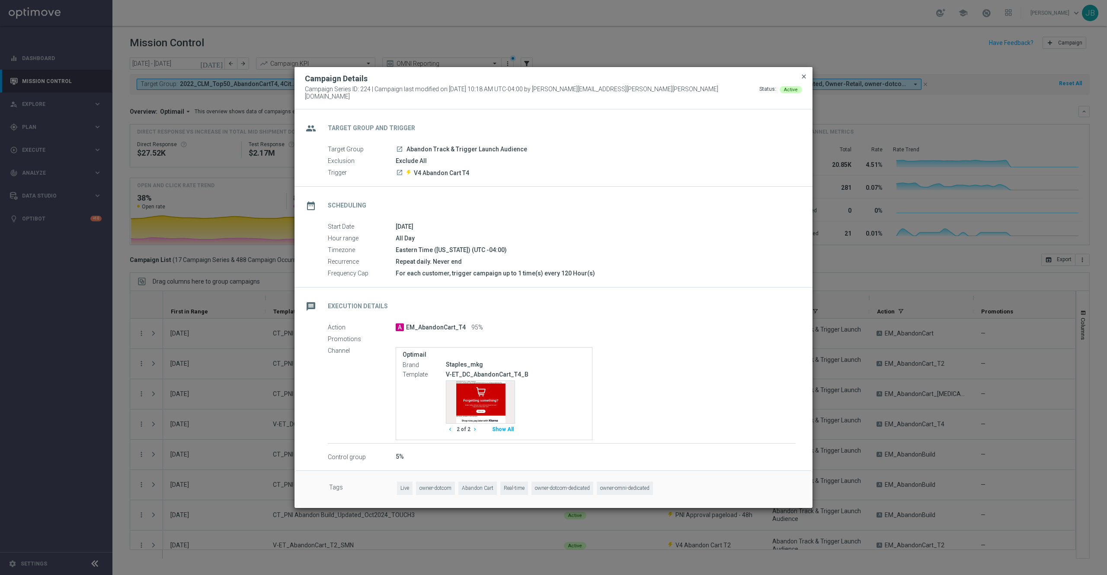
click at [738, 80] on span "close" at bounding box center [803, 76] width 7 height 7
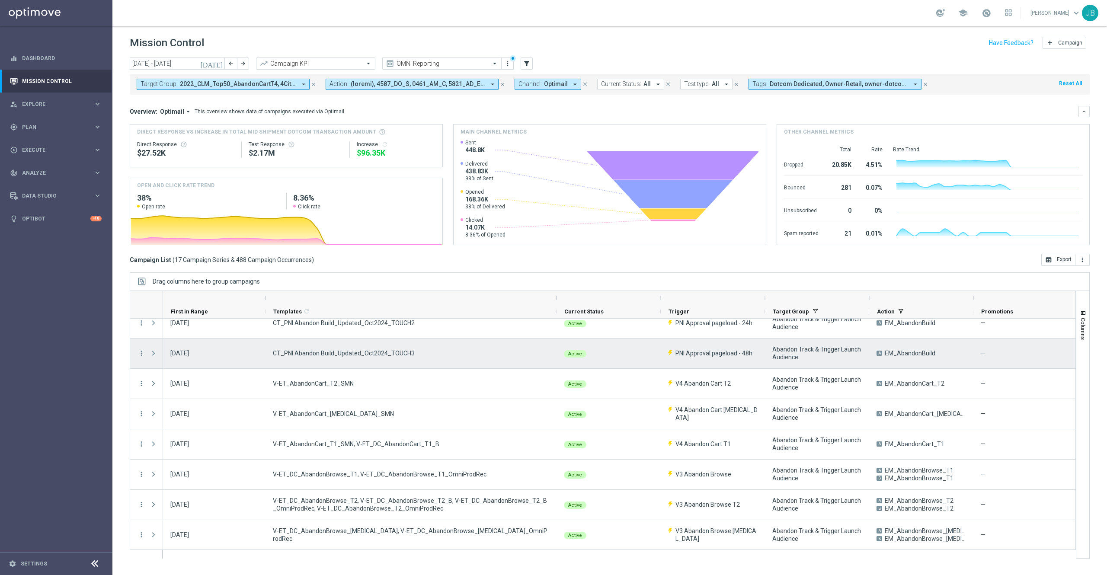
scroll to position [167, 0]
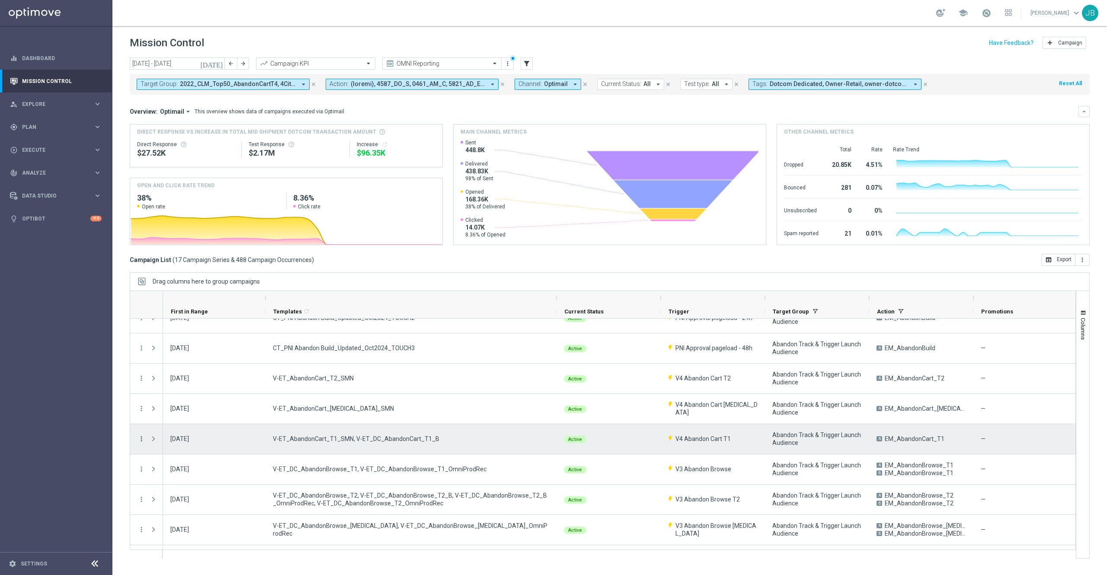
click at [140, 383] on icon "more_vert" at bounding box center [141, 439] width 8 height 8
click at [194, 383] on span "Campaign Details" at bounding box center [181, 444] width 44 height 6
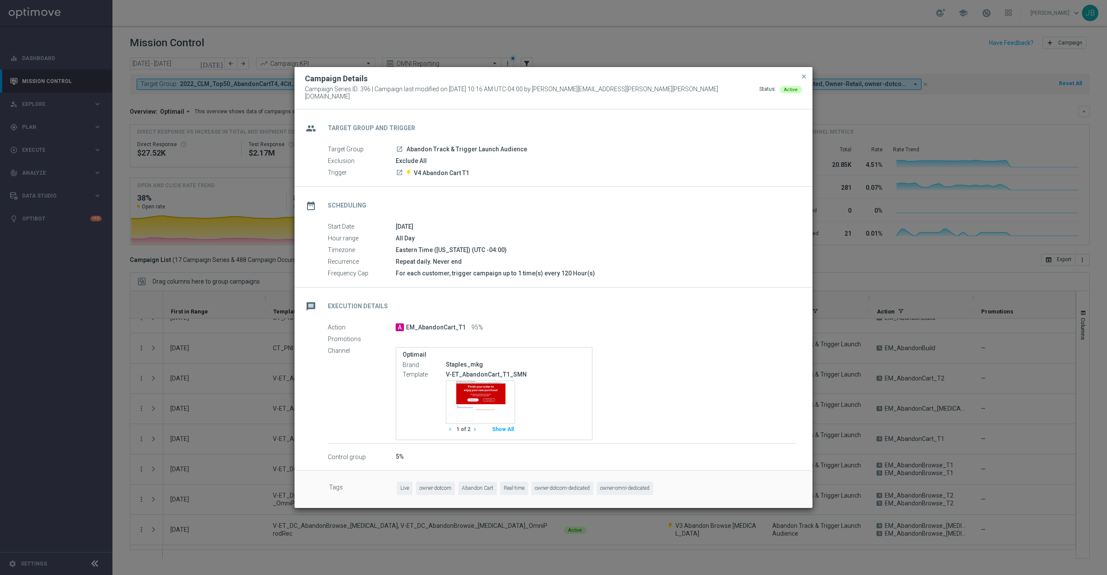
click at [474, 383] on icon "chevron_right" at bounding box center [475, 429] width 6 height 6
click at [490, 383] on div "Template preview" at bounding box center [480, 402] width 68 height 42
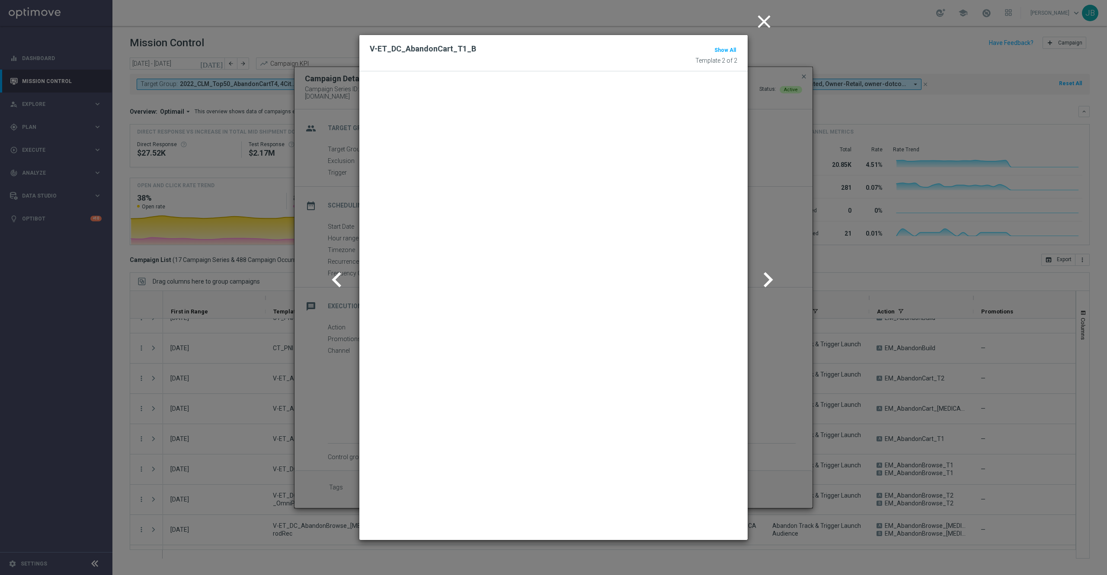
click at [336, 276] on icon "chevron_left" at bounding box center [337, 280] width 30 height 30
click at [738, 270] on icon "chevron_right" at bounding box center [768, 280] width 30 height 30
click at [738, 18] on icon "close" at bounding box center [764, 22] width 22 height 22
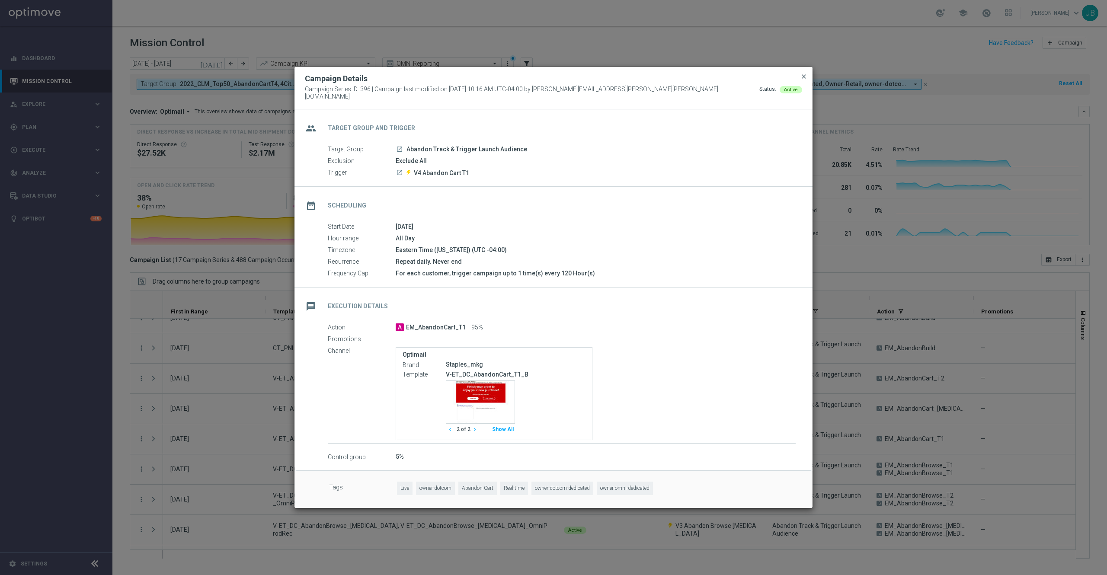
click at [738, 80] on span "close" at bounding box center [803, 76] width 7 height 7
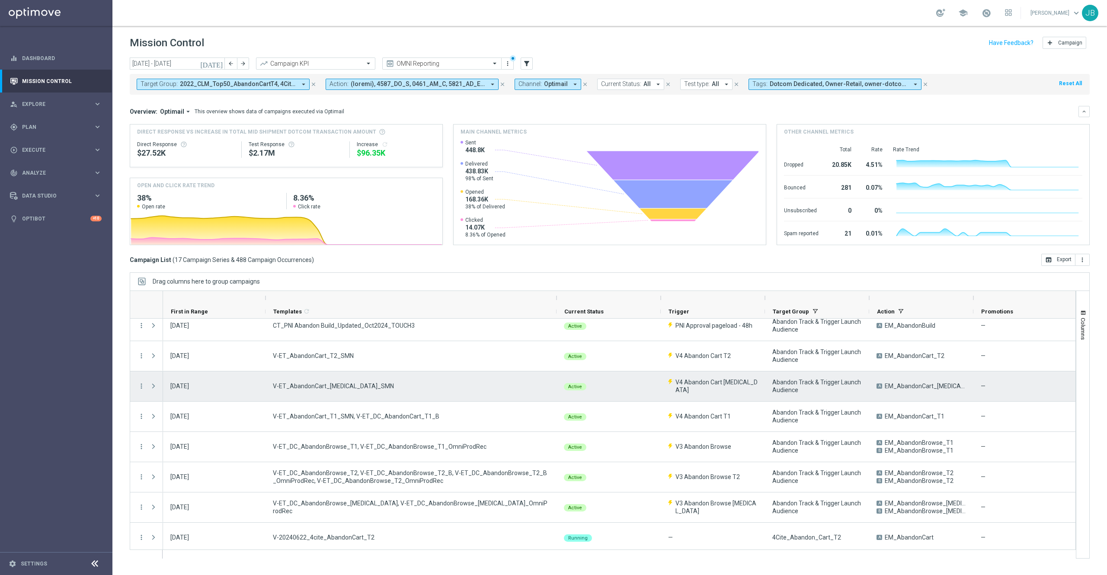
scroll to position [192, 0]
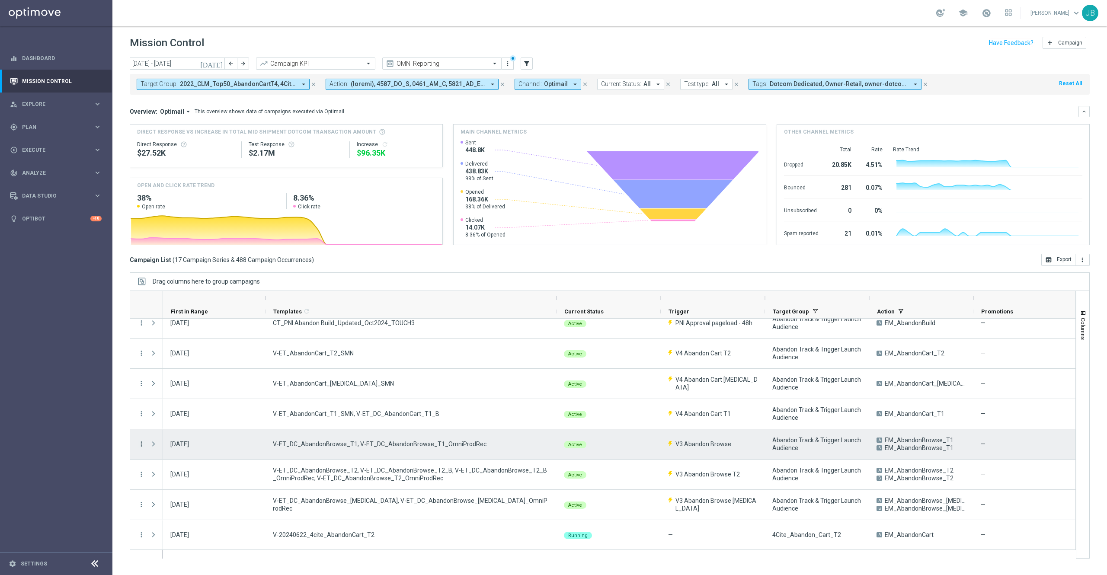
click at [139, 383] on icon "more_vert" at bounding box center [141, 444] width 8 height 8
click at [191, 383] on span "Campaign Metrics" at bounding box center [181, 462] width 45 height 6
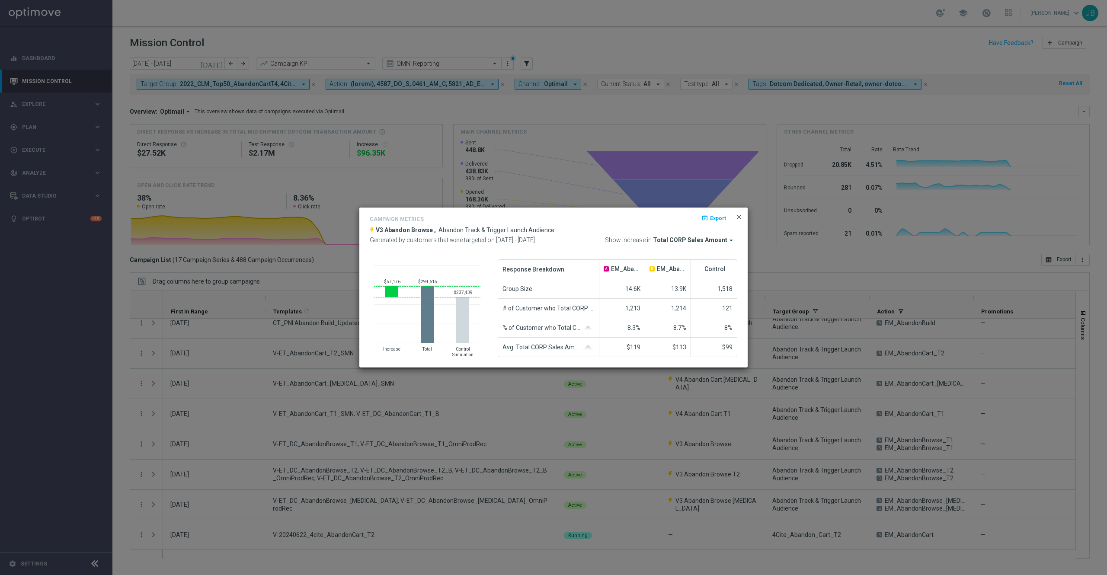
click at [738, 215] on span "close" at bounding box center [738, 217] width 7 height 7
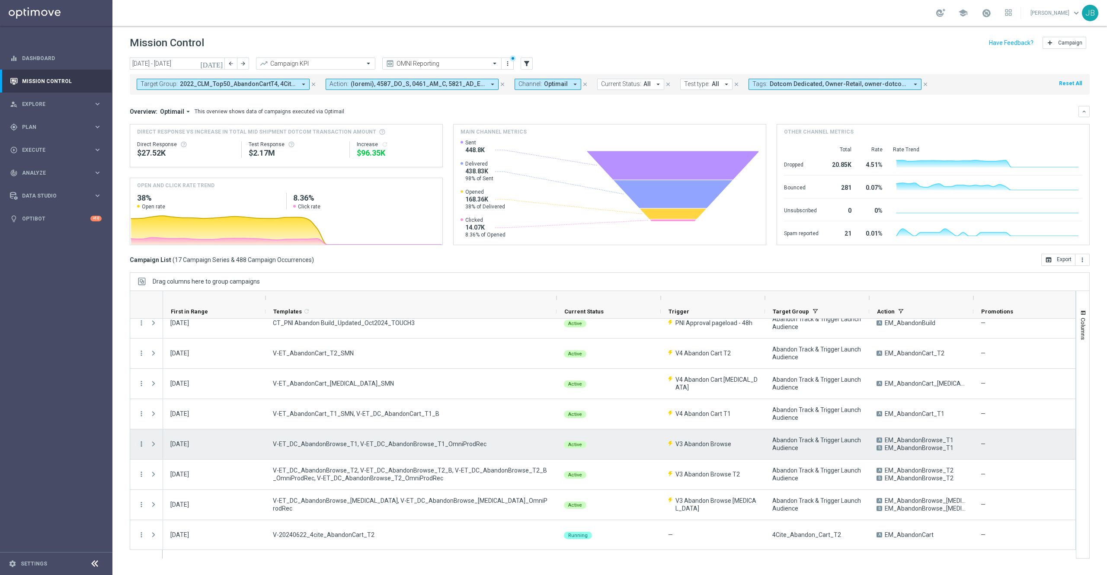
click at [142, 383] on icon "more_vert" at bounding box center [141, 444] width 8 height 8
click at [178, 383] on span "Campaign Details" at bounding box center [181, 450] width 44 height 6
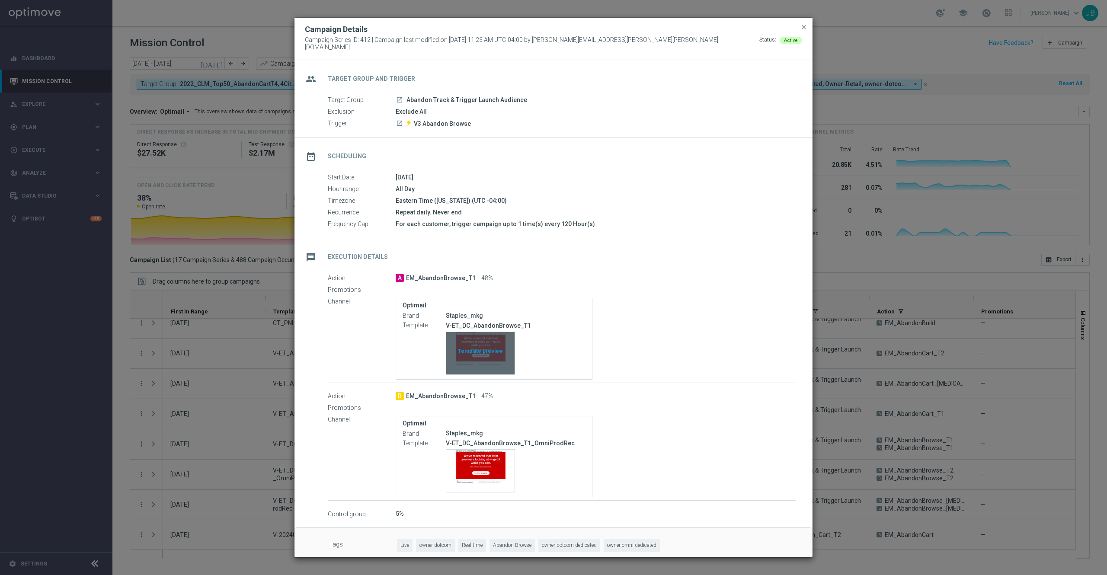
click at [502, 353] on div "Template preview" at bounding box center [480, 353] width 68 height 42
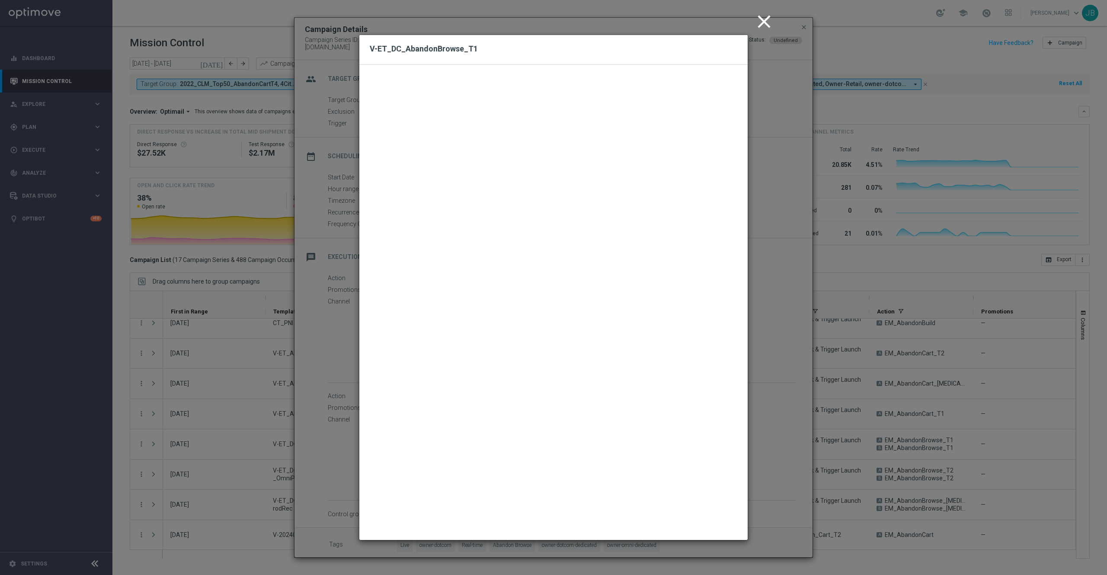
click at [738, 199] on modal-container "close V-ET_DC_AbandonBrowse_T1" at bounding box center [553, 287] width 1107 height 575
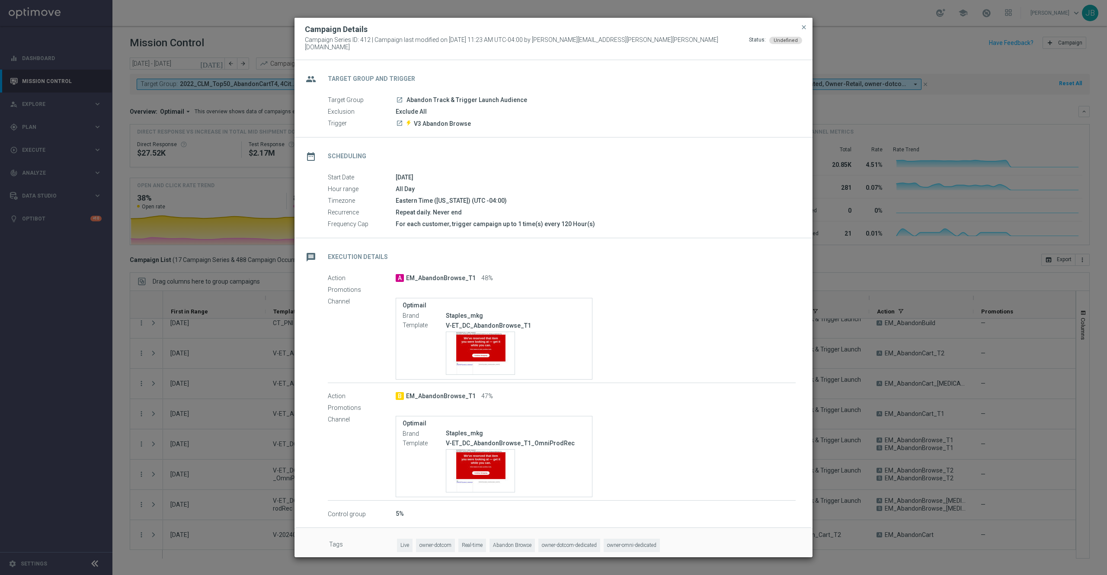
scroll to position [9, 0]
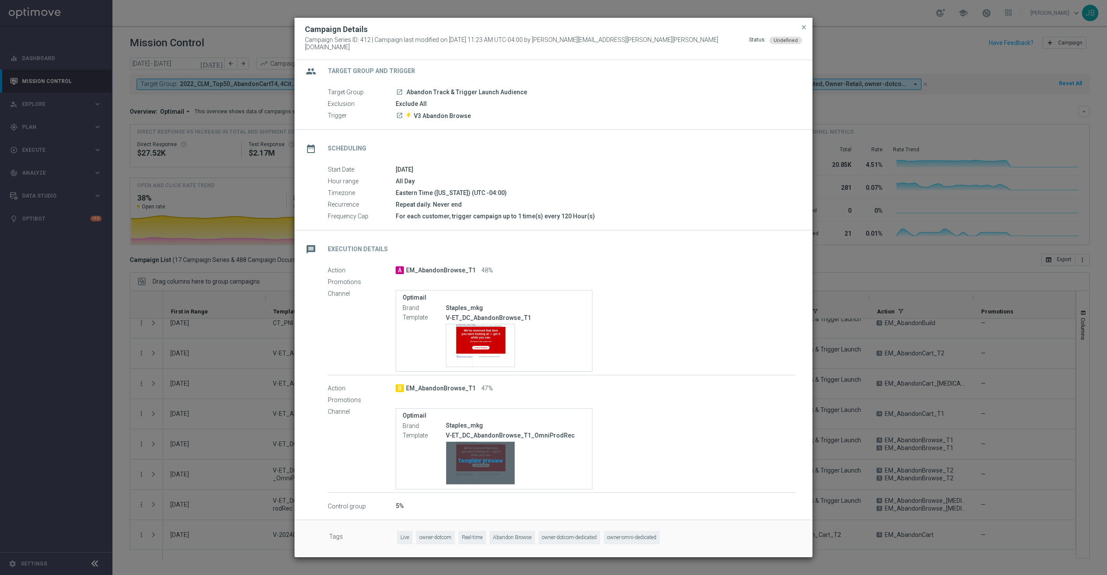
click at [488, 383] on div "Template preview" at bounding box center [480, 463] width 68 height 42
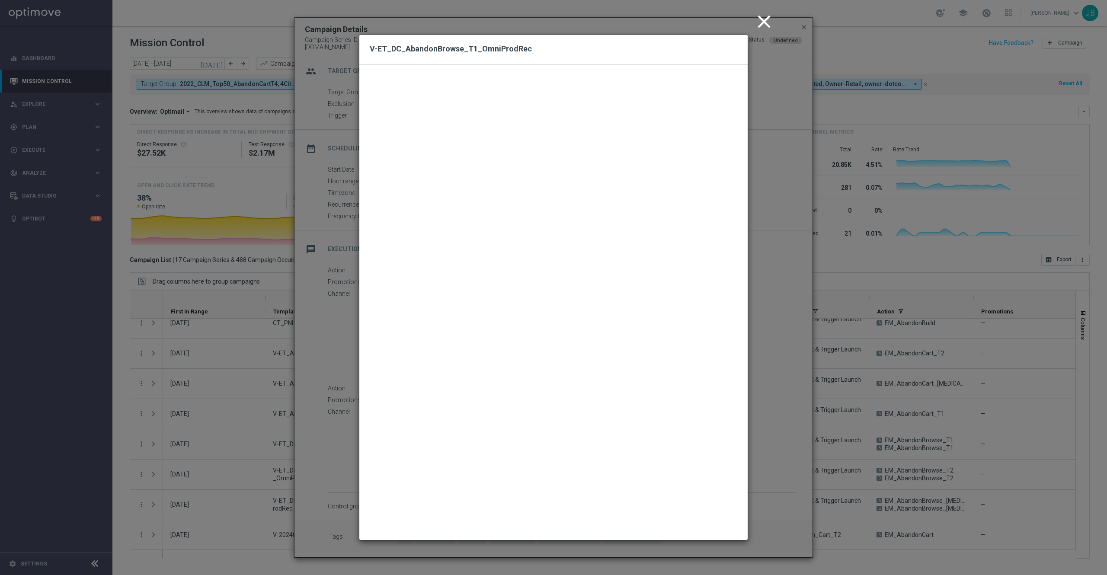
click at [738, 21] on icon "close" at bounding box center [764, 22] width 22 height 22
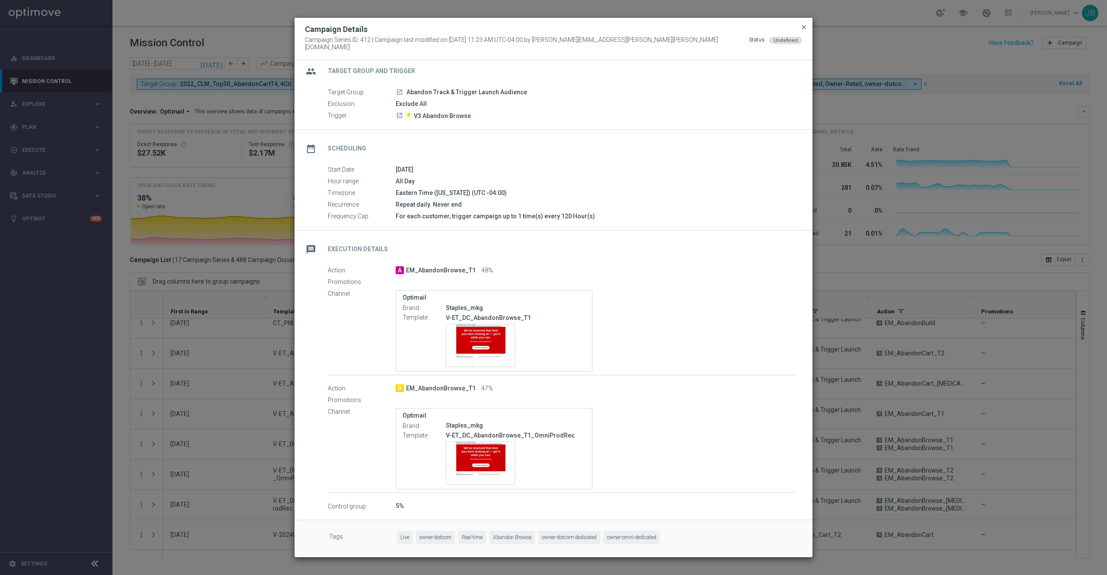
click at [738, 29] on span "close" at bounding box center [803, 27] width 7 height 7
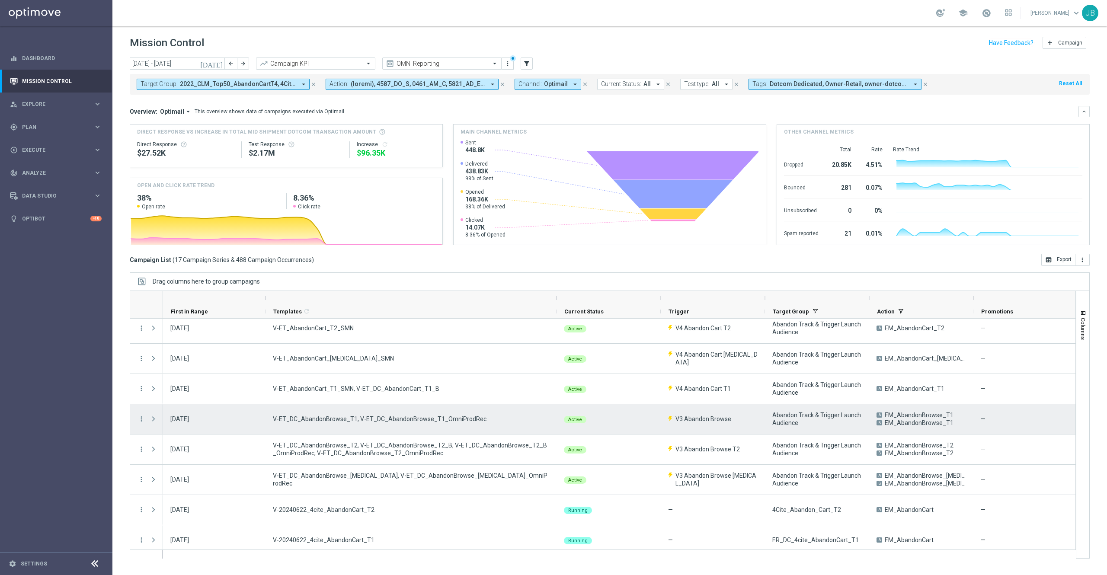
scroll to position [239, 0]
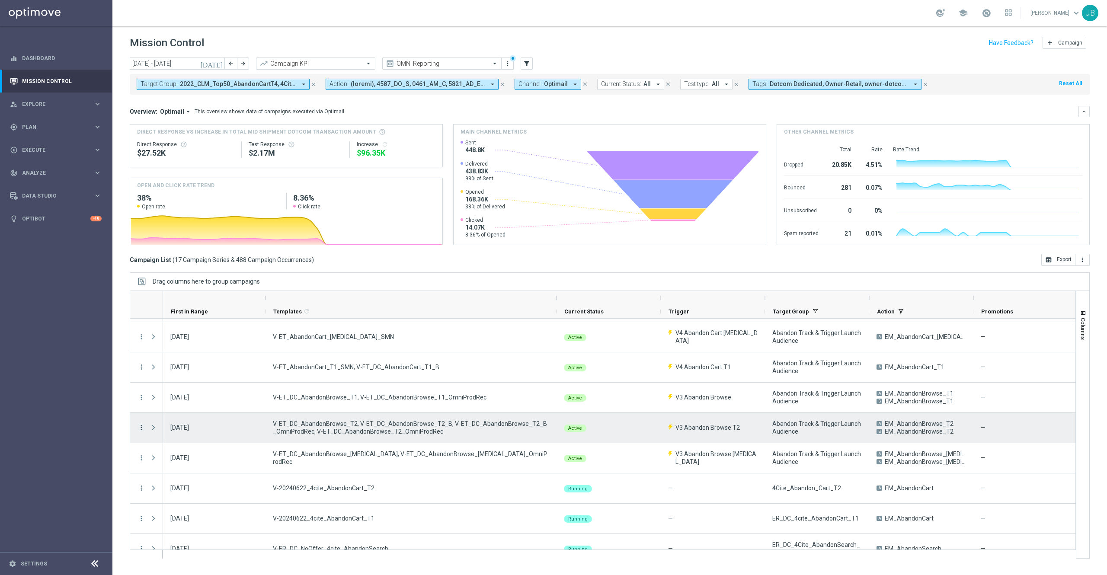
click at [139, 383] on icon "more_vert" at bounding box center [141, 428] width 8 height 8
click at [194, 383] on span "Campaign Details" at bounding box center [181, 434] width 44 height 6
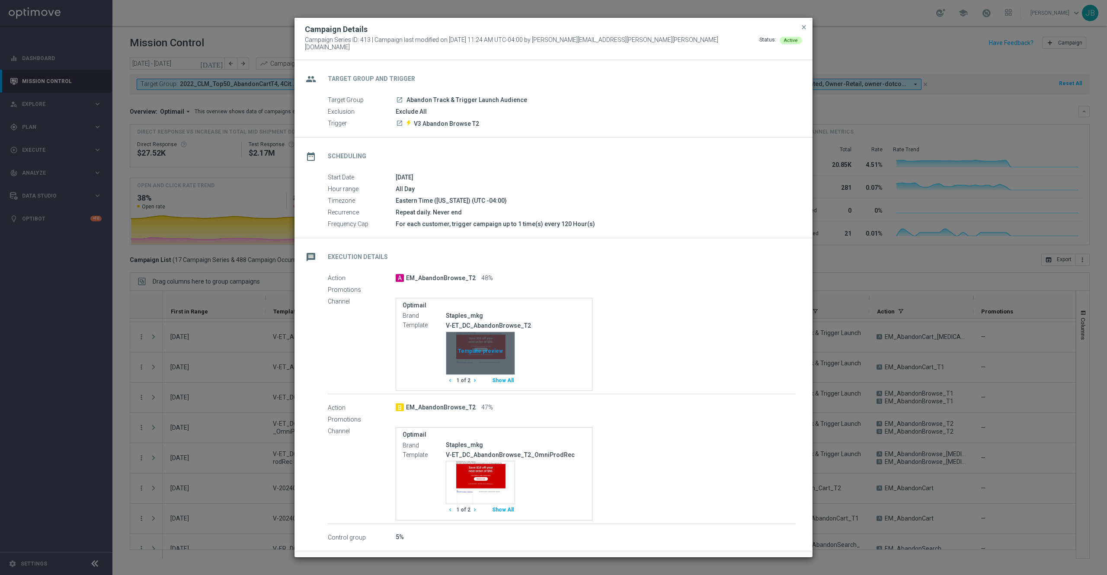
click at [480, 350] on div "Template preview" at bounding box center [480, 353] width 68 height 42
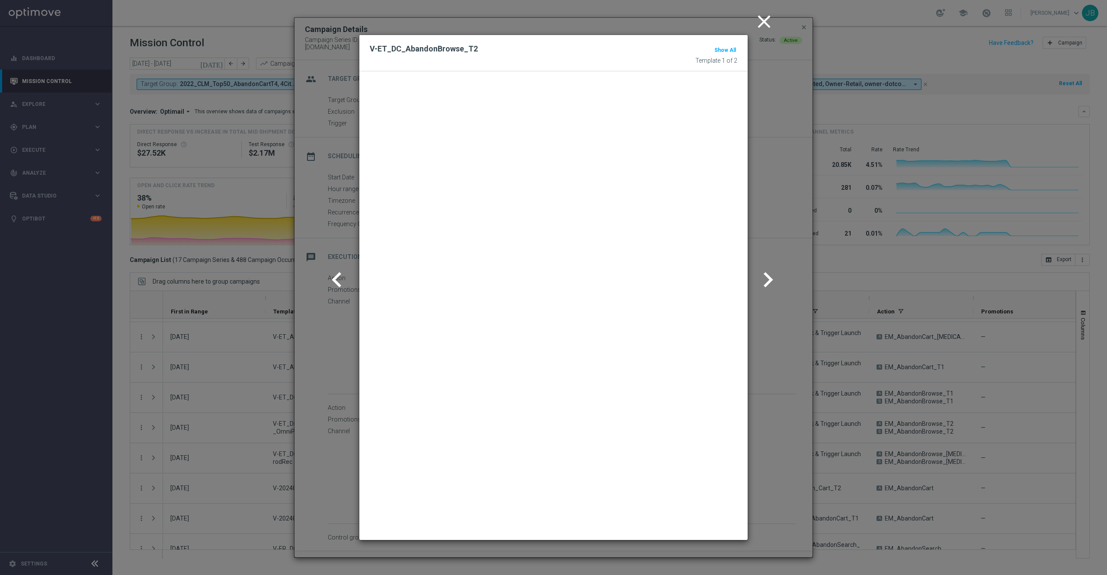
click at [738, 286] on icon "chevron_right" at bounding box center [768, 280] width 30 height 30
click at [336, 281] on icon "chevron_left" at bounding box center [337, 280] width 30 height 30
click at [738, 277] on icon "chevron_right" at bounding box center [768, 280] width 30 height 30
click at [738, 275] on icon "chevron_right" at bounding box center [768, 280] width 30 height 30
click at [331, 276] on icon "chevron_left" at bounding box center [337, 280] width 30 height 30
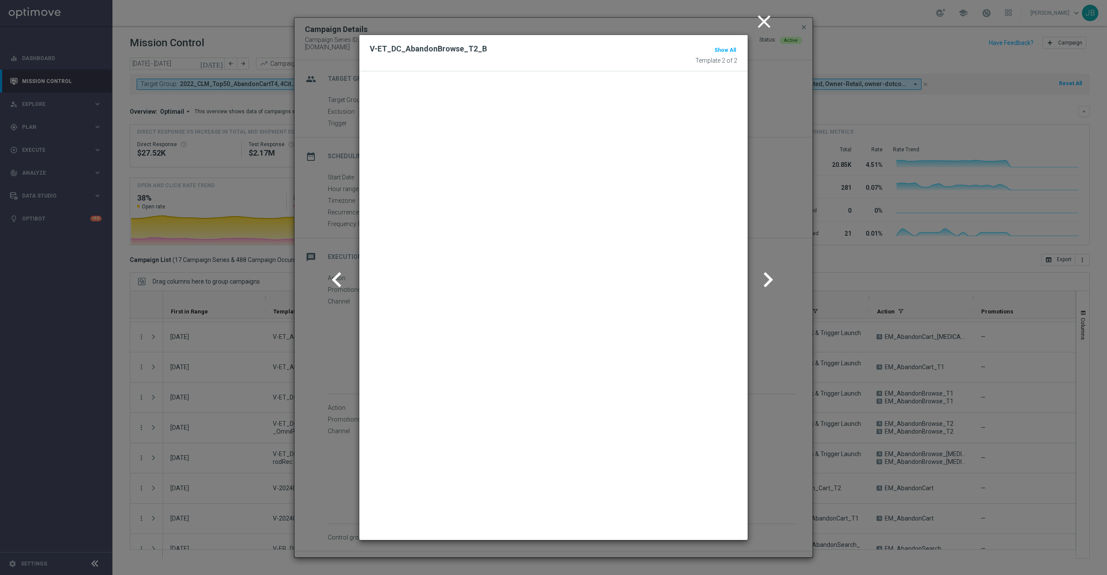
click at [333, 278] on icon "chevron_left" at bounding box center [337, 280] width 30 height 30
click at [738, 278] on icon "chevron_right" at bounding box center [768, 280] width 30 height 30
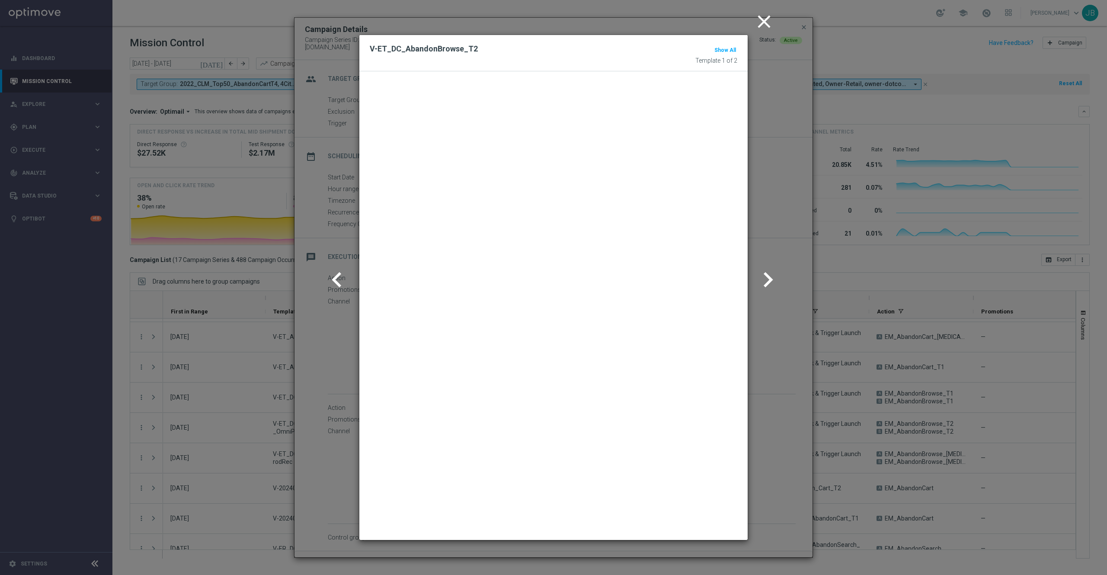
click at [738, 23] on icon "close" at bounding box center [764, 22] width 22 height 22
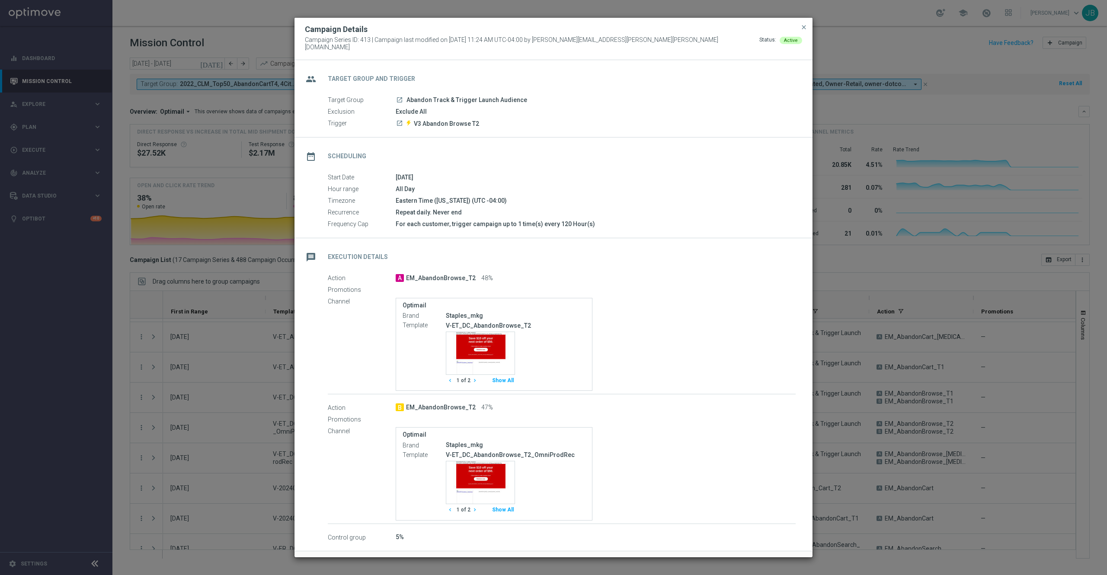
click at [474, 379] on icon "chevron_right" at bounding box center [475, 380] width 6 height 6
click at [475, 383] on icon "chevron_right" at bounding box center [475, 510] width 6 height 6
click at [450, 383] on icon "chevron_left" at bounding box center [450, 510] width 6 height 6
click at [480, 383] on div "Template preview" at bounding box center [480, 482] width 68 height 42
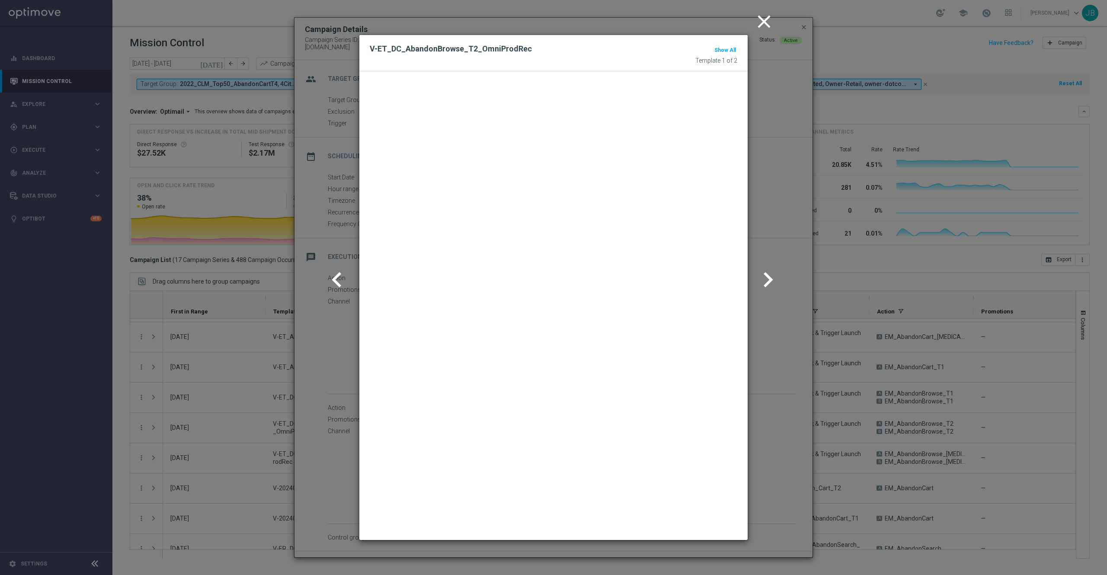
click at [738, 281] on icon "chevron_right" at bounding box center [768, 280] width 30 height 30
click at [738, 26] on modal-container "close V-ET_DC_AbandonBrowse_T2_B_OmniProdRec Show All Template 2 of 2 chevron_l…" at bounding box center [553, 287] width 1107 height 575
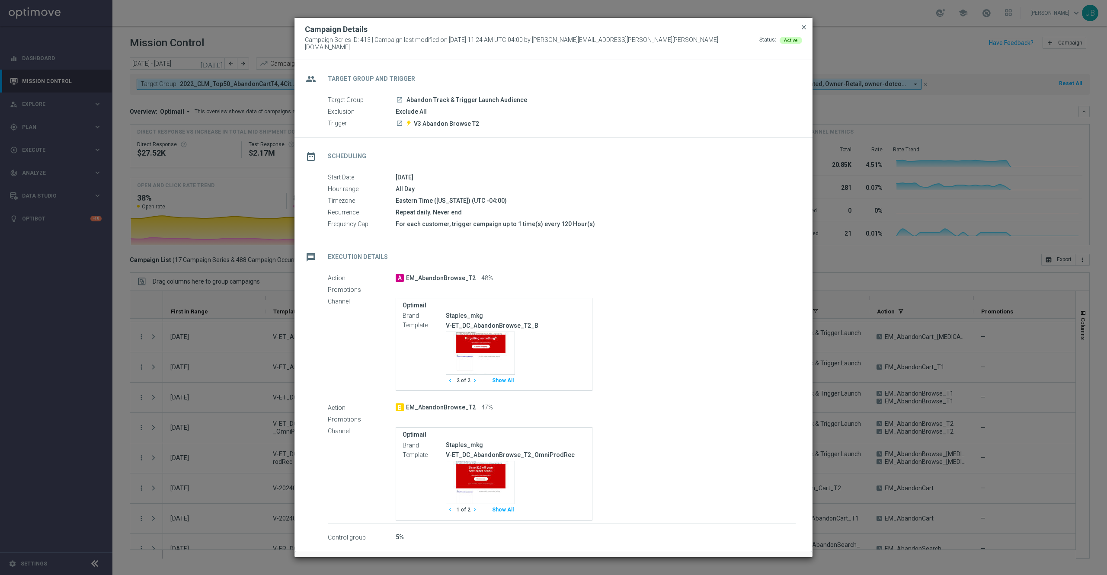
click at [738, 31] on span "close" at bounding box center [803, 27] width 7 height 7
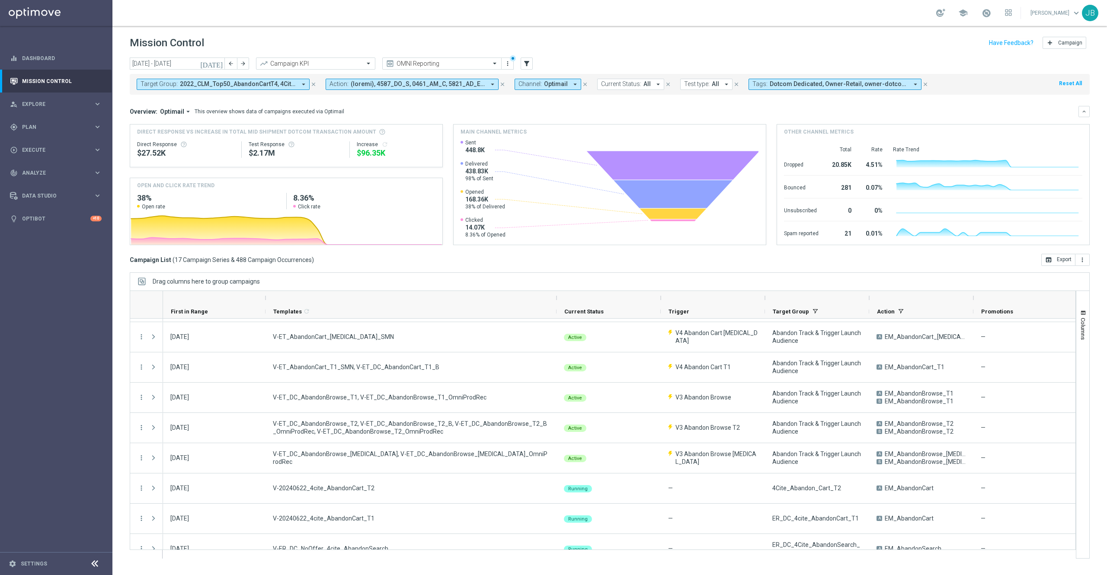
click at [268, 88] on span "2022_CLM_Top50_AbandonCartT4, 4Cite_Abandon_Browse_T1, 4Cite_Abandon_Cart_T1, 4…" at bounding box center [238, 83] width 116 height 7
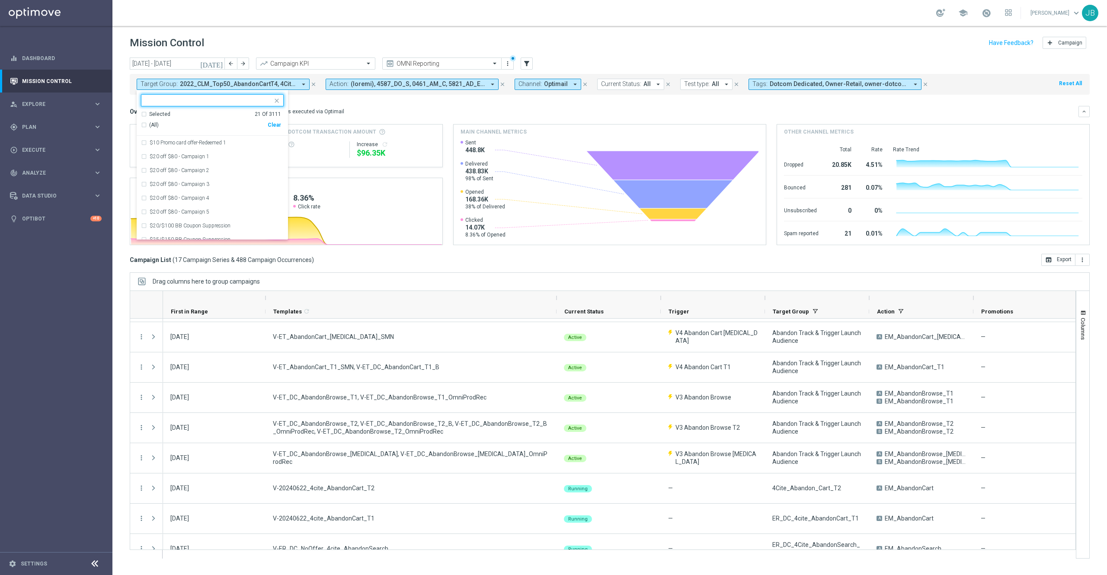
click at [200, 98] on input "text" at bounding box center [209, 100] width 127 height 7
type input "4cite"
click at [374, 111] on div "Overview: Optimail arrow_drop_down This overview shows data of campaigns execut…" at bounding box center [604, 112] width 949 height 8
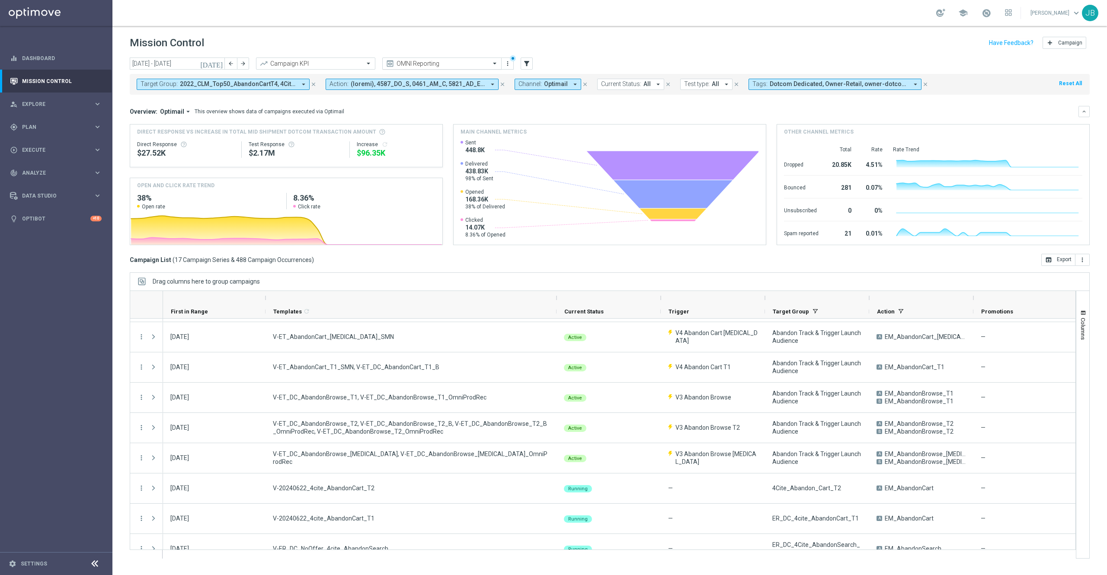
click at [484, 63] on div at bounding box center [442, 63] width 118 height 7
click at [421, 80] on div "First Push" at bounding box center [442, 80] width 110 height 14
click at [449, 63] on input "text" at bounding box center [433, 63] width 93 height 7
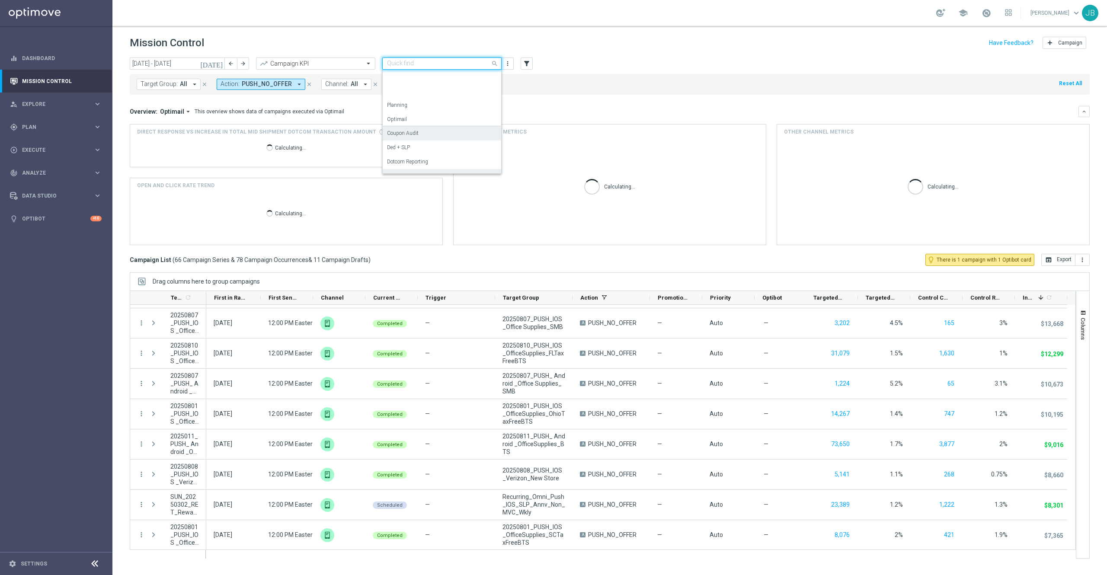
scroll to position [96, 0]
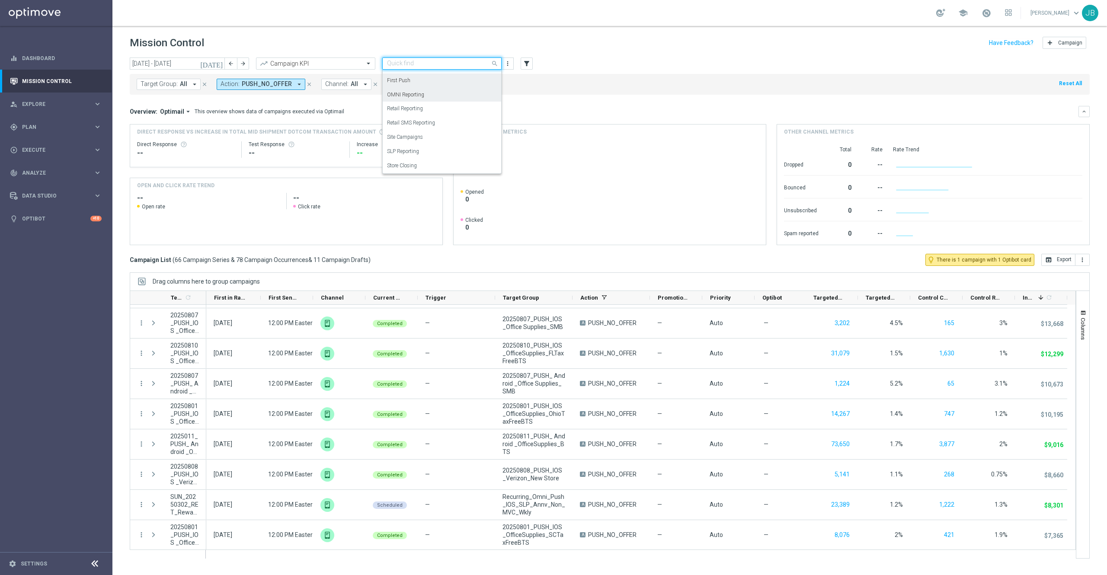
click at [417, 94] on label "OMNI Reporting" at bounding box center [405, 94] width 37 height 7
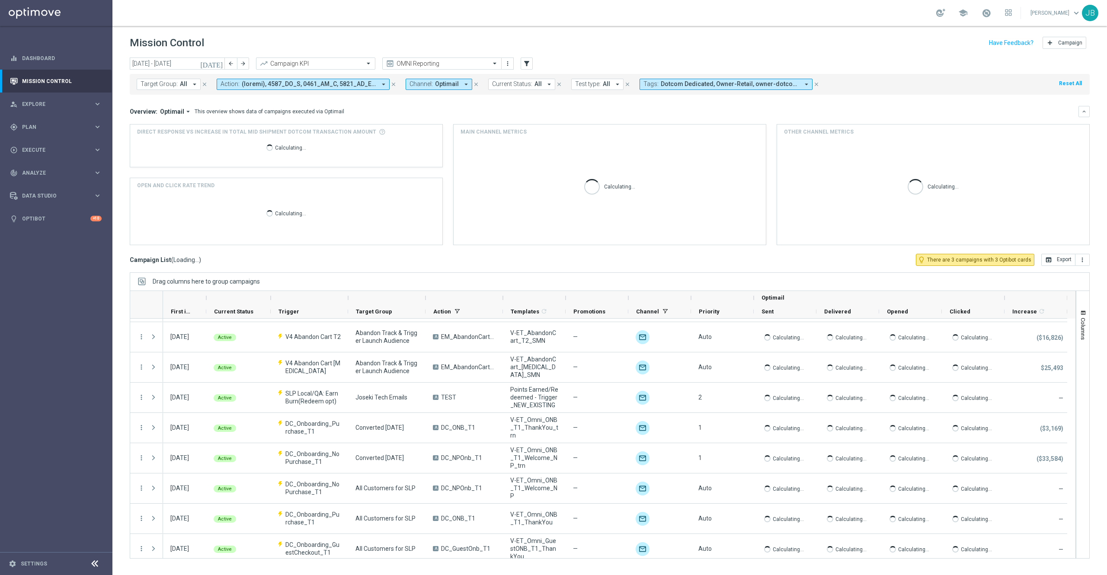
click at [192, 82] on icon "arrow_drop_down" at bounding box center [195, 84] width 8 height 8
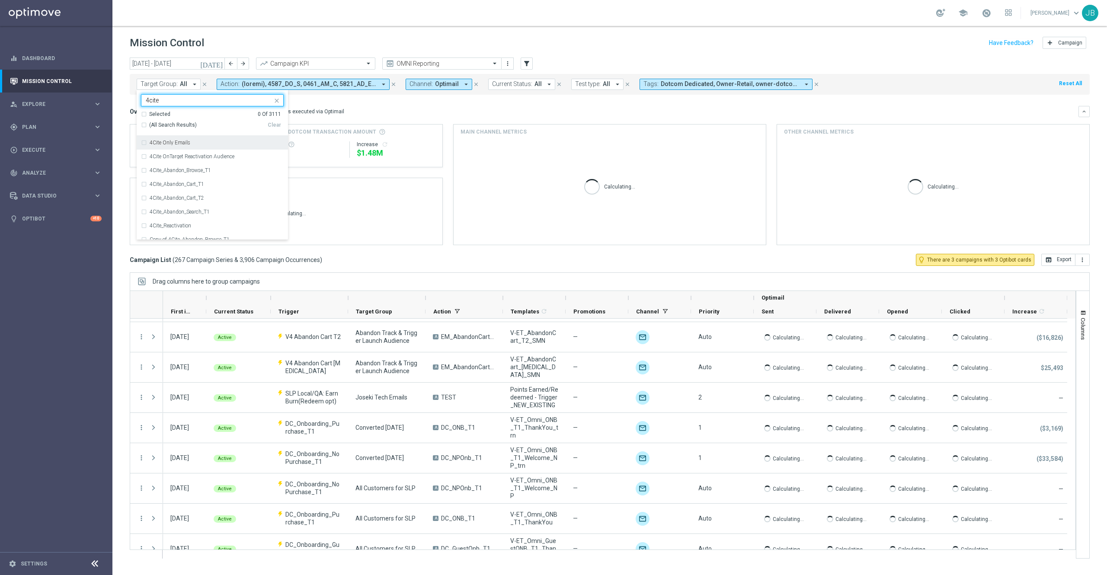
click at [145, 126] on div "(All Search Results)" at bounding box center [204, 124] width 127 height 7
type input "4cite"
click at [440, 106] on div "Overview: Optimail arrow_drop_down This overview shows data of campaigns execut…" at bounding box center [610, 111] width 960 height 11
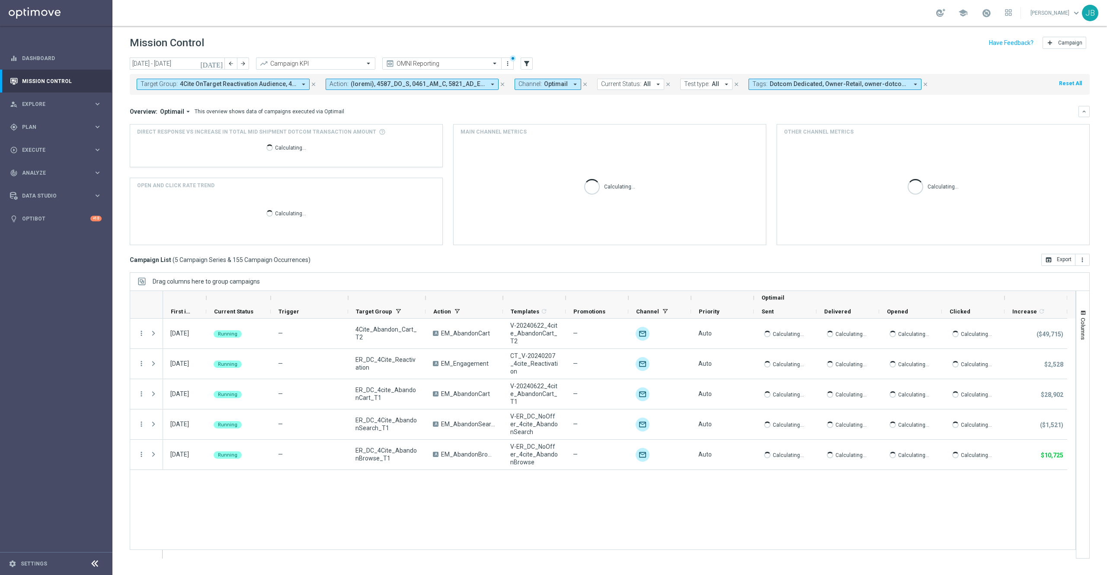
scroll to position [0, 0]
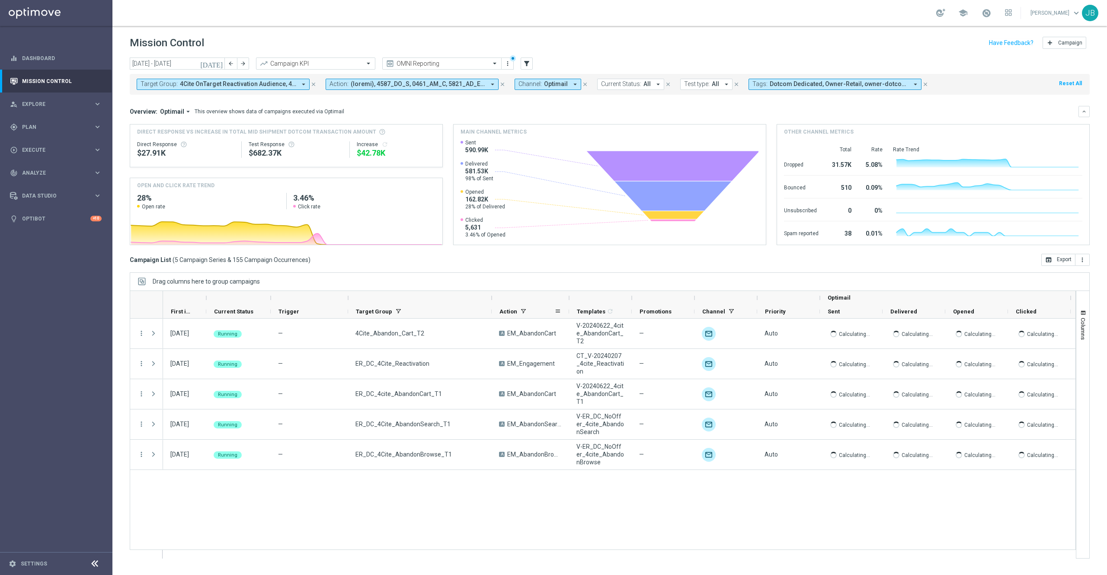
drag, startPoint x: 427, startPoint y: 300, endPoint x: 493, endPoint y: 308, distance: 66.6
click at [493, 308] on div "Optimail First in Range" at bounding box center [648, 305] width 970 height 28
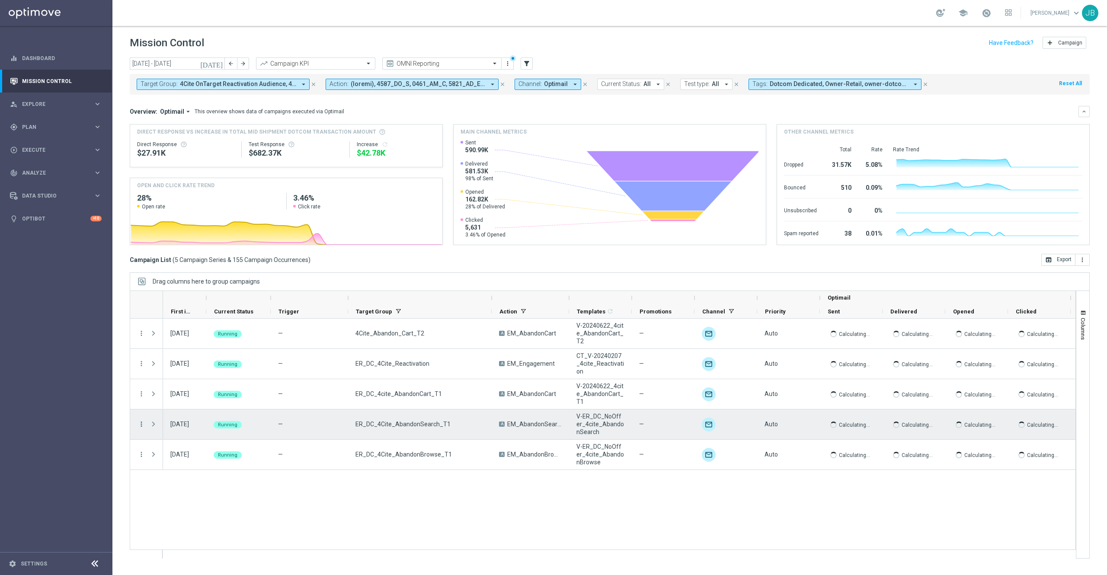
click at [139, 383] on icon "more_vert" at bounding box center [141, 424] width 8 height 8
drag, startPoint x: 189, startPoint y: 430, endPoint x: 183, endPoint y: 431, distance: 5.2
click at [183, 383] on span "Campaign Details" at bounding box center [181, 430] width 44 height 6
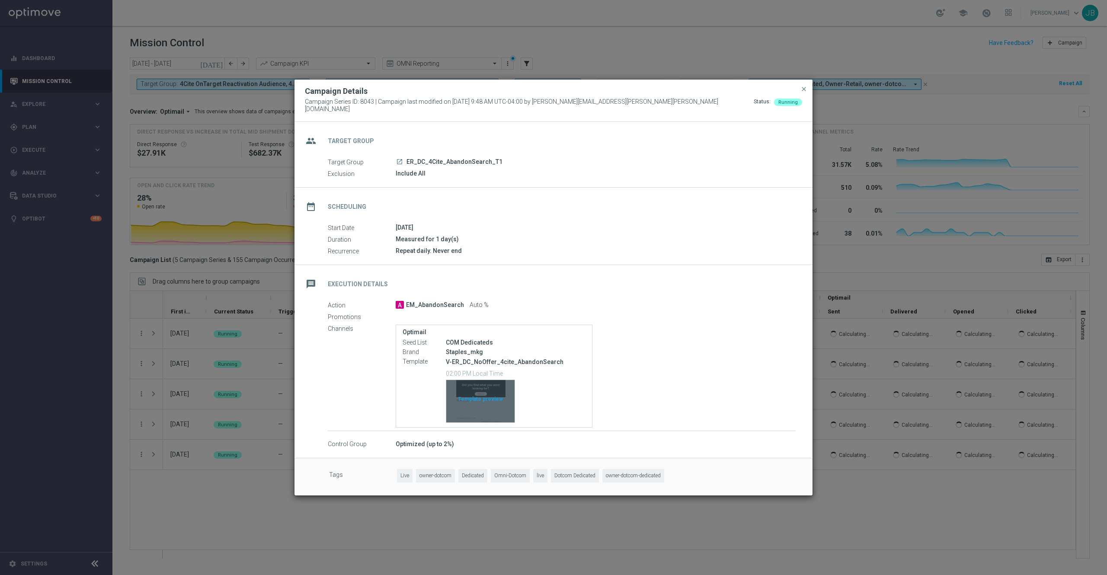
click at [492, 383] on div "Template preview" at bounding box center [480, 401] width 68 height 42
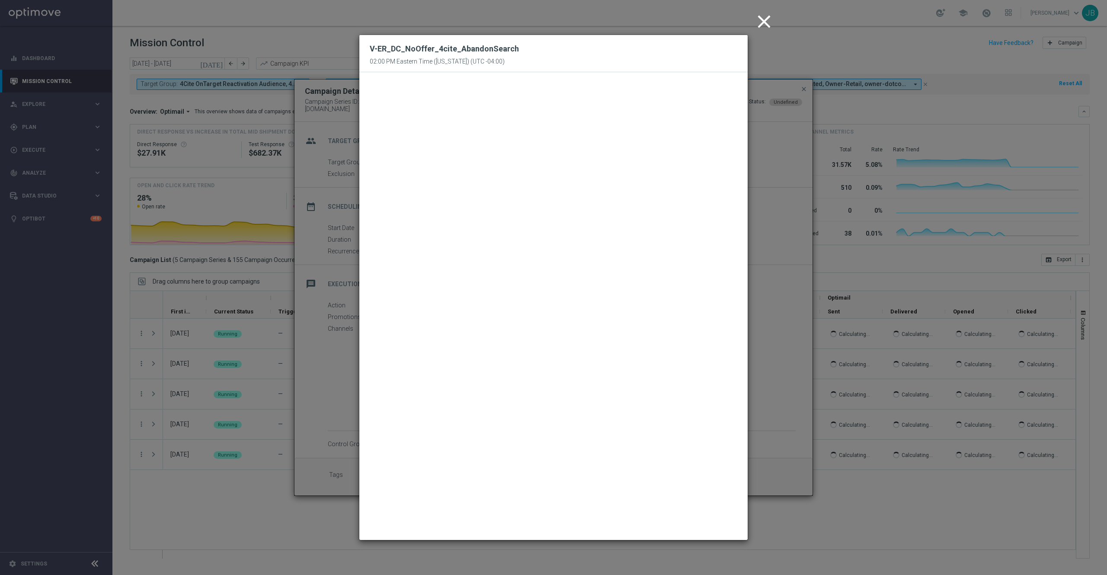
click at [738, 26] on icon "close" at bounding box center [764, 22] width 22 height 22
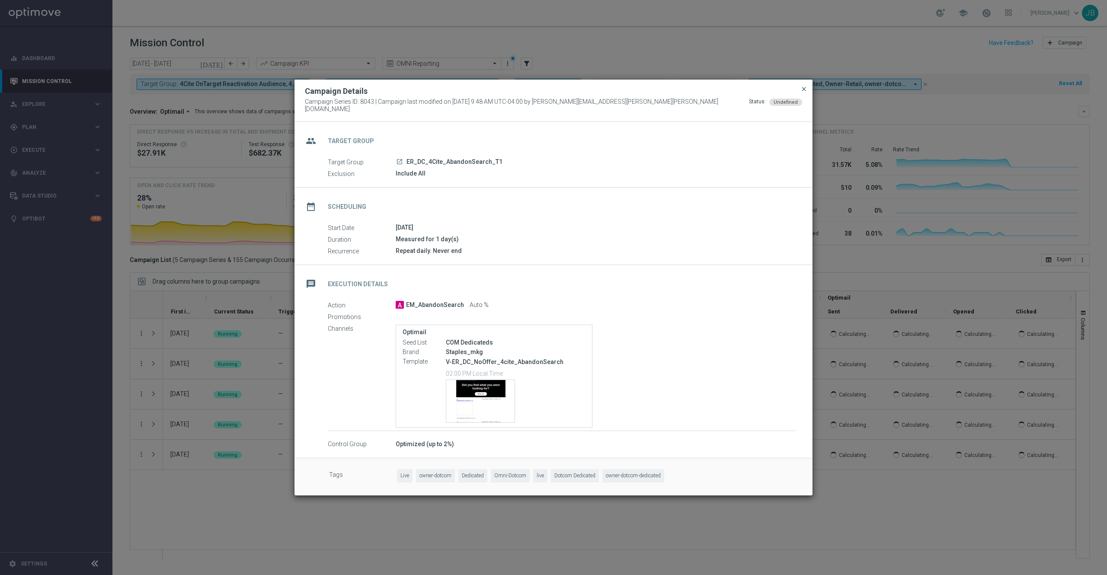
click at [738, 93] on span "close" at bounding box center [803, 89] width 7 height 7
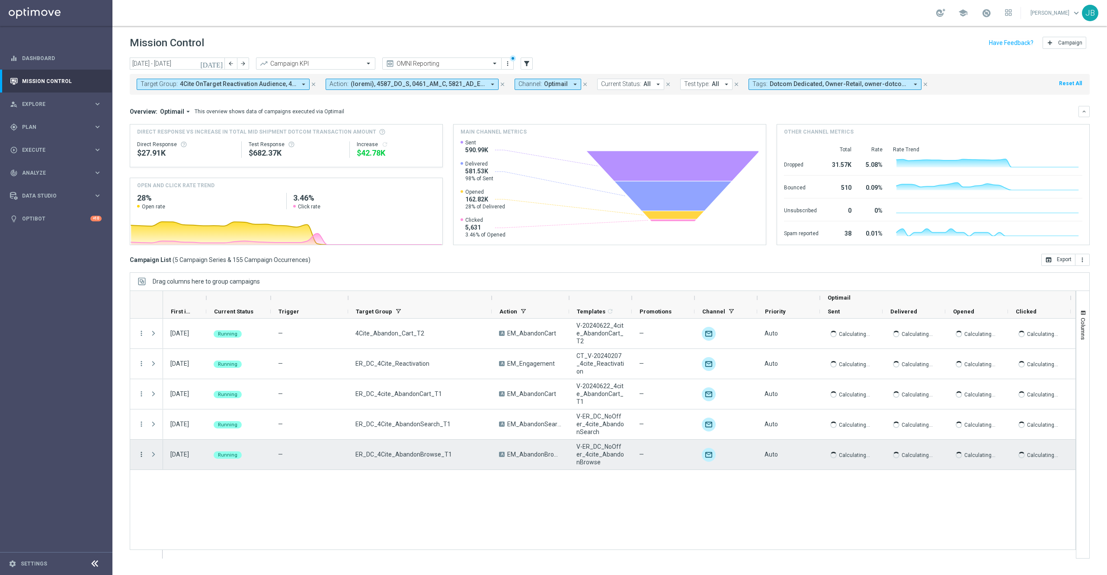
click at [141, 383] on icon "more_vert" at bounding box center [141, 455] width 8 height 8
click at [198, 383] on span "Campaign Details" at bounding box center [181, 460] width 44 height 6
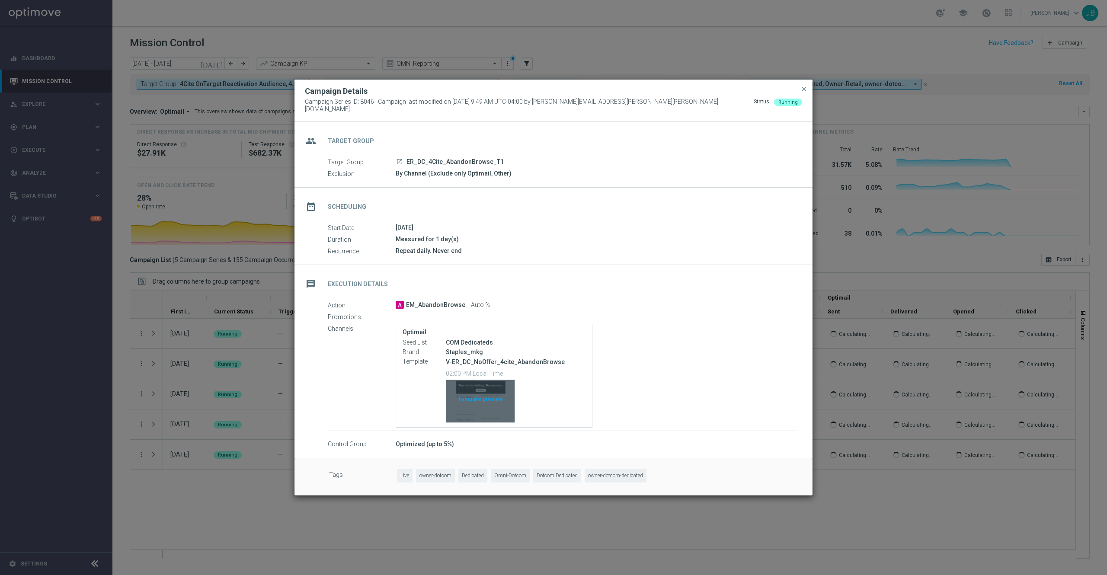
click at [488, 383] on div "Template preview" at bounding box center [480, 401] width 68 height 42
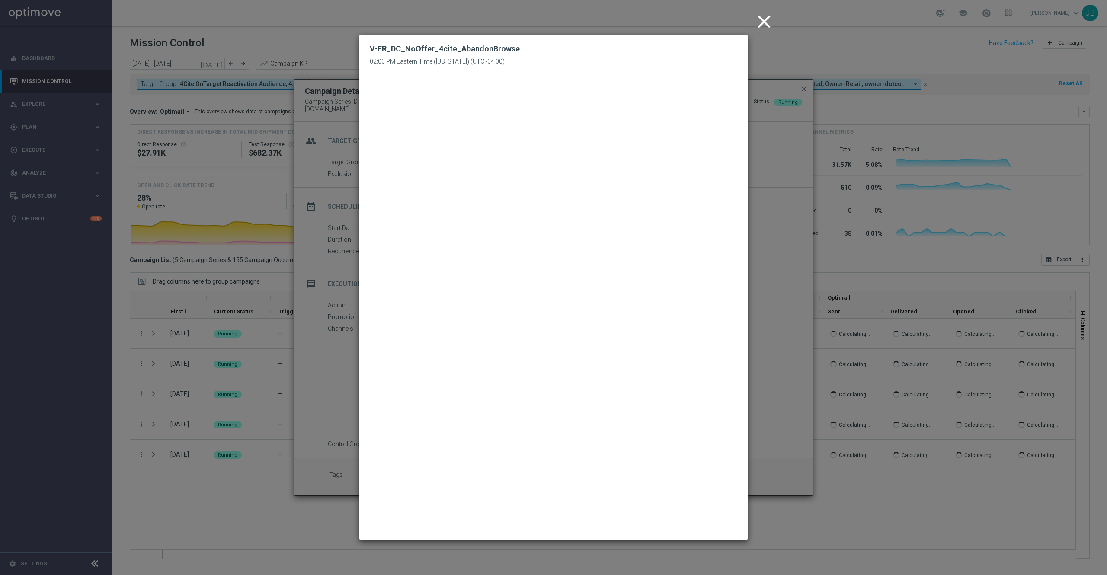
click at [738, 26] on icon "close" at bounding box center [764, 22] width 22 height 22
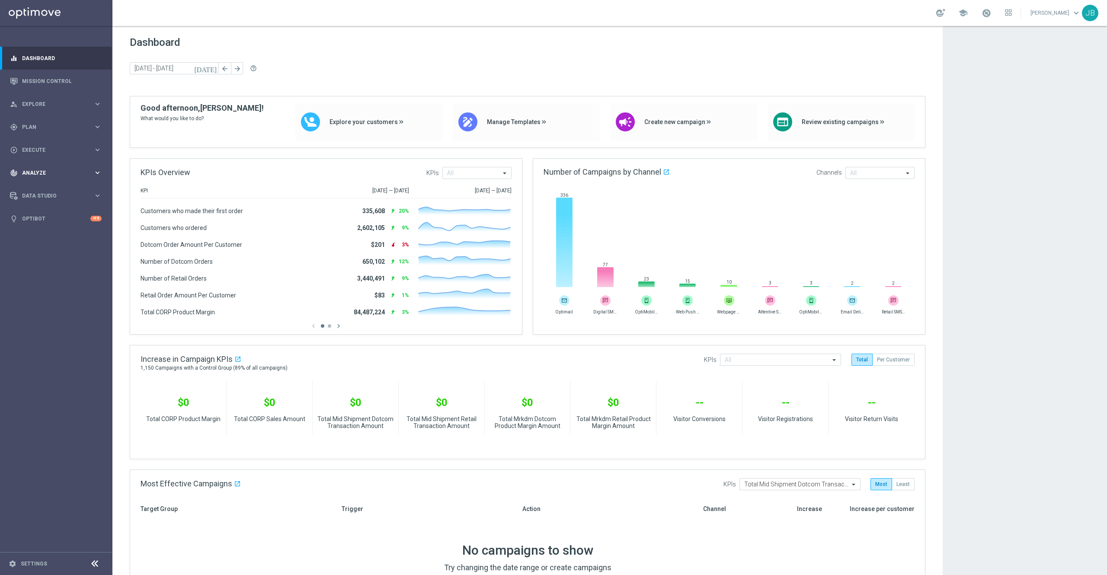
click at [42, 177] on div "track_changes Analyze keyboard_arrow_right" at bounding box center [56, 172] width 112 height 23
click at [49, 254] on span "BI Studio" at bounding box center [54, 255] width 62 height 5
click at [38, 128] on span "Plan" at bounding box center [57, 127] width 71 height 5
click at [45, 172] on span "Templates" at bounding box center [54, 170] width 62 height 5
click at [45, 301] on span "Analyze" at bounding box center [57, 302] width 71 height 5
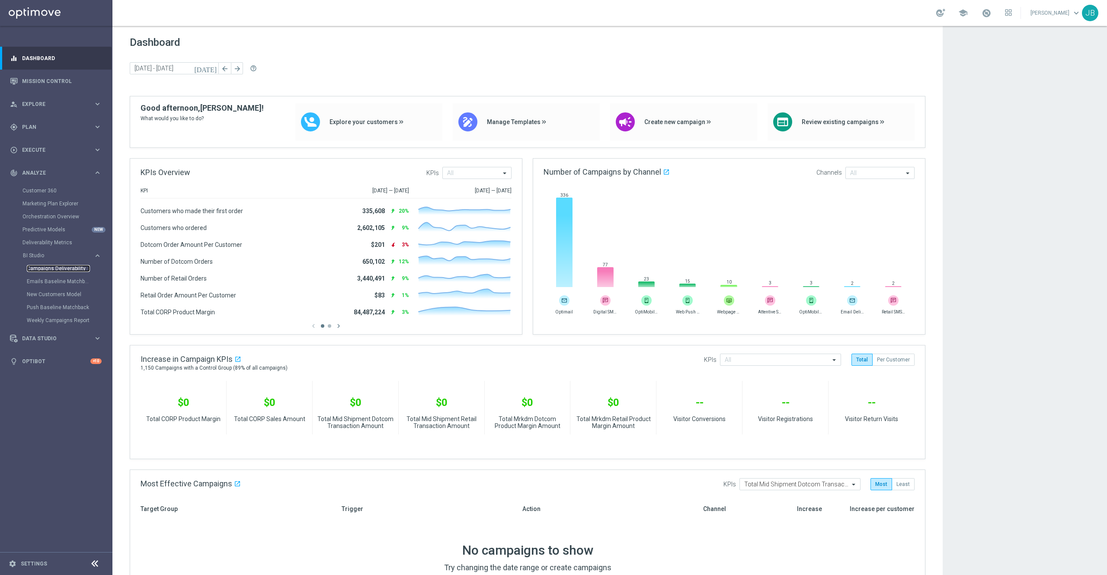
click at [59, 268] on link "Campaigns Deliverability" at bounding box center [58, 268] width 63 height 7
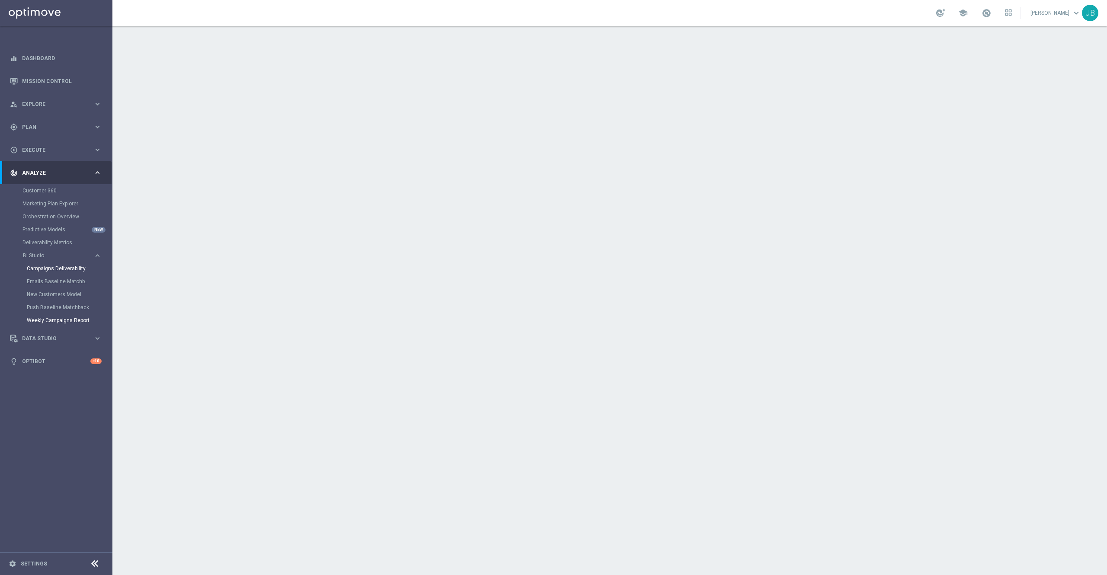
click at [82, 320] on link "Weekly Campaigns Report" at bounding box center [58, 320] width 63 height 7
click at [70, 280] on link "Emails Baseline Matchback" at bounding box center [58, 281] width 63 height 7
click at [63, 270] on link "Campaigns Deliverability" at bounding box center [58, 268] width 63 height 7
click at [59, 320] on link "Weekly Campaigns Report" at bounding box center [58, 320] width 63 height 7
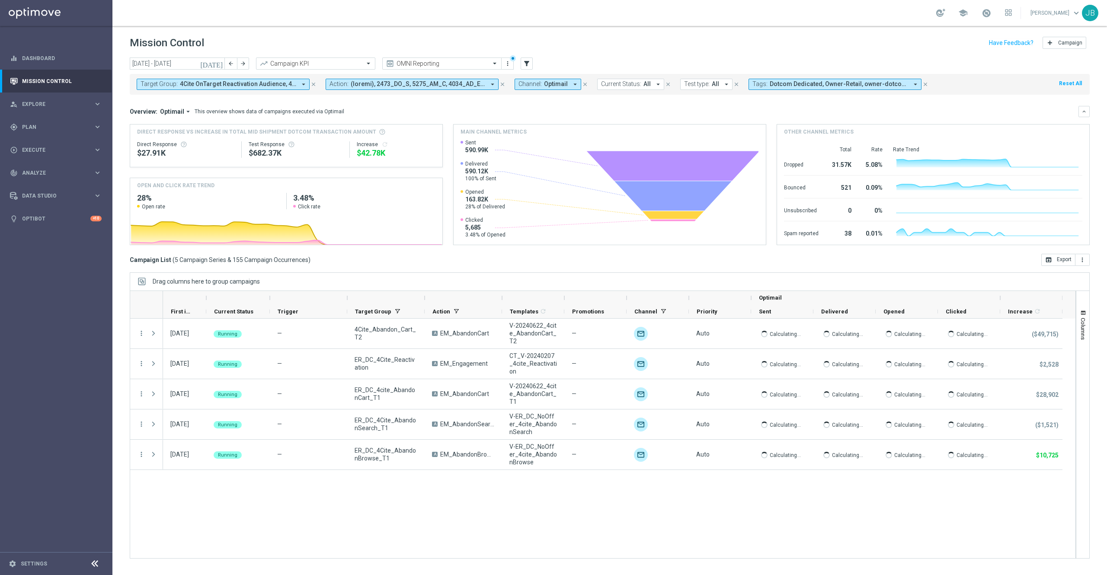
click at [286, 89] on button "Target Group: 4Cite OnTarget Reactivation Audience, 4Cite Only Emails, 4Cite_Ab…" at bounding box center [223, 84] width 173 height 11
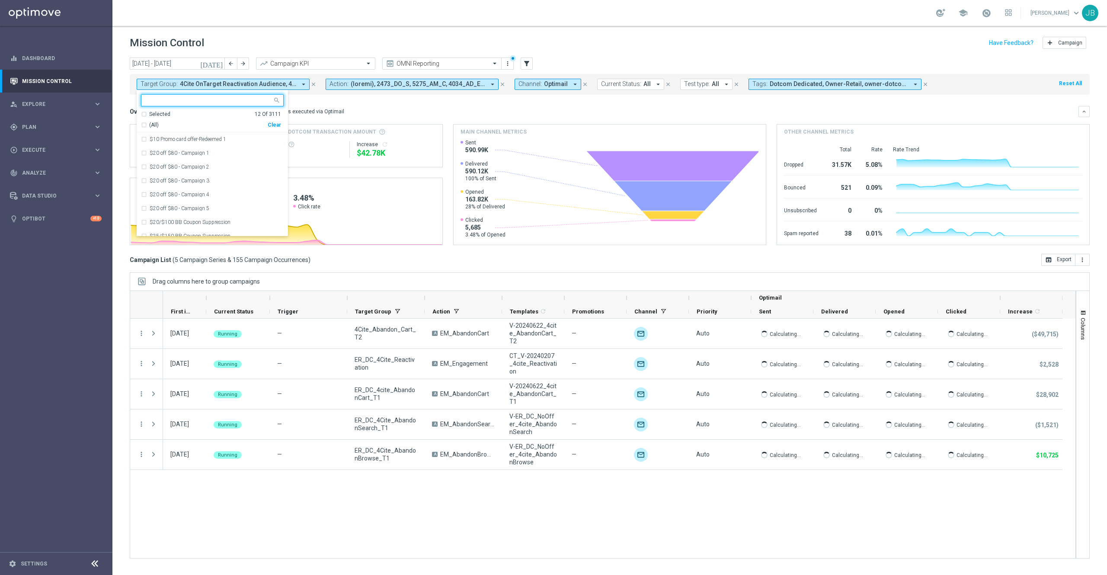
click at [179, 98] on input "text" at bounding box center [209, 100] width 127 height 7
paste input "ER_OMNI_Travel_Post_Purchase_Email"
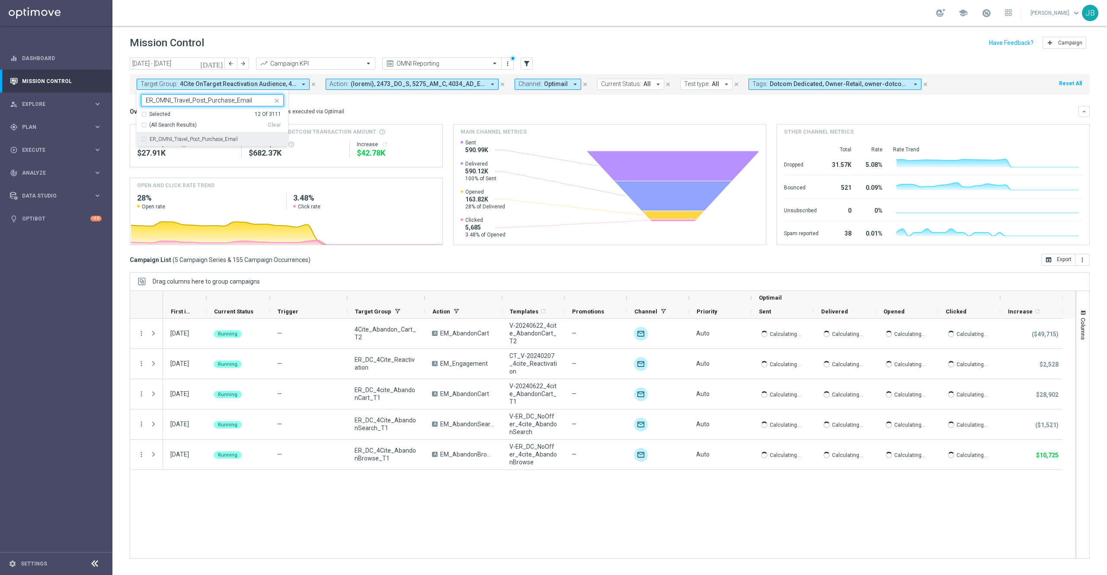
click at [208, 141] on label "ER_OMNI_Travel_Post_Purchase_Email" at bounding box center [194, 139] width 88 height 5
type input "ER_OMNI_Travel_Post_Purchase_Email"
click at [359, 109] on div "Overview: Optimail arrow_drop_down This overview shows data of campaigns execut…" at bounding box center [604, 112] width 949 height 8
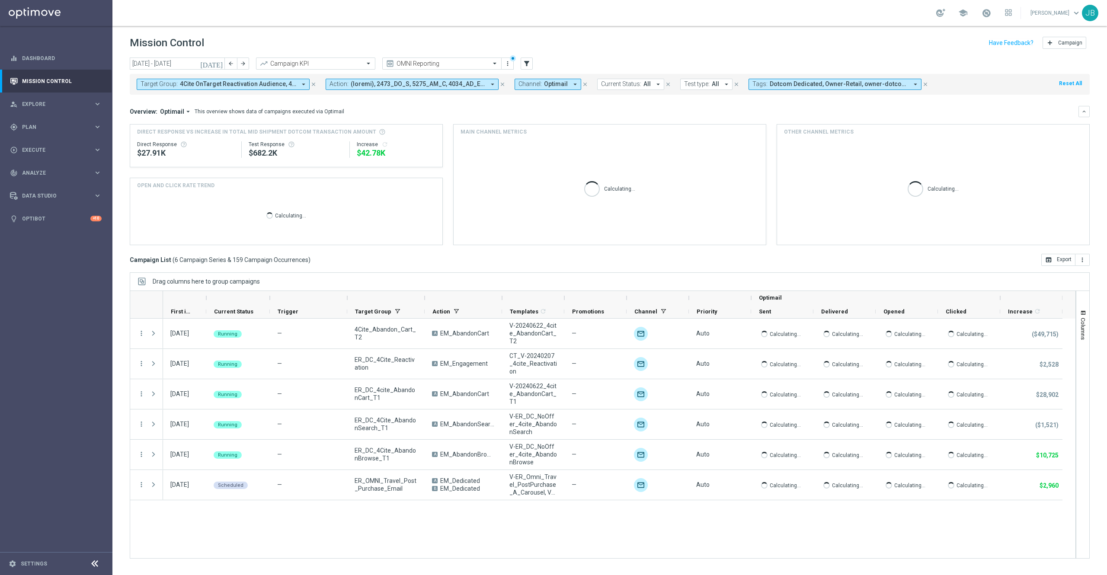
click at [313, 83] on icon "close" at bounding box center [313, 84] width 6 height 6
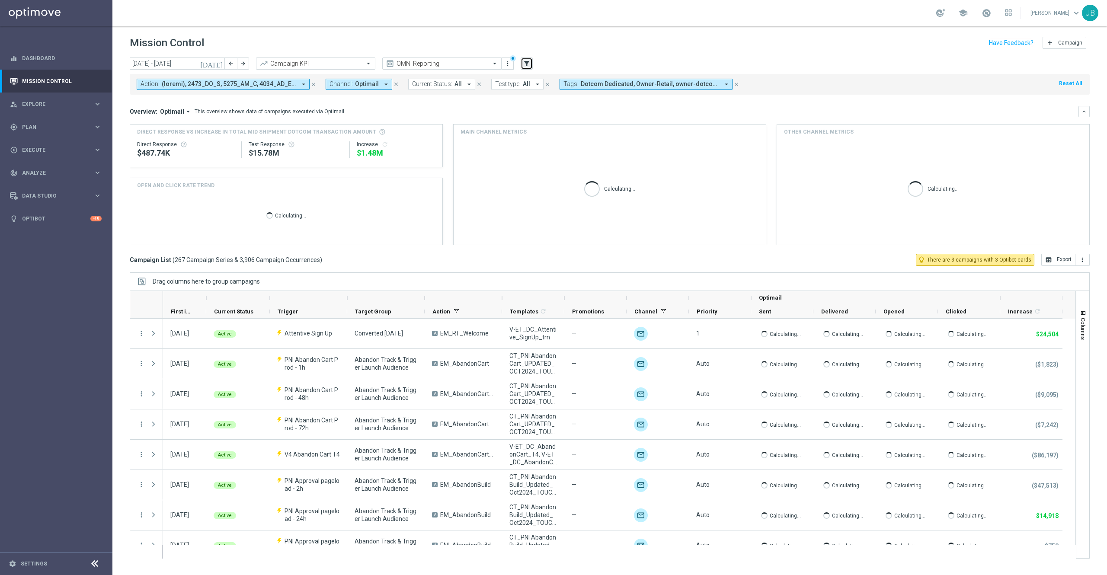
click at [528, 62] on icon "filter_alt" at bounding box center [527, 64] width 8 height 8
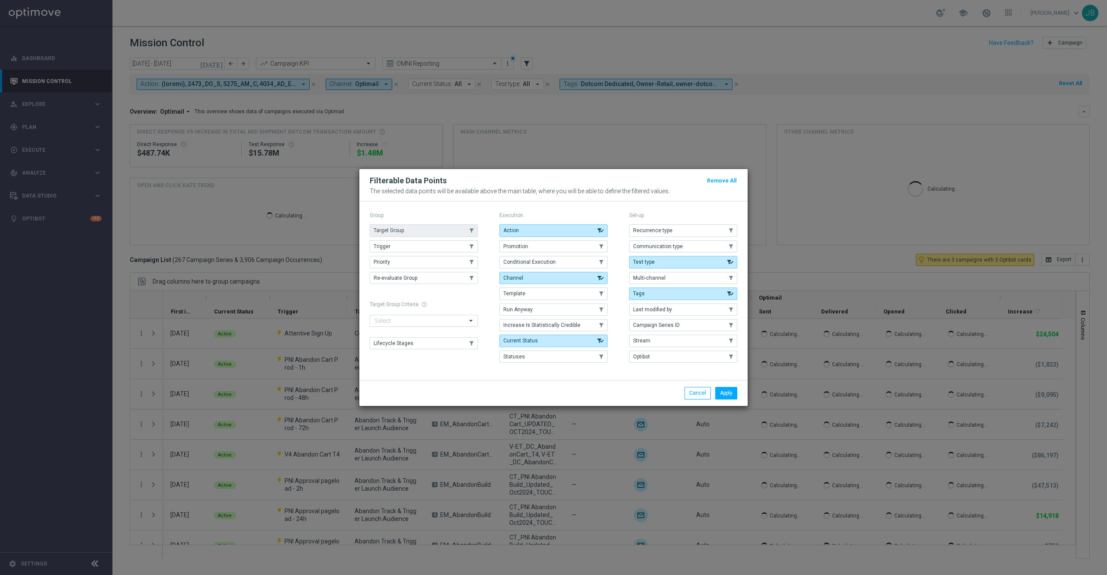
click at [457, 231] on button "Target Group" at bounding box center [424, 230] width 108 height 12
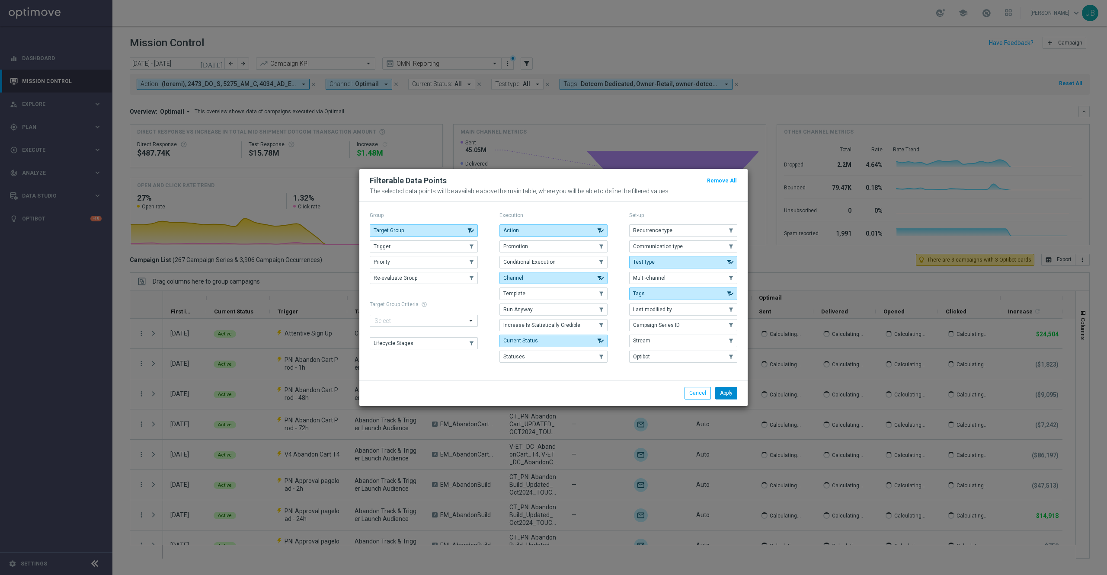
click at [725, 391] on button "Apply" at bounding box center [726, 393] width 22 height 12
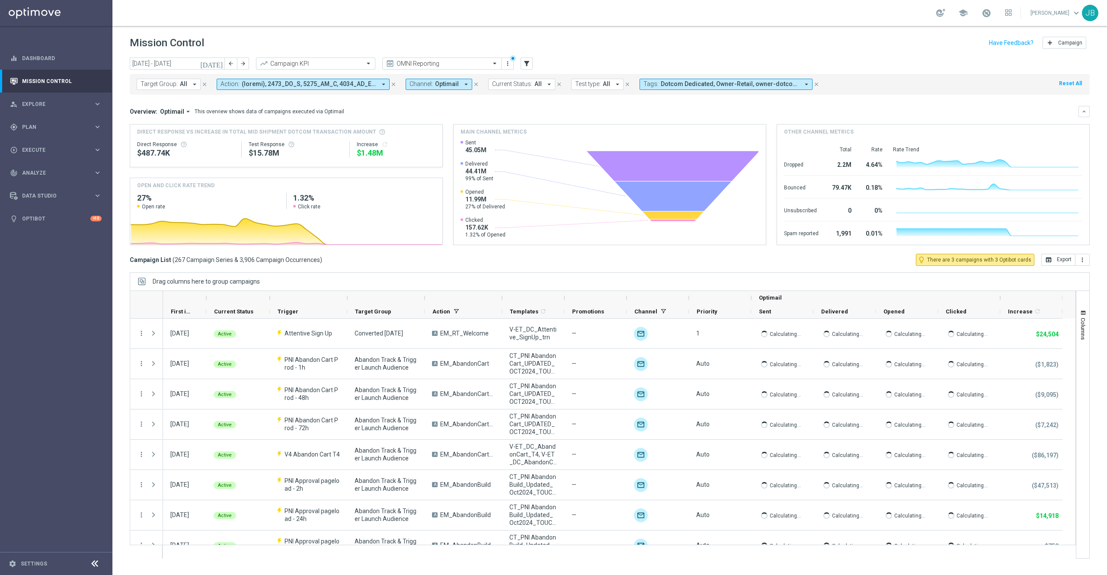
click at [182, 82] on span "All" at bounding box center [183, 83] width 7 height 7
click at [217, 141] on label "ER_OMNI_Travel_Post_Purchase_Email" at bounding box center [194, 139] width 88 height 5
type input "ER_OMNI_Travel_Post_Purchase_Email"
click at [369, 109] on div "Overview: Optimail arrow_drop_down This overview shows data of campaigns execut…" at bounding box center [604, 112] width 949 height 8
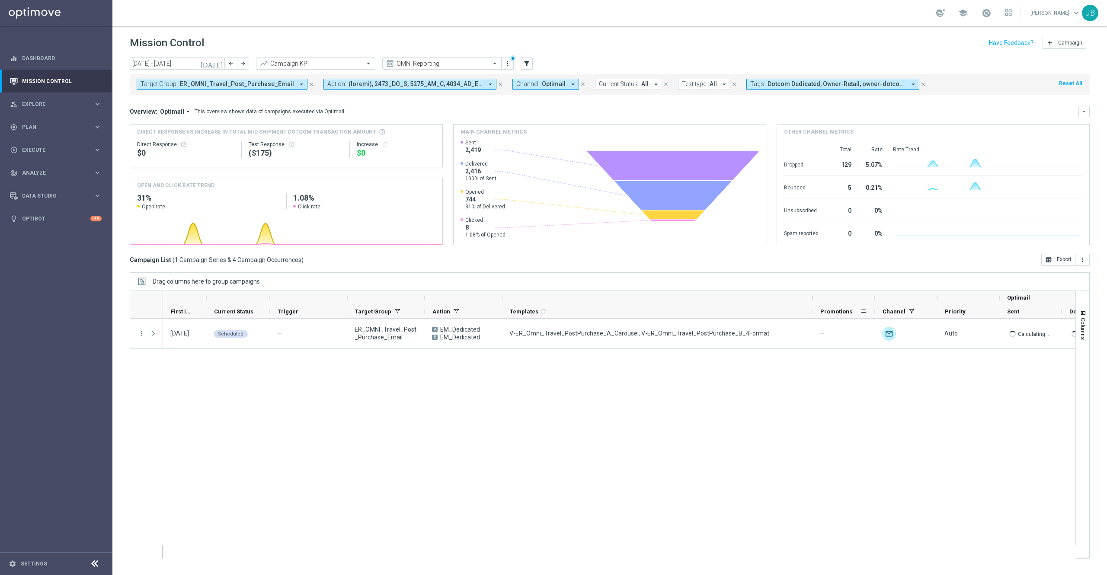
drag, startPoint x: 565, startPoint y: 297, endPoint x: 839, endPoint y: 313, distance: 274.6
click at [839, 313] on div "Optimail First in Range" at bounding box center [737, 305] width 1148 height 28
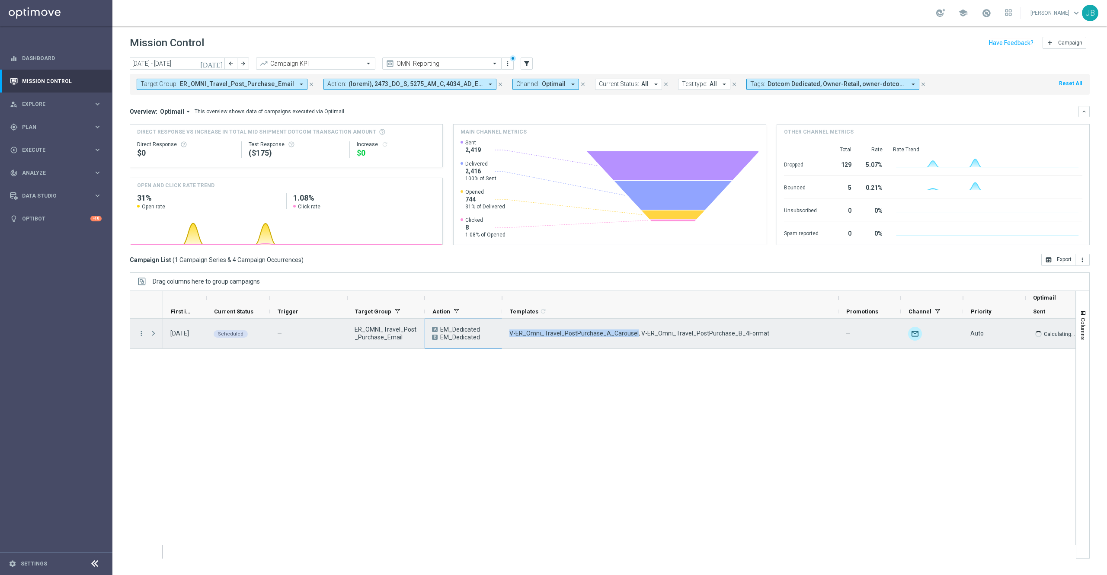
drag, startPoint x: 632, startPoint y: 335, endPoint x: 498, endPoint y: 344, distance: 134.3
click at [498, 344] on div "07 Aug 2025, Thursday Scheduled — ER_OMNI_Travel_Post_Purchase_Email A EM_Dedic…" at bounding box center [749, 334] width 1173 height 30
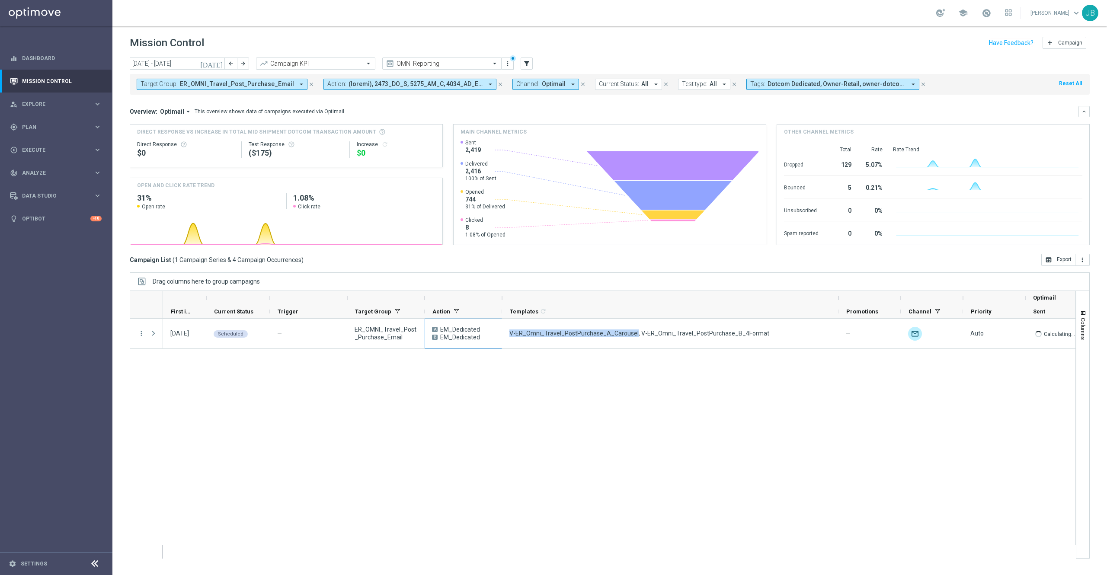
click at [581, 372] on div "07 Aug 2025, Thursday Scheduled — ER_OMNI_Travel_Post_Purchase_Email A EM_Dedic…" at bounding box center [619, 439] width 912 height 240
click at [540, 374] on div "07 Aug 2025, Thursday Scheduled — ER_OMNI_Travel_Post_Purchase_Email A EM_Dedic…" at bounding box center [619, 439] width 912 height 240
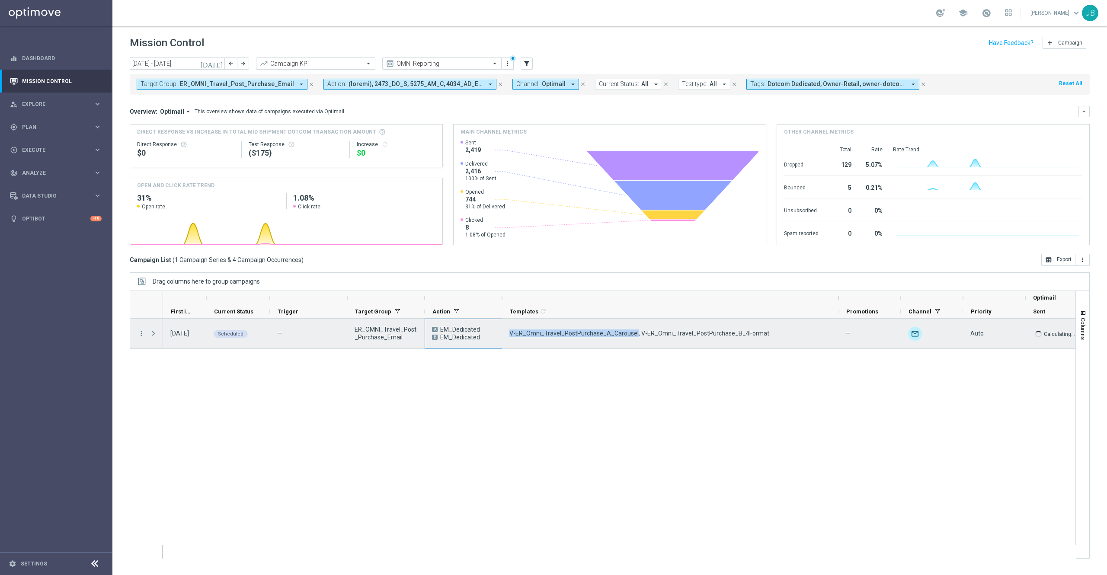
click at [514, 331] on span "V-ER_Omni_Travel_PostPurchase_A_Carousel, V-ER_Omni_Travel_PostPurchase_B_4Form…" at bounding box center [639, 333] width 260 height 8
drag, startPoint x: 510, startPoint y: 333, endPoint x: 632, endPoint y: 339, distance: 122.1
click at [632, 339] on div "V-ER_Omni_Travel_PostPurchase_A_Carousel, V-ER_Omni_Travel_PostPurchase_B_4Form…" at bounding box center [670, 334] width 336 height 30
drag, startPoint x: 760, startPoint y: 334, endPoint x: 636, endPoint y: 332, distance: 124.1
click at [636, 332] on div "V-ER_Omni_Travel_PostPurchase_A_Carousel, V-ER_Omni_Travel_PostPurchase_B_4Form…" at bounding box center [670, 334] width 336 height 30
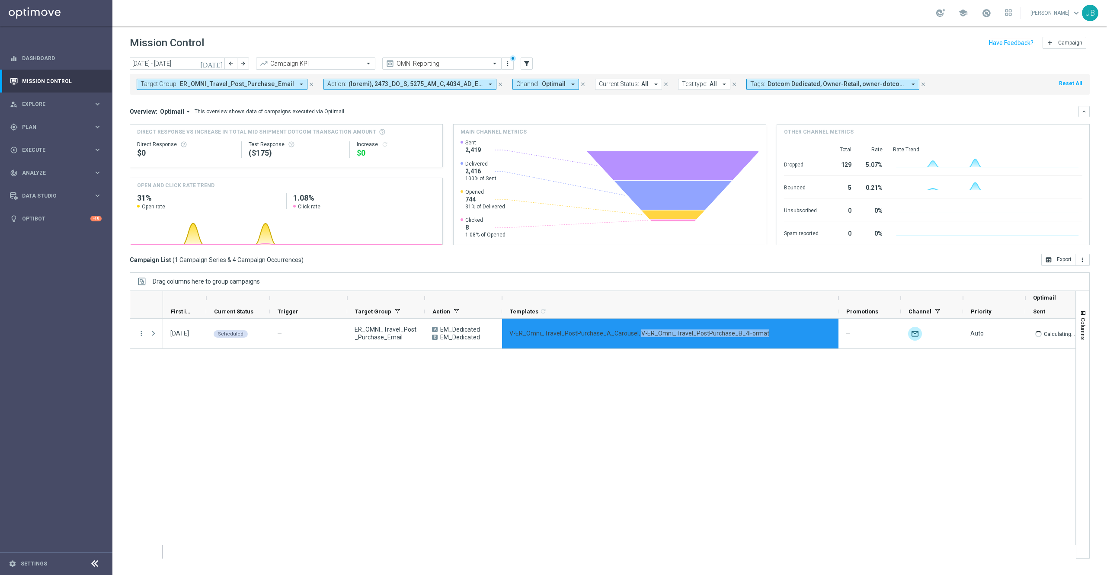
click at [725, 426] on div "07 Aug 2025, Thursday Scheduled — ER_OMNI_Travel_Post_Purchase_Email A EM_Dedic…" at bounding box center [619, 439] width 912 height 240
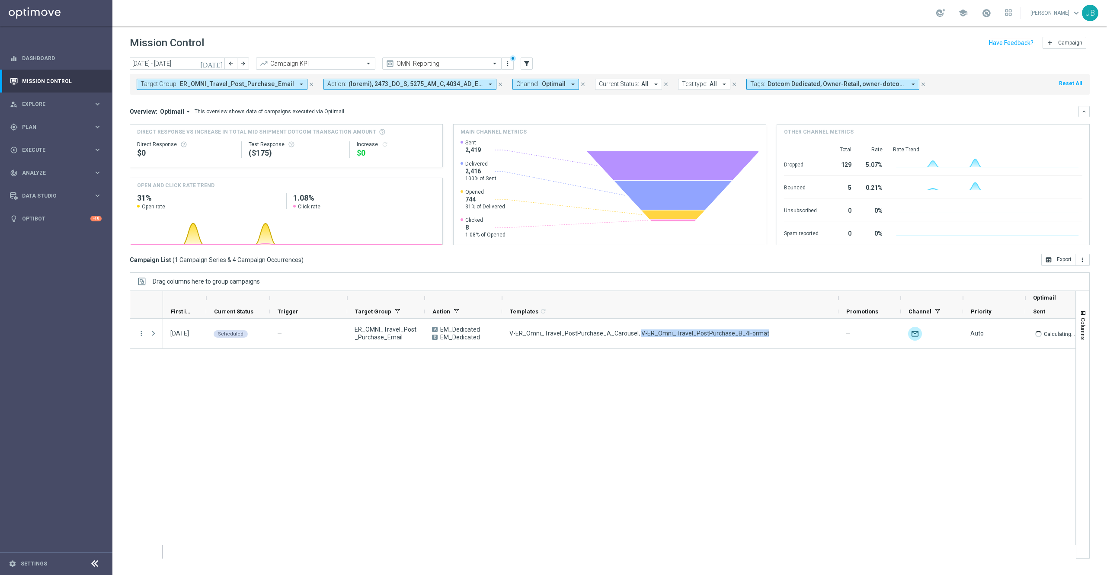
click at [756, 355] on div "07 Aug 2025, Thursday Scheduled — ER_OMNI_Travel_Post_Purchase_Email A EM_Dedic…" at bounding box center [619, 439] width 912 height 240
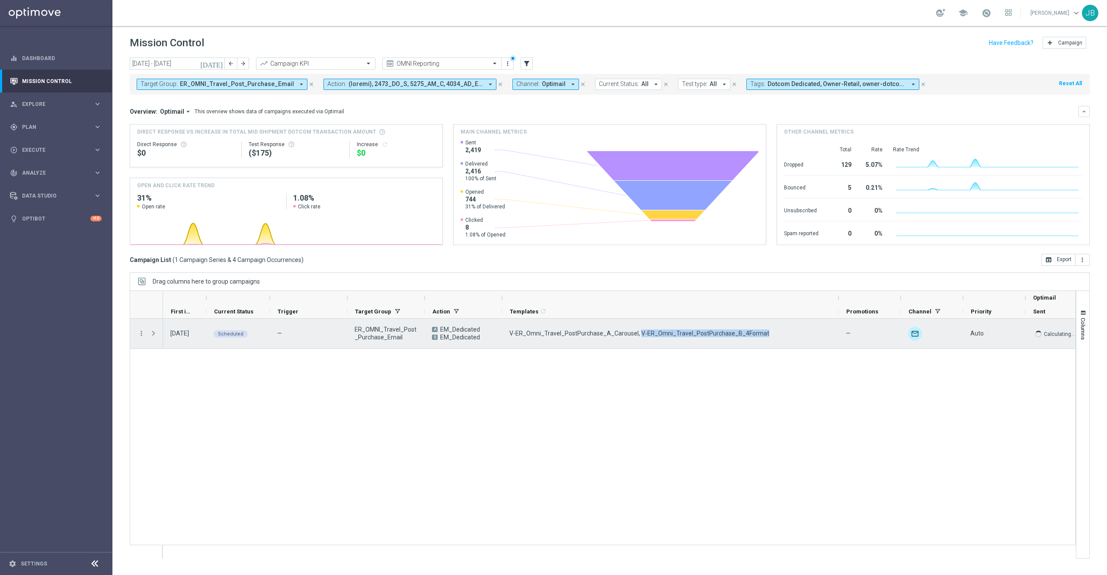
click at [757, 334] on div "V-ER_Omni_Travel_PostPurchase_A_Carousel, V-ER_Omni_Travel_PostPurchase_B_4Form…" at bounding box center [670, 334] width 336 height 30
drag, startPoint x: 757, startPoint y: 334, endPoint x: 636, endPoint y: 334, distance: 121.1
click at [636, 334] on div "V-ER_Omni_Travel_PostPurchase_A_Carousel, V-ER_Omni_Travel_PostPurchase_B_4Form…" at bounding box center [670, 334] width 336 height 30
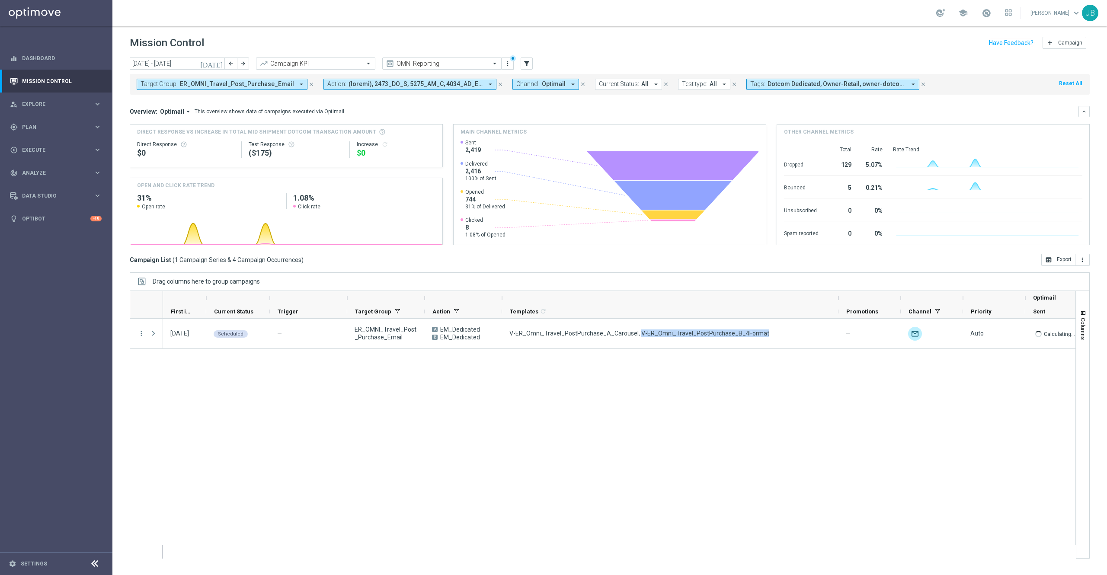
click at [554, 408] on div "07 Aug 2025, Thursday Scheduled — ER_OMNI_Travel_Post_Purchase_Email A EM_Dedic…" at bounding box center [619, 439] width 912 height 240
click at [42, 172] on span "Analyze" at bounding box center [57, 172] width 71 height 5
click at [44, 276] on div "Data Studio" at bounding box center [51, 274] width 83 height 8
click at [46, 177] on div "track_changes Analyze keyboard_arrow_right" at bounding box center [56, 172] width 112 height 23
click at [51, 258] on span "BI Studio" at bounding box center [54, 255] width 62 height 5
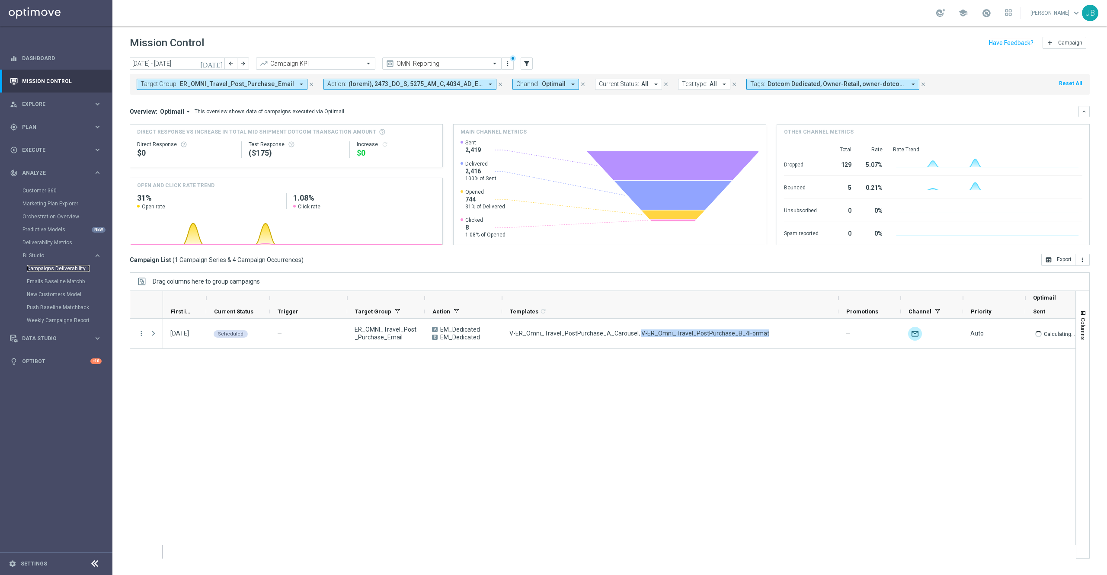
click at [70, 269] on link "Campaigns Deliverability" at bounding box center [58, 268] width 63 height 7
